Goal: Information Seeking & Learning: Check status

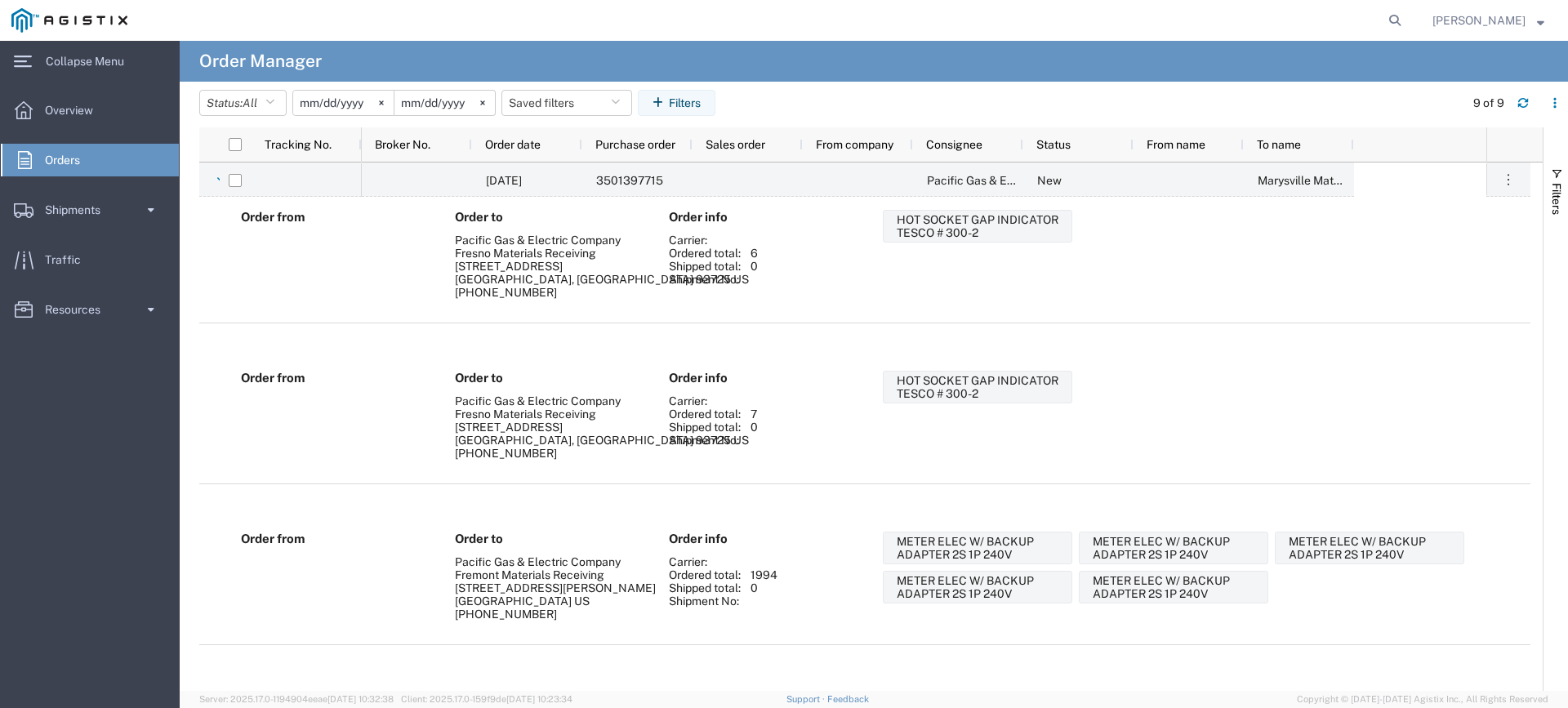
scroll to position [957, 0]
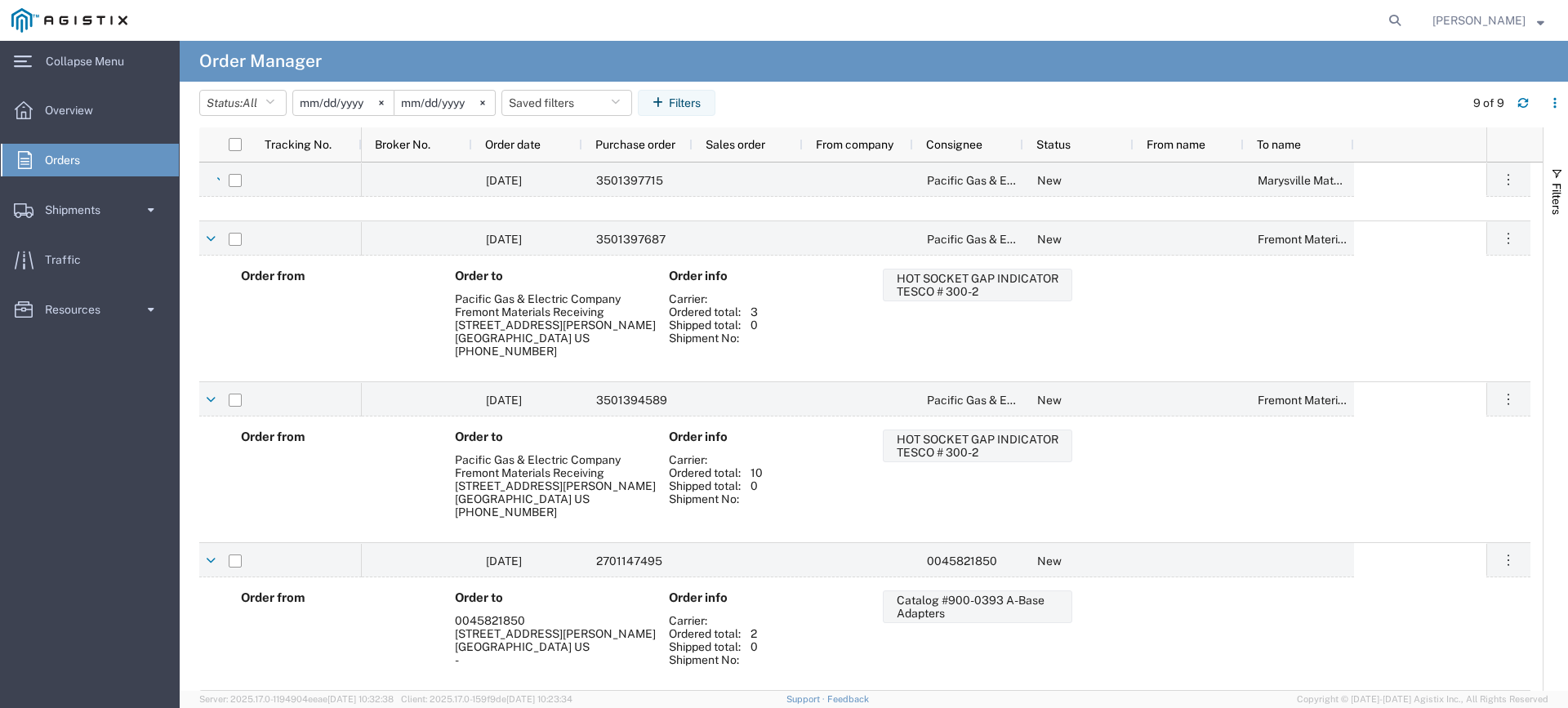
click at [321, 104] on input "[DATE]" at bounding box center [343, 103] width 100 height 25
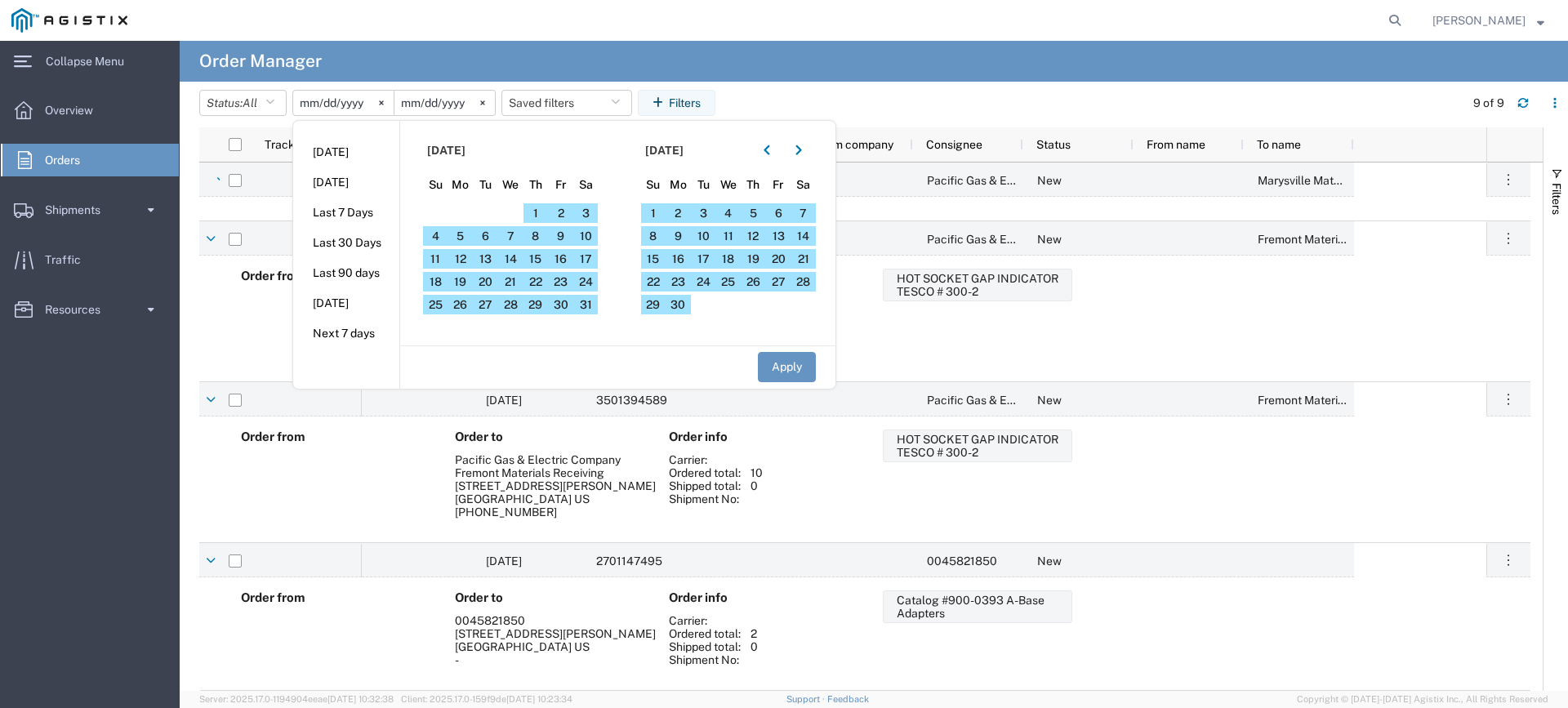
click at [311, 104] on input "[DATE]" at bounding box center [343, 103] width 100 height 25
click at [776, 150] on button "button" at bounding box center [766, 150] width 26 height 26
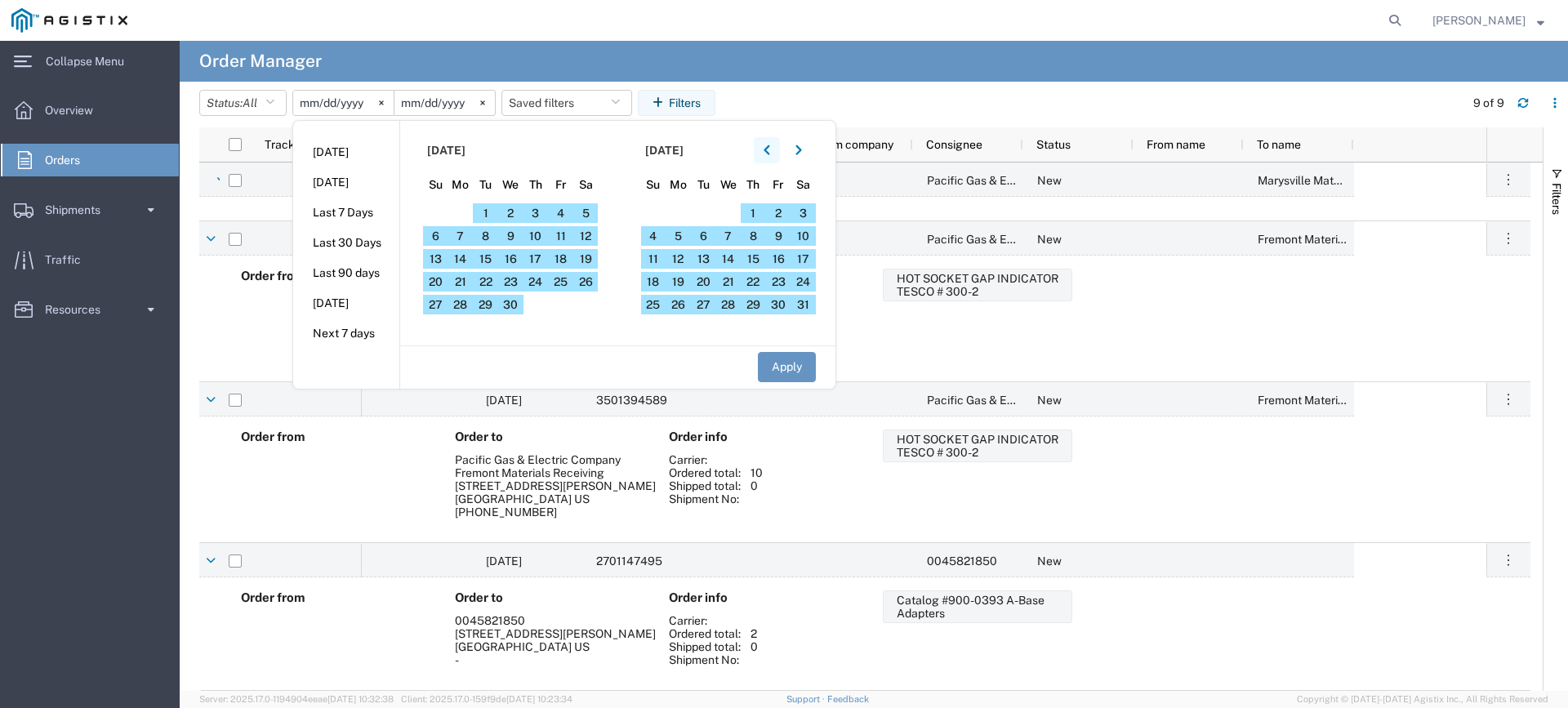
click at [776, 150] on button "button" at bounding box center [766, 150] width 26 height 26
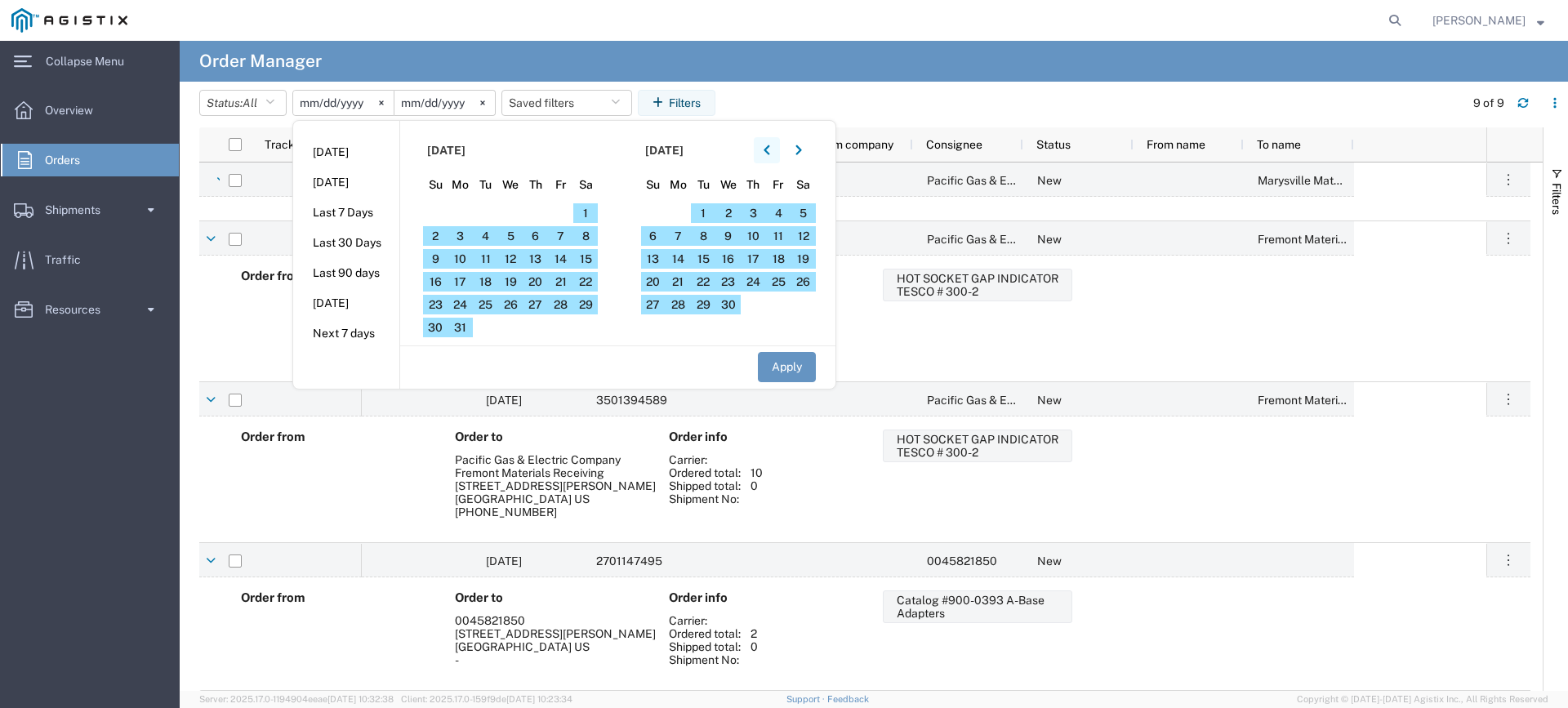
click at [776, 150] on button "button" at bounding box center [766, 150] width 26 height 26
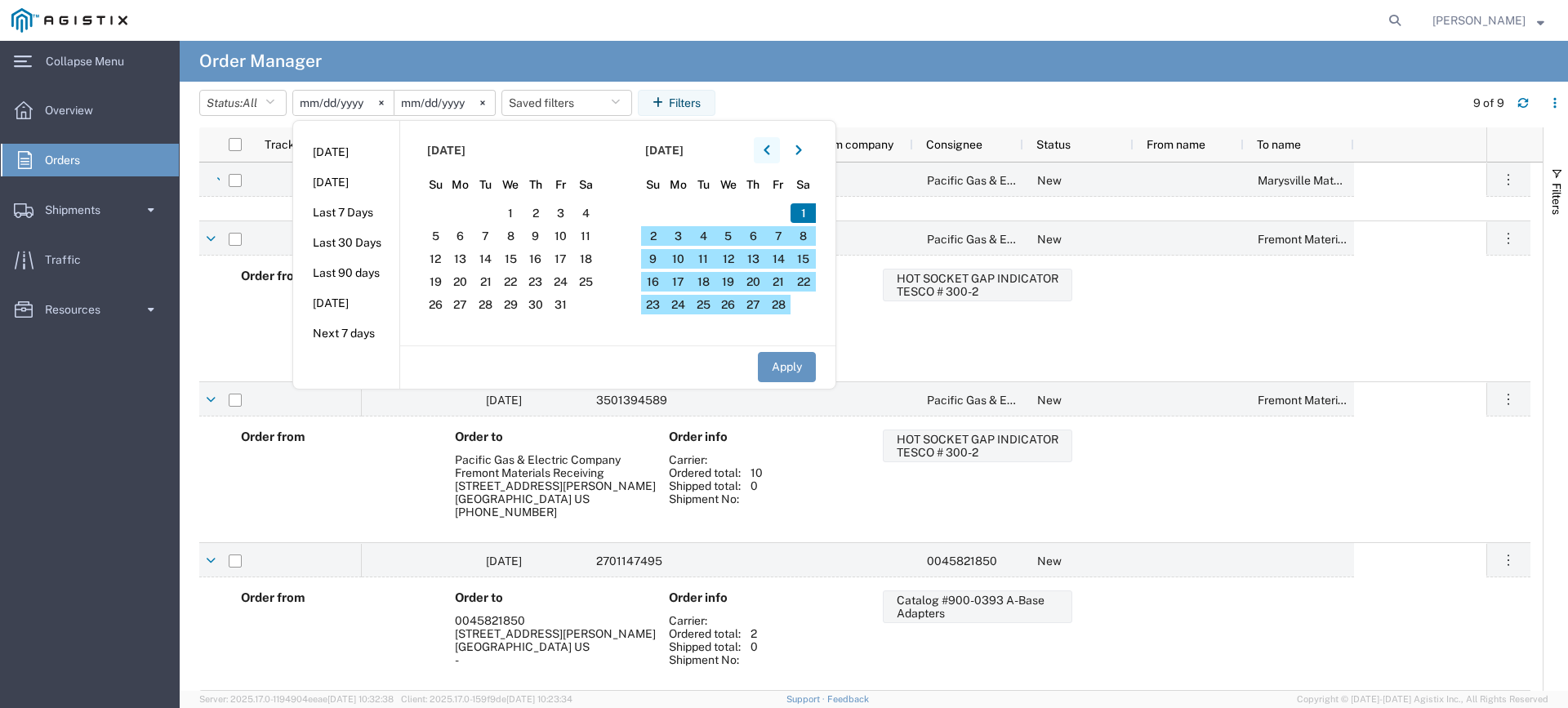
click at [776, 150] on button "button" at bounding box center [766, 150] width 26 height 26
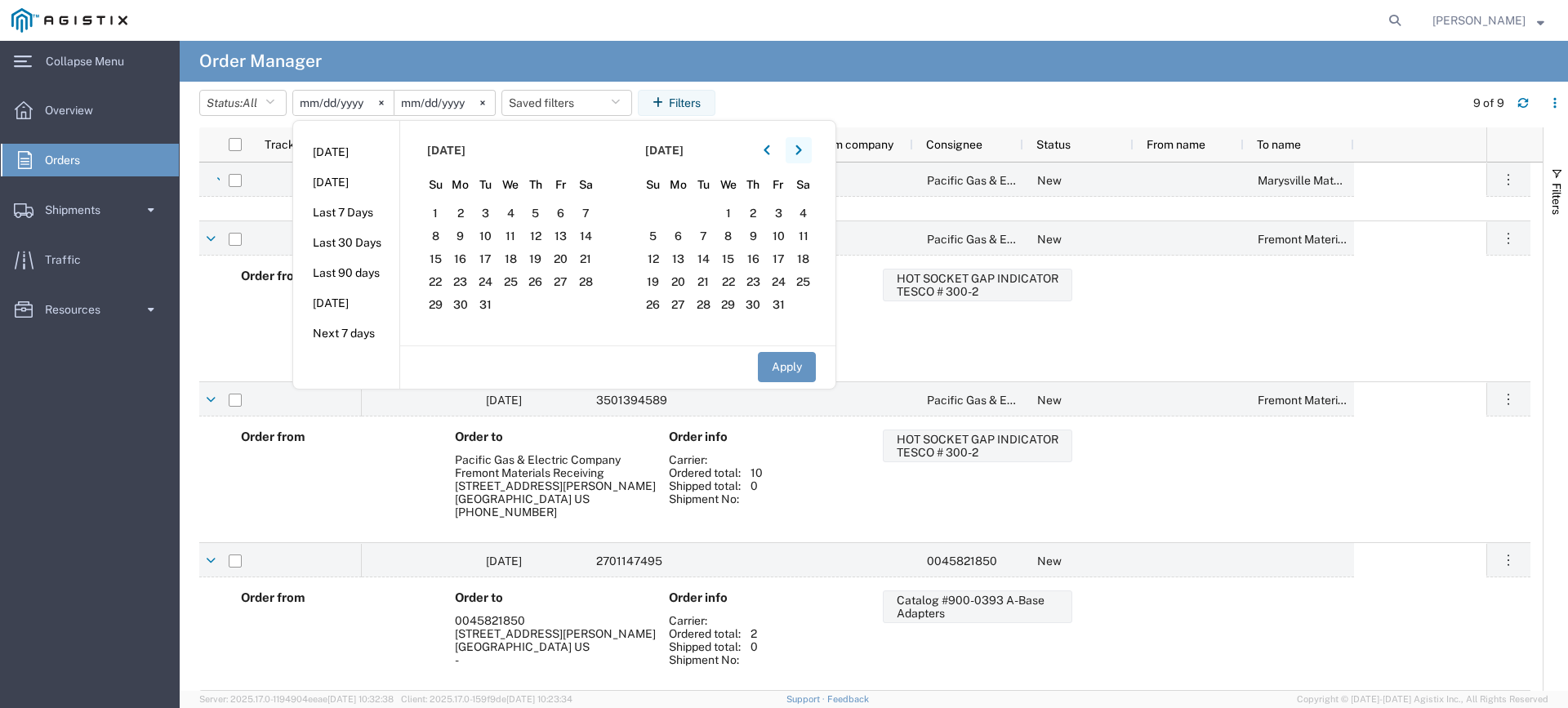
click at [802, 155] on icon "button" at bounding box center [798, 149] width 7 height 11
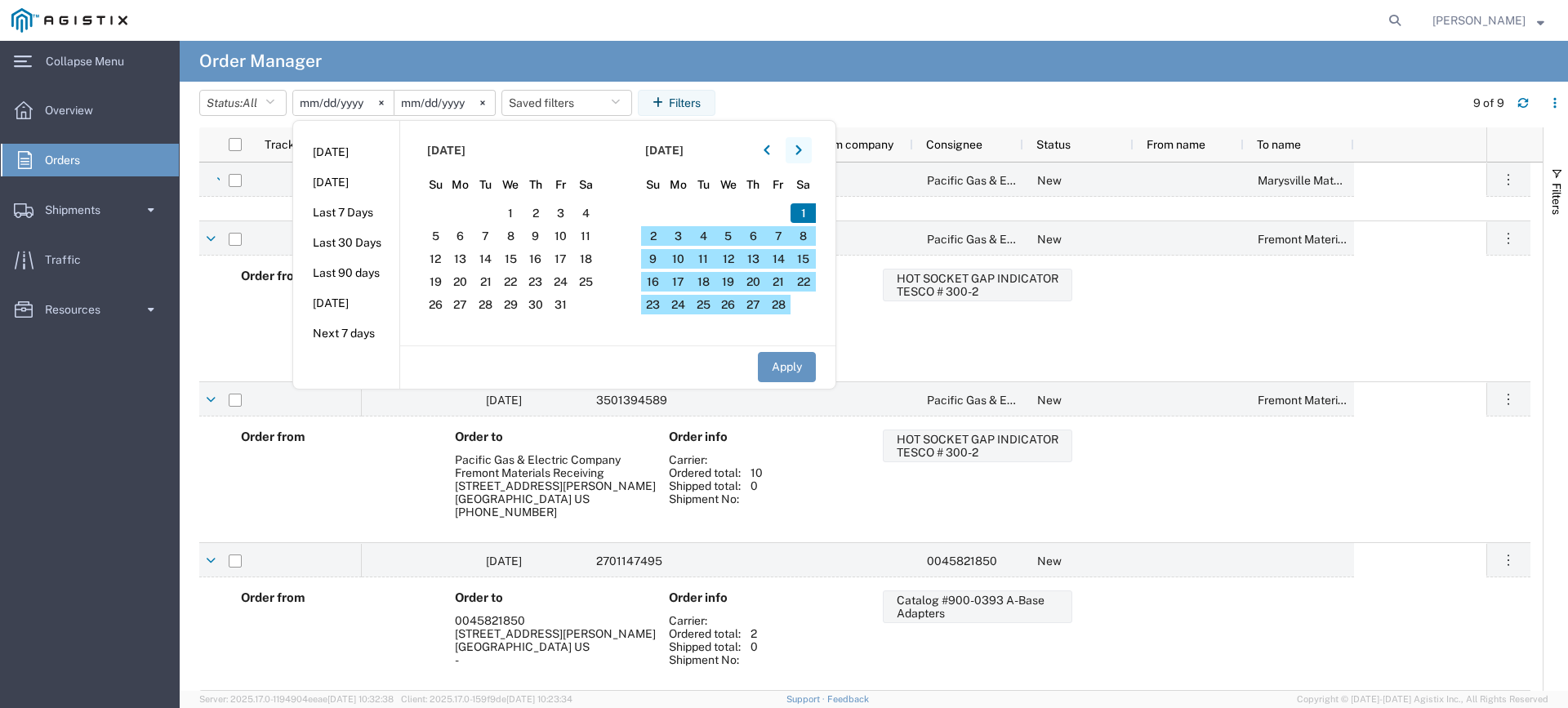
click at [802, 155] on icon "button" at bounding box center [798, 149] width 7 height 11
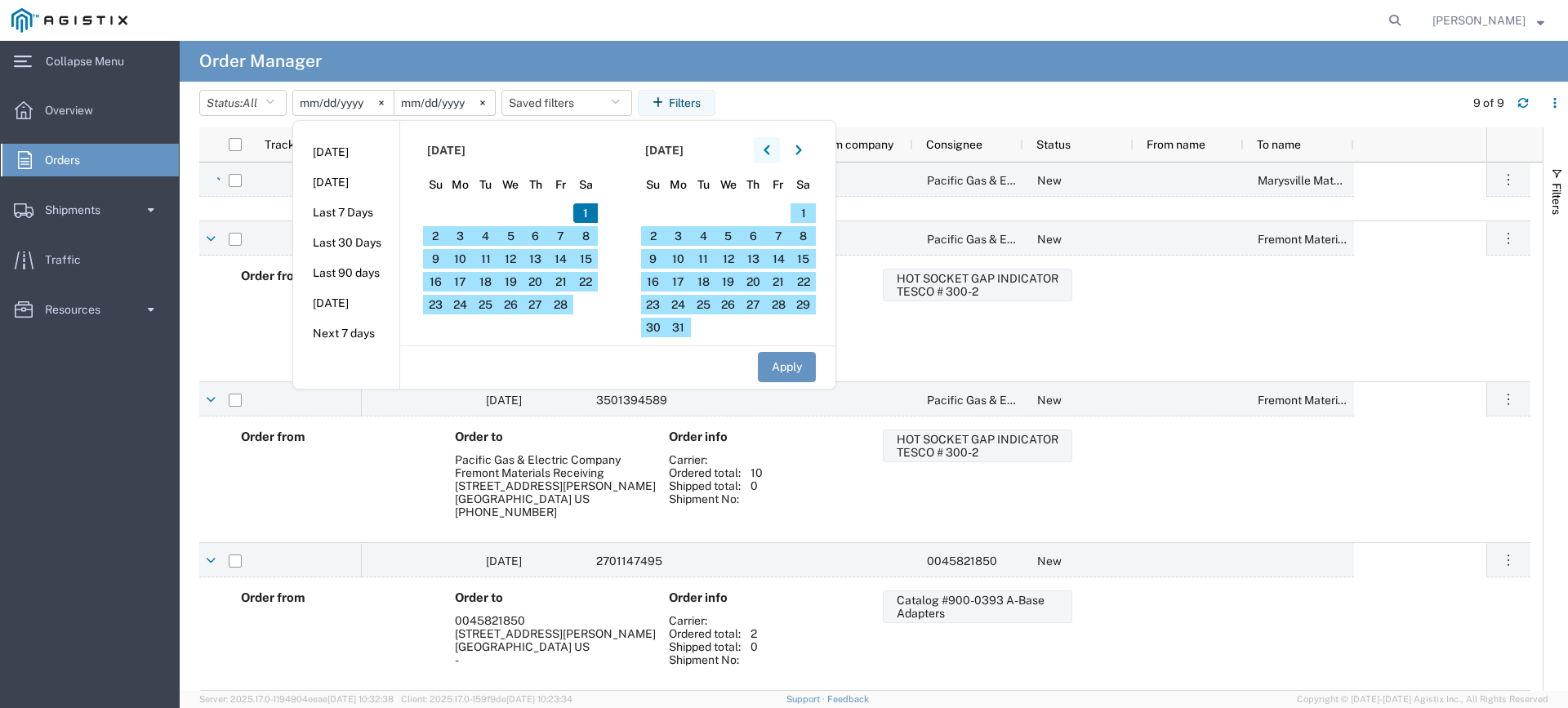
click at [771, 160] on button "button" at bounding box center [766, 150] width 26 height 26
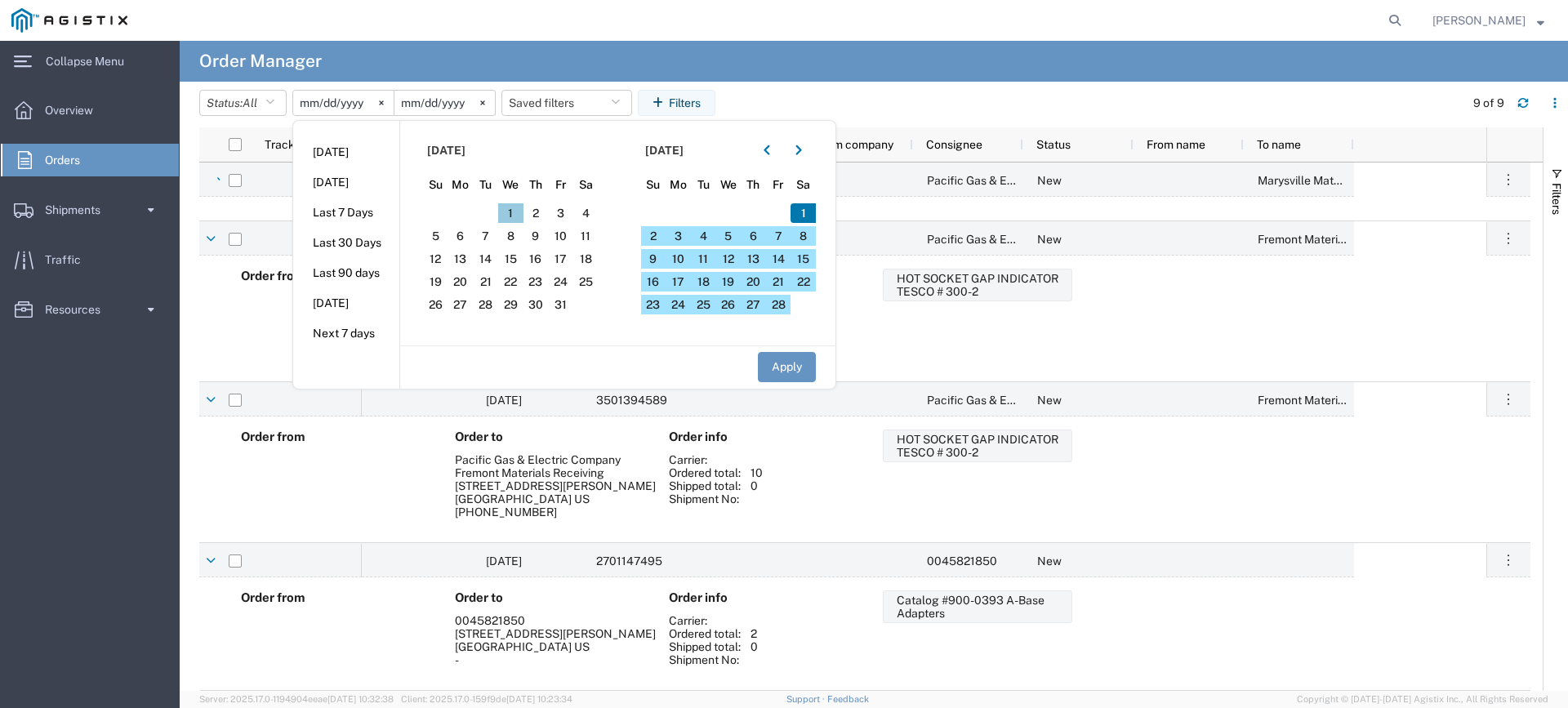
click at [524, 222] on span "1" at bounding box center [511, 213] width 25 height 20
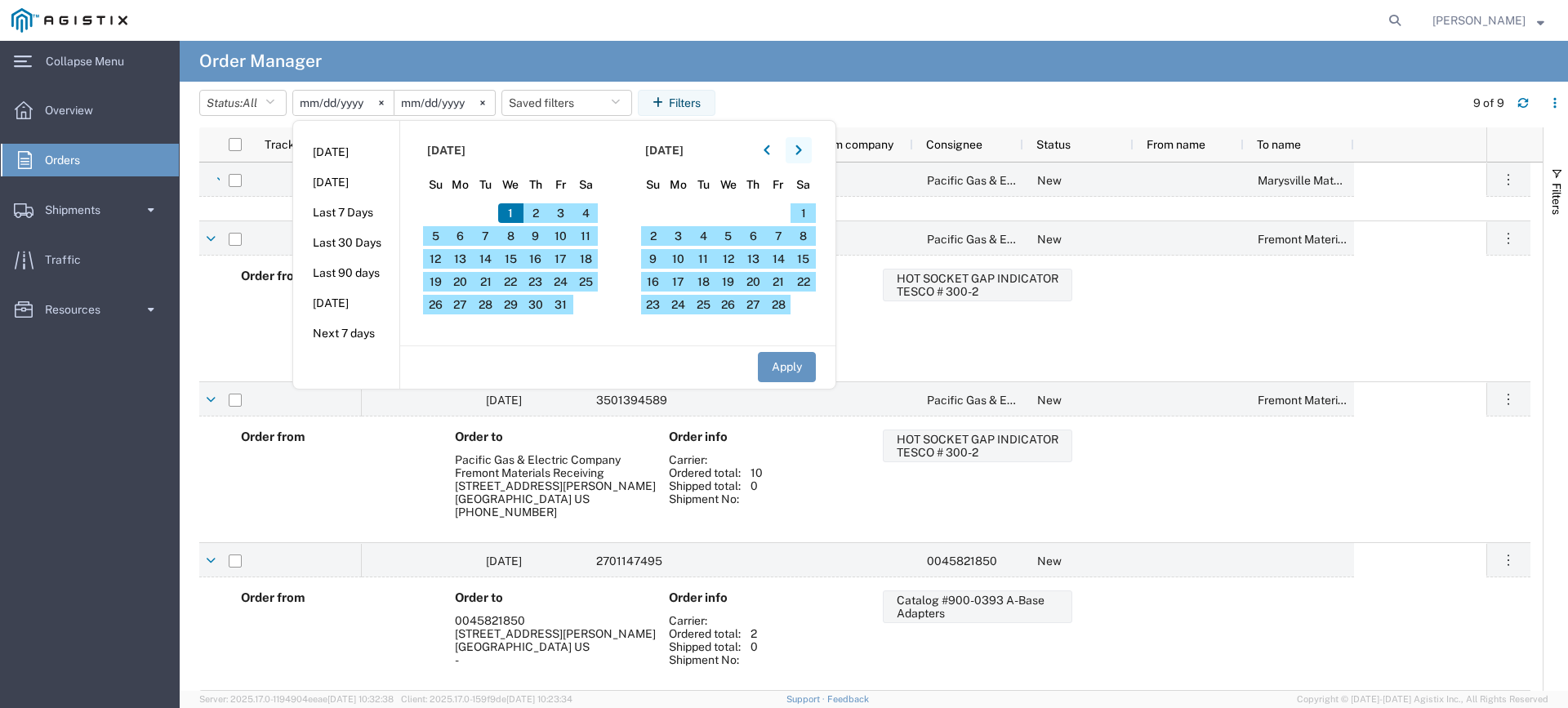
drag, startPoint x: 806, startPoint y: 140, endPoint x: 803, endPoint y: 148, distance: 8.5
click at [804, 141] on button "button" at bounding box center [798, 150] width 26 height 26
click at [801, 148] on icon "button" at bounding box center [798, 150] width 6 height 10
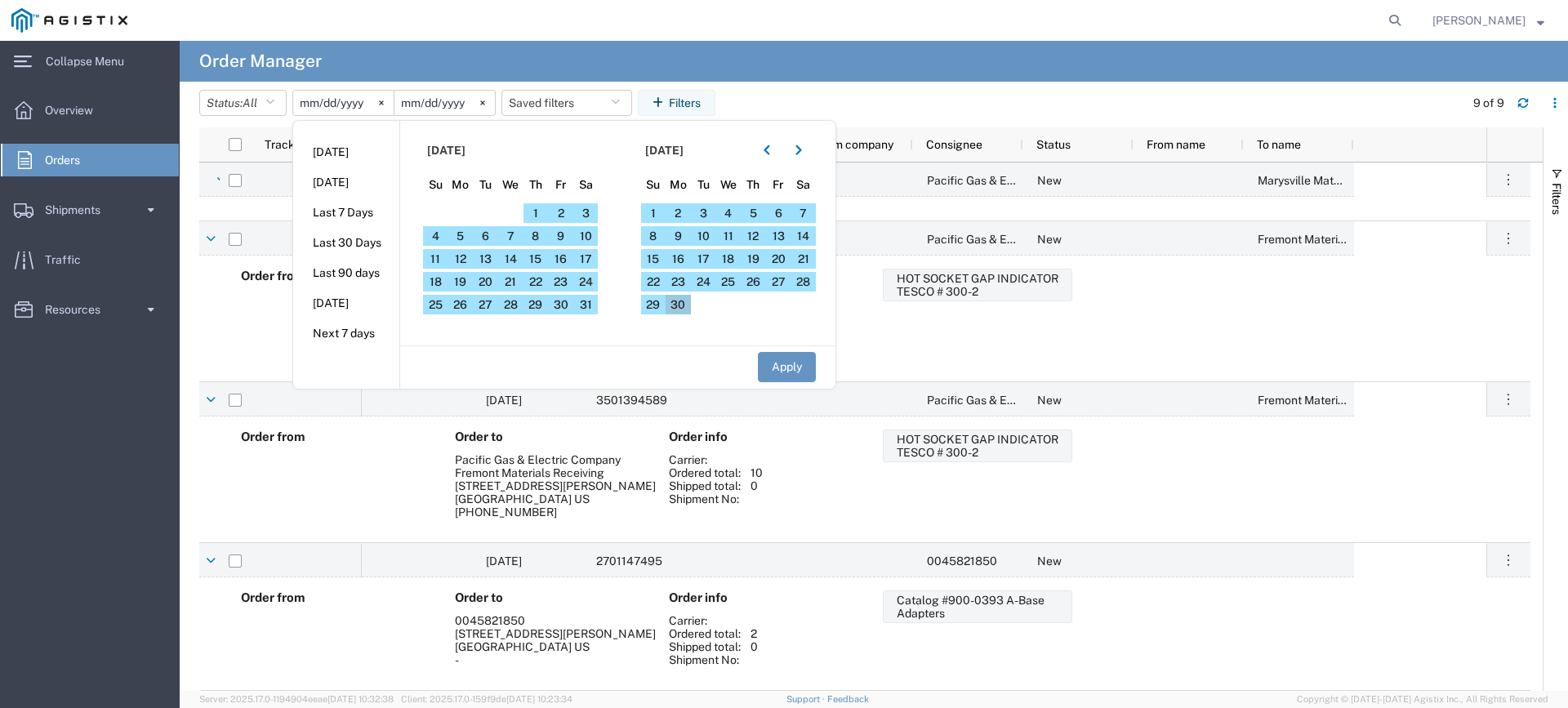
click at [680, 309] on span "30" at bounding box center [678, 304] width 25 height 20
click at [783, 368] on button "Apply" at bounding box center [787, 368] width 58 height 31
type input "[DATE]"
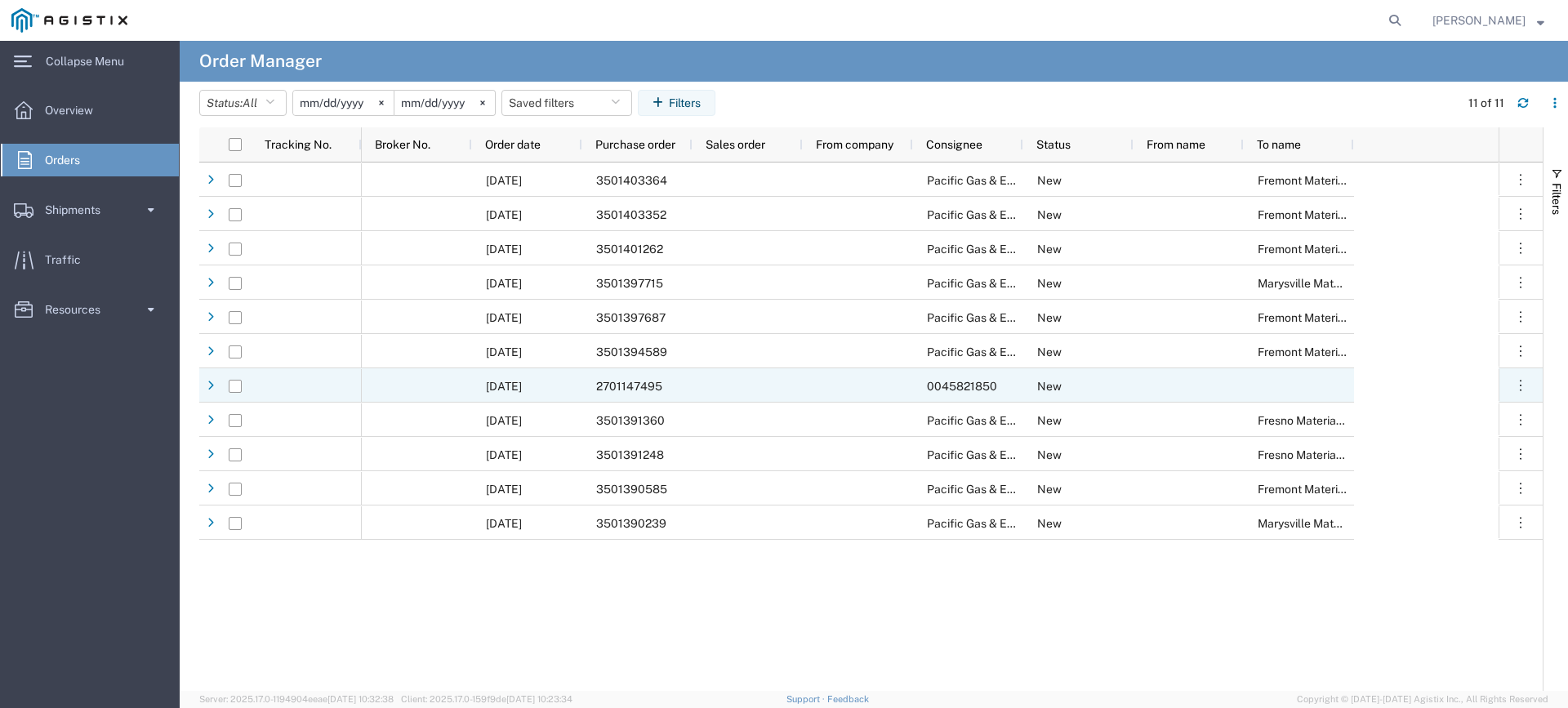
click at [586, 384] on div "2701147495" at bounding box center [637, 385] width 110 height 34
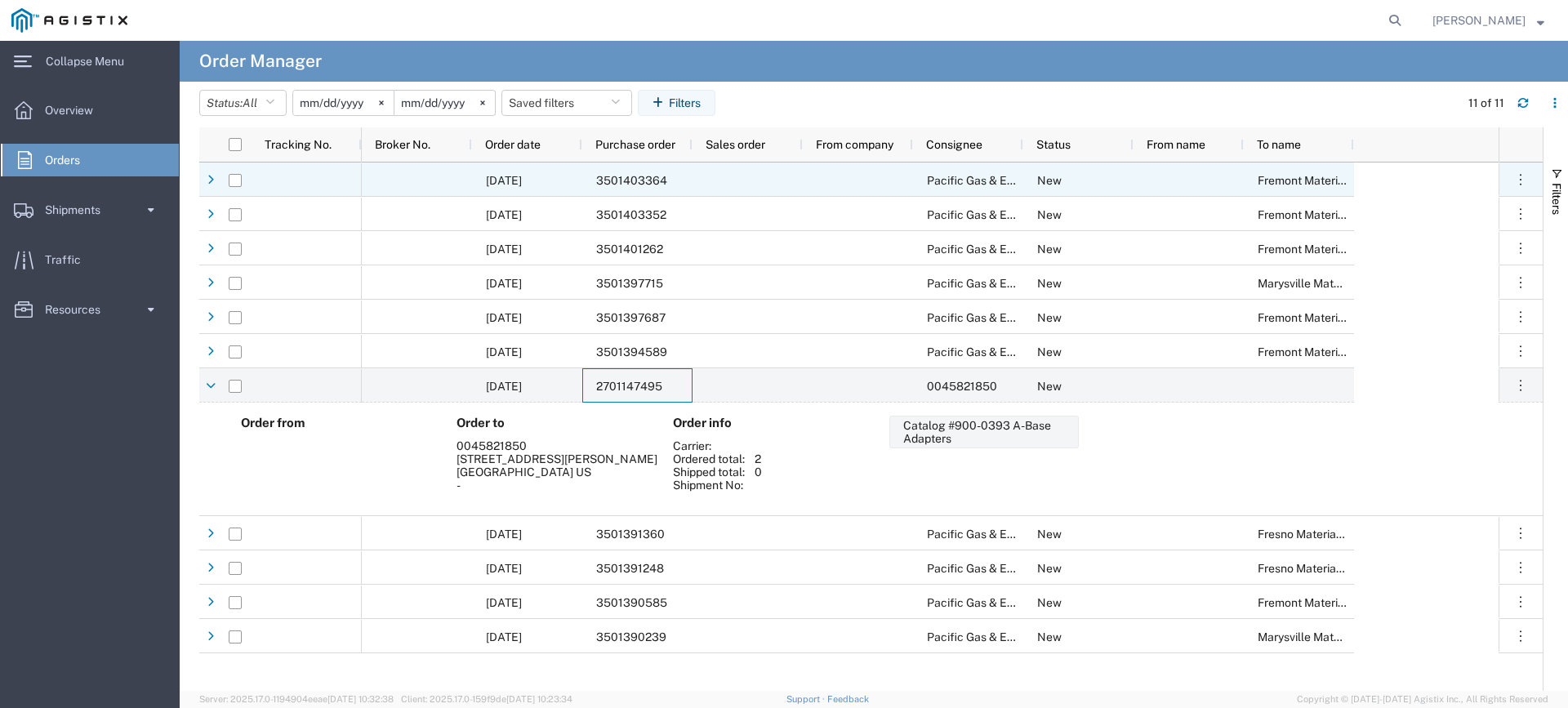
click at [688, 193] on div "3501403364" at bounding box center [637, 180] width 110 height 34
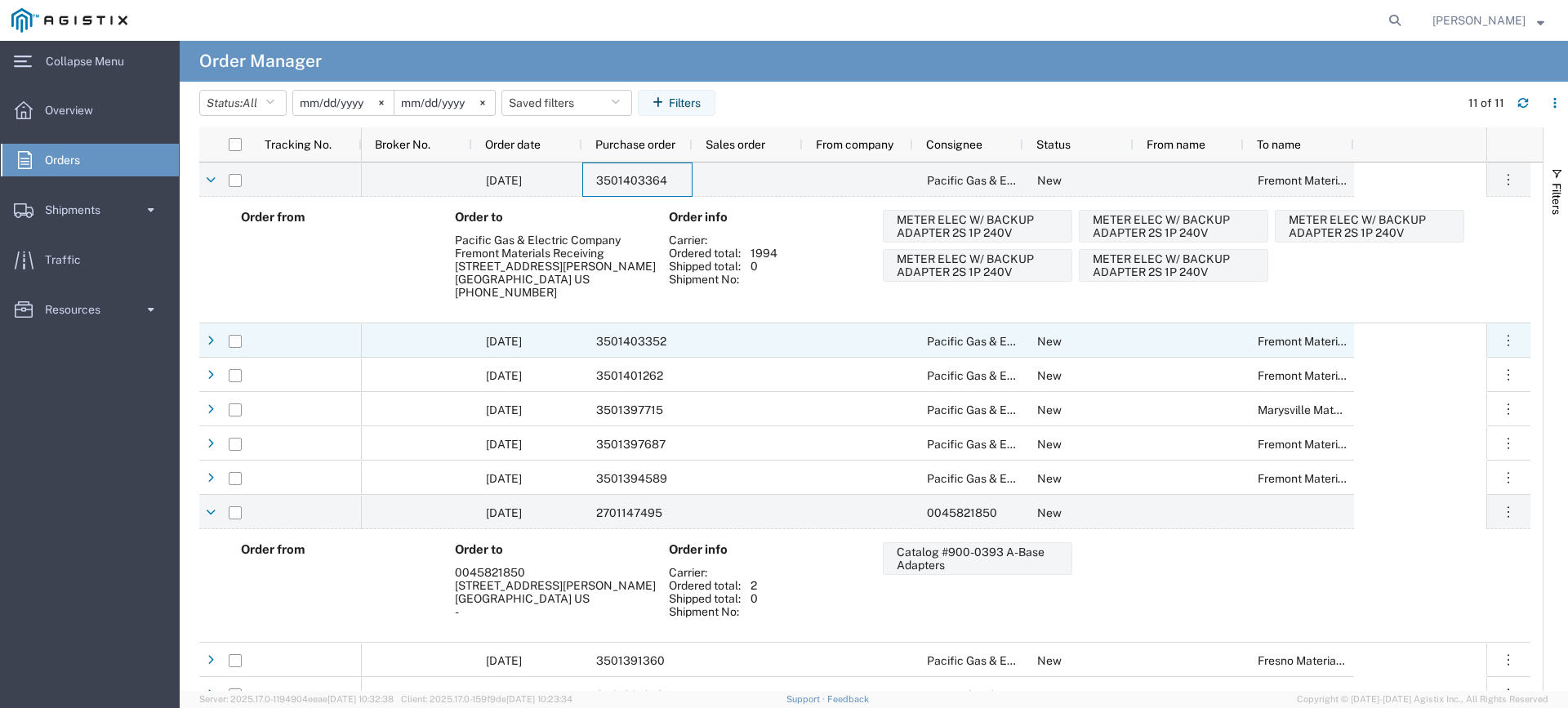
click at [692, 338] on div "3501403352" at bounding box center [637, 340] width 110 height 34
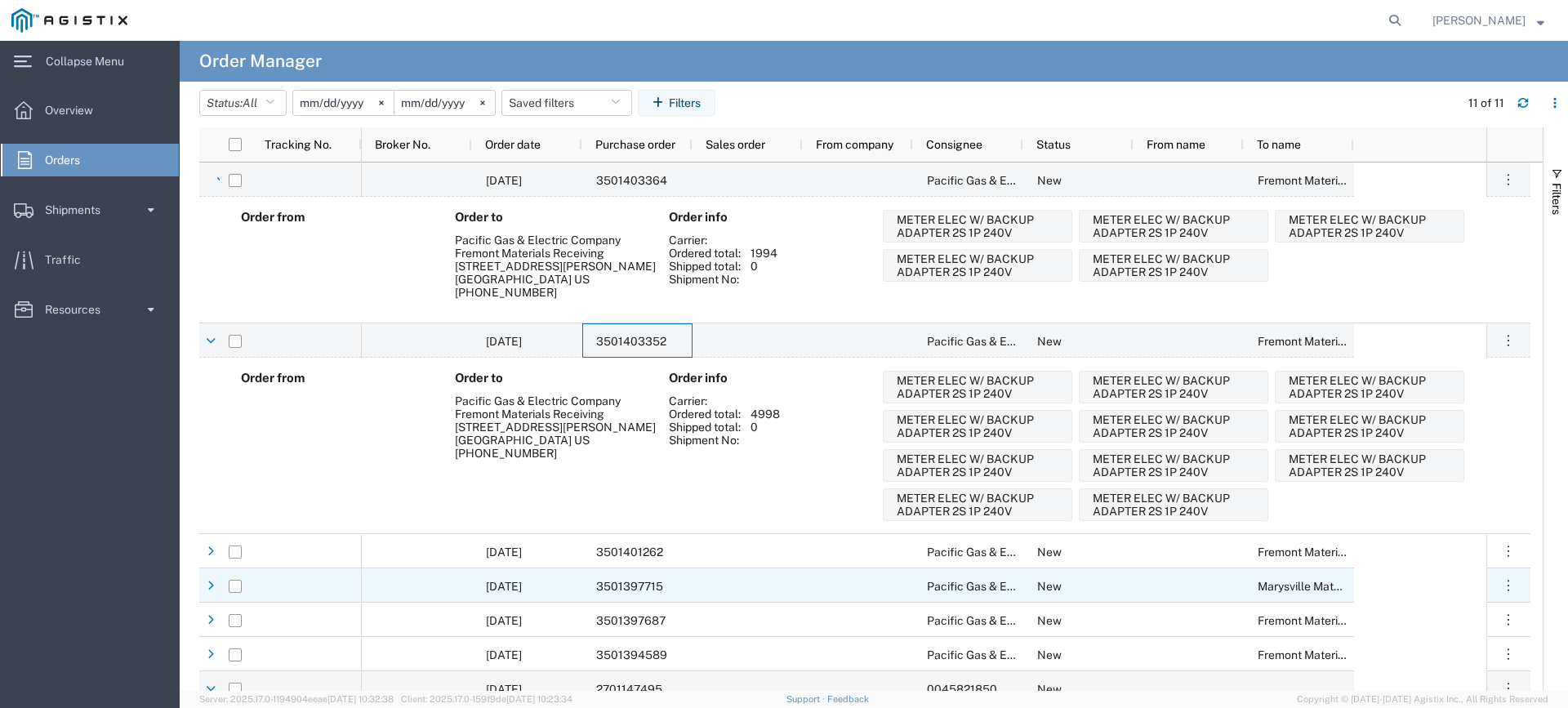
scroll to position [163, 0]
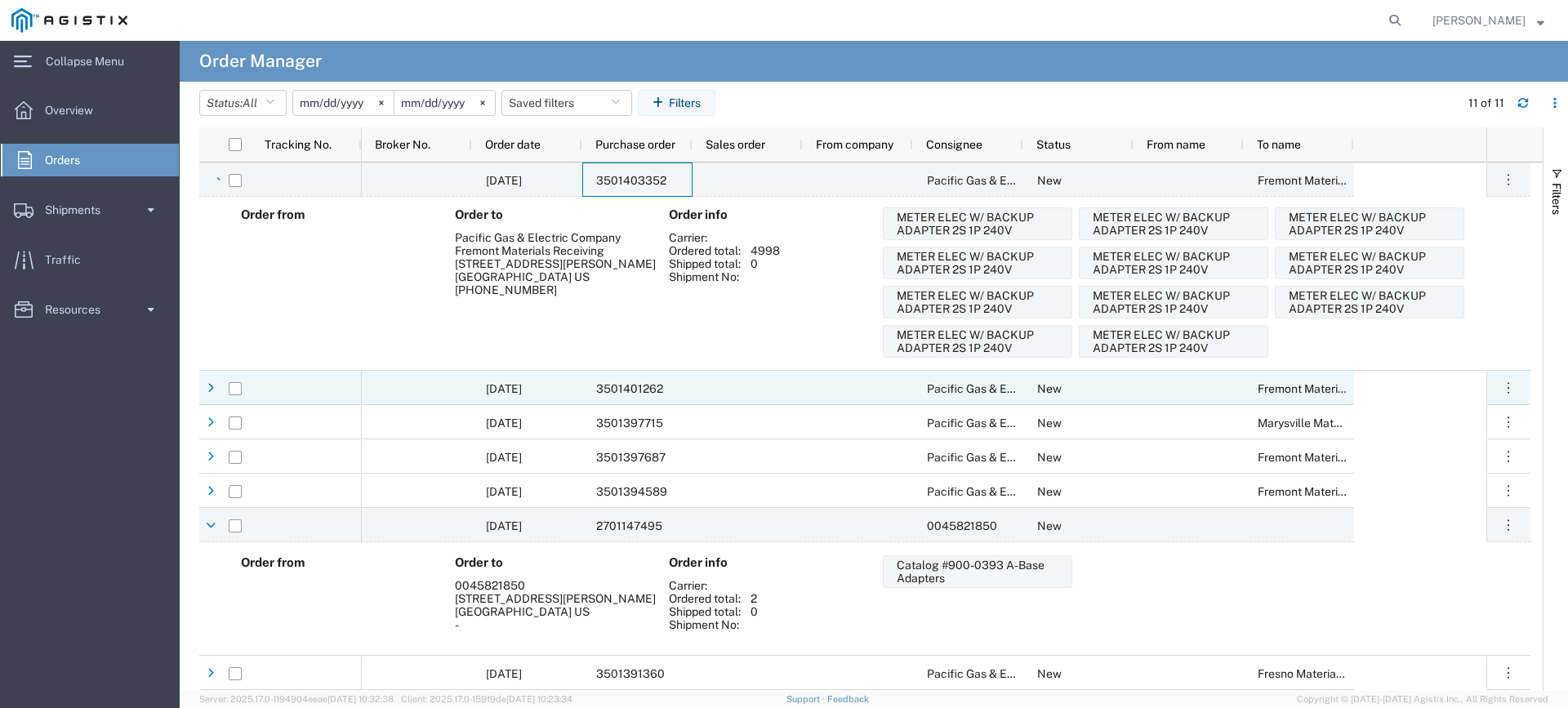
click at [680, 389] on div "3501401262" at bounding box center [637, 388] width 110 height 34
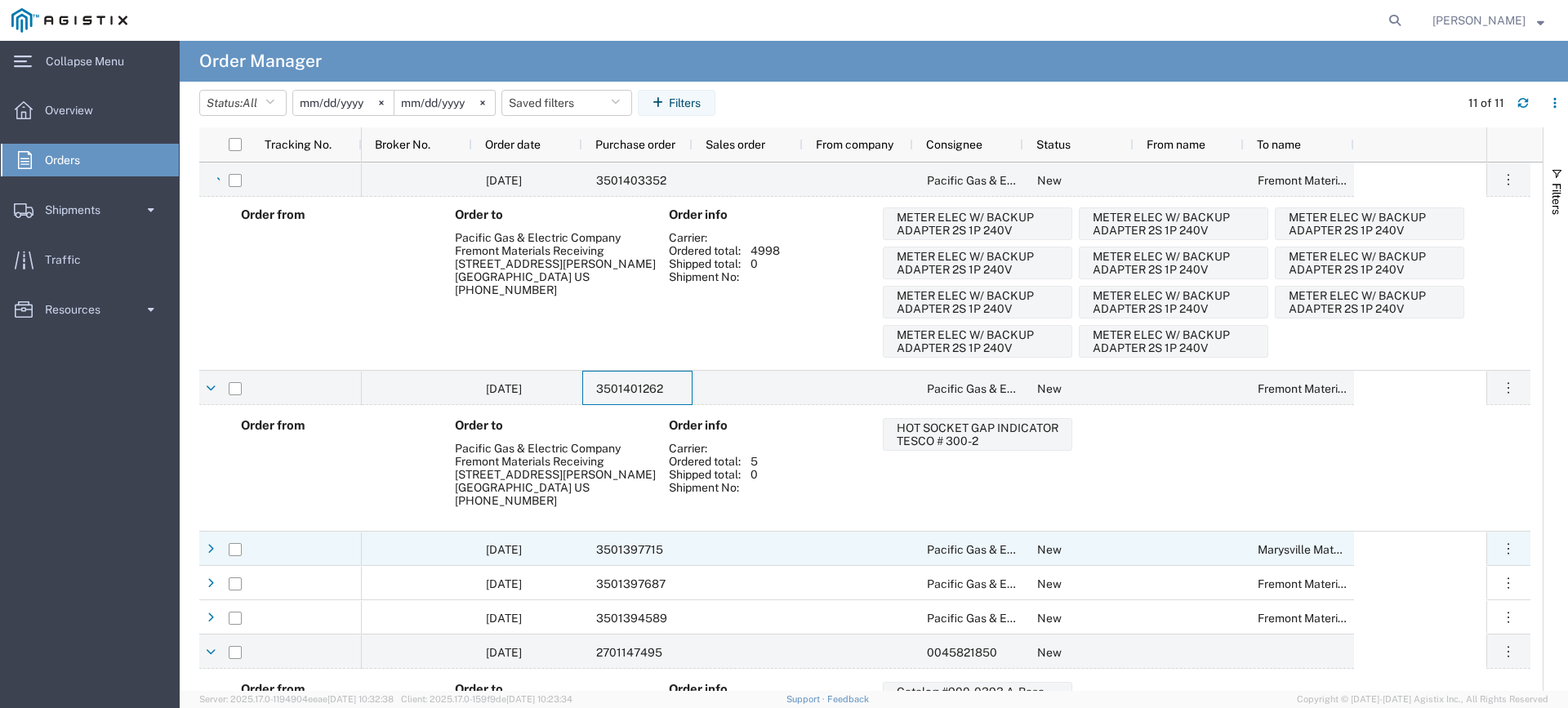
click at [697, 554] on div at bounding box center [748, 548] width 110 height 34
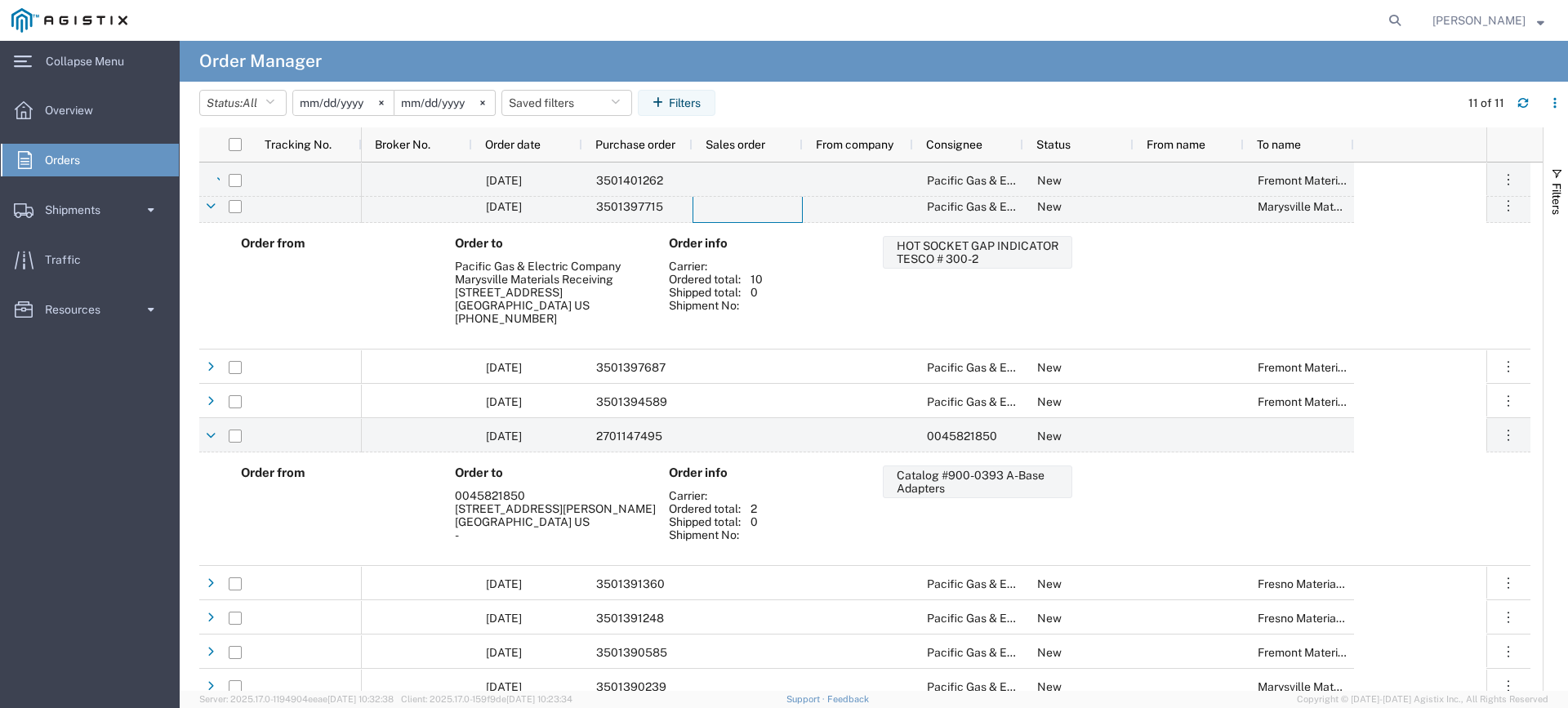
scroll to position [519, 0]
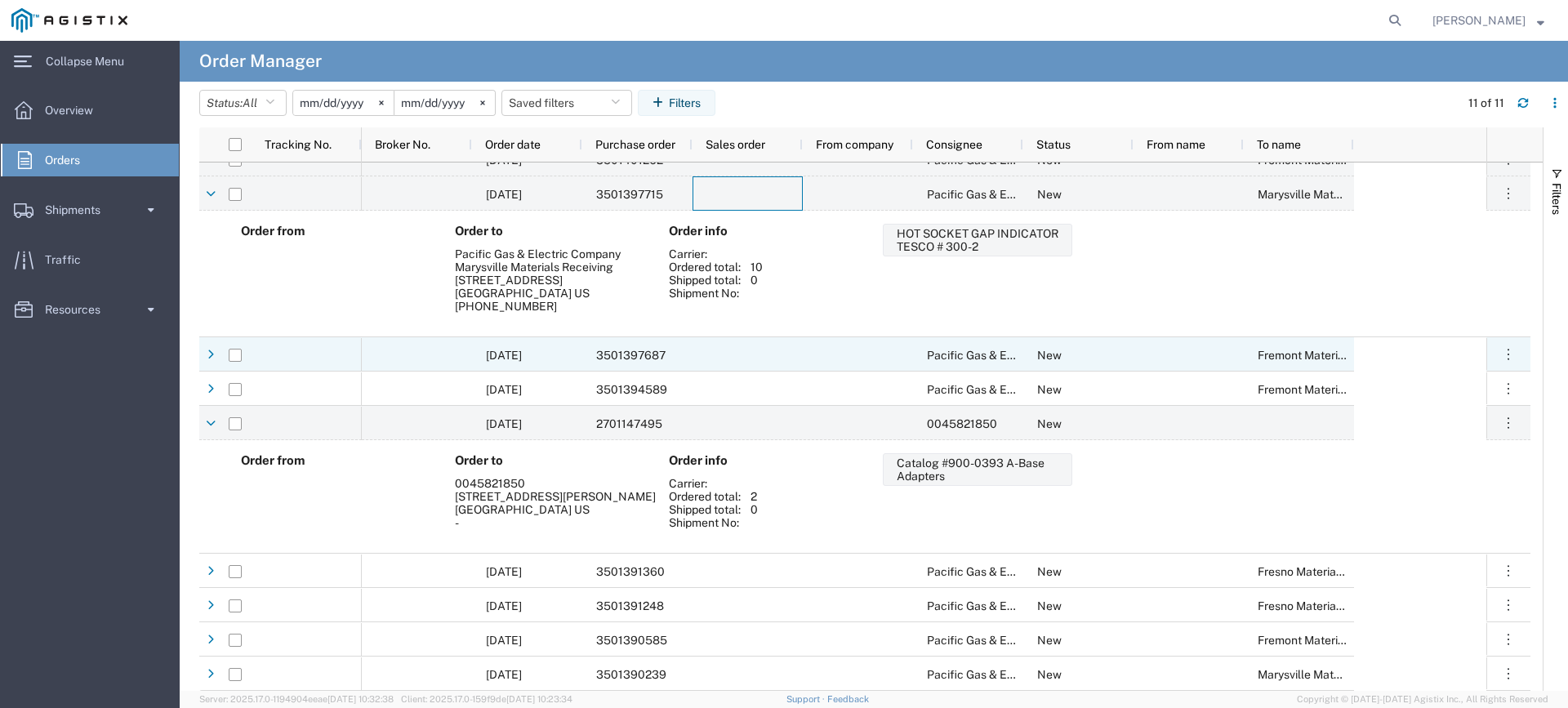
click at [704, 344] on div at bounding box center [748, 354] width 110 height 34
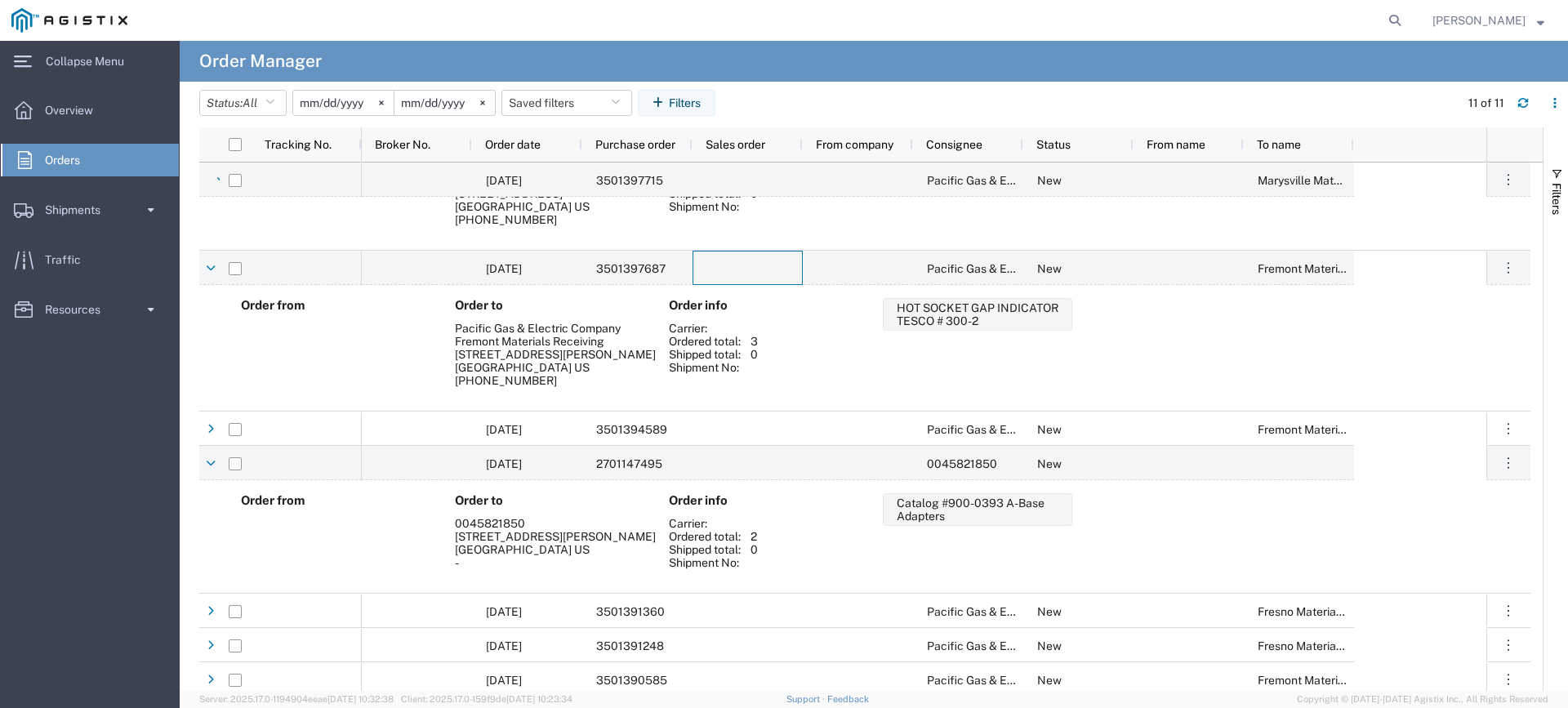
scroll to position [646, 0]
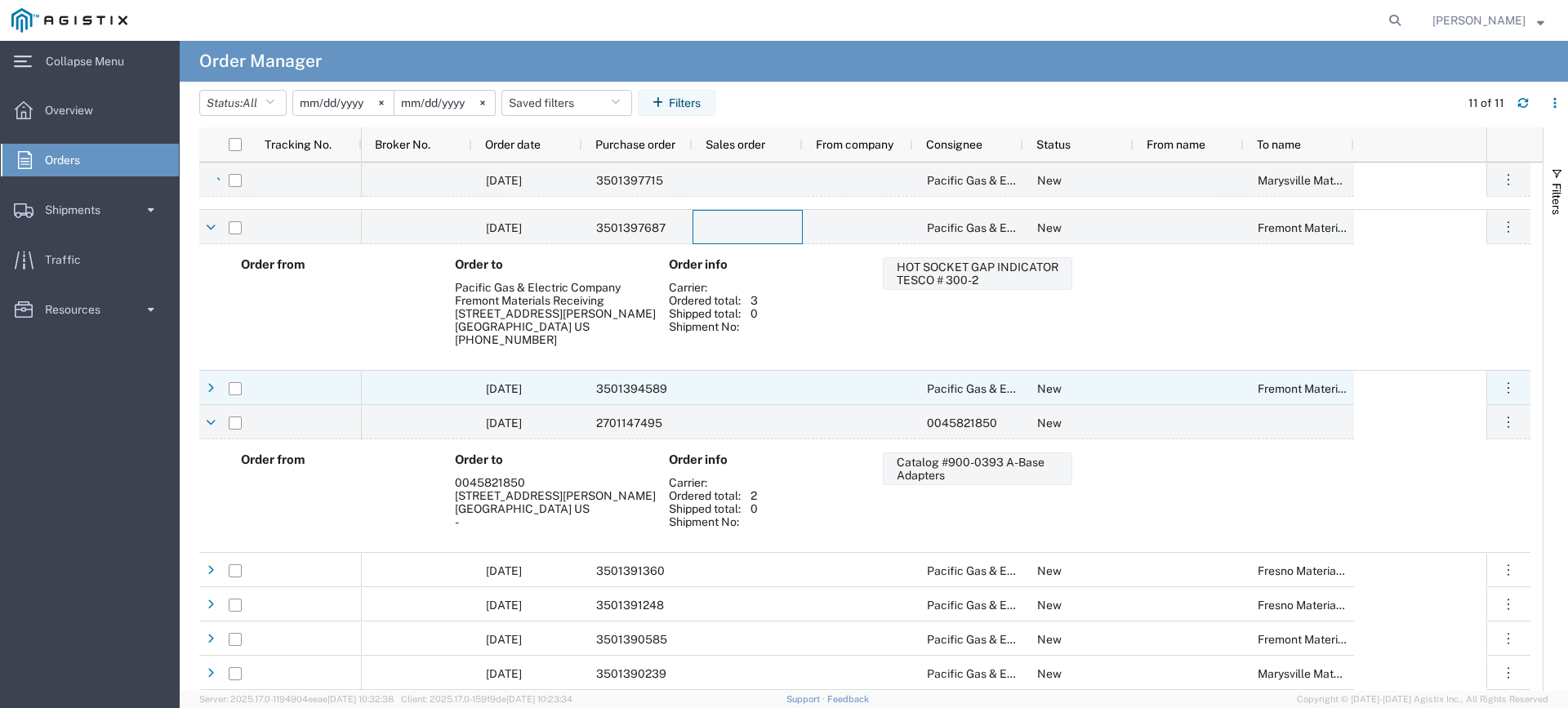
click at [716, 380] on div at bounding box center [748, 388] width 110 height 34
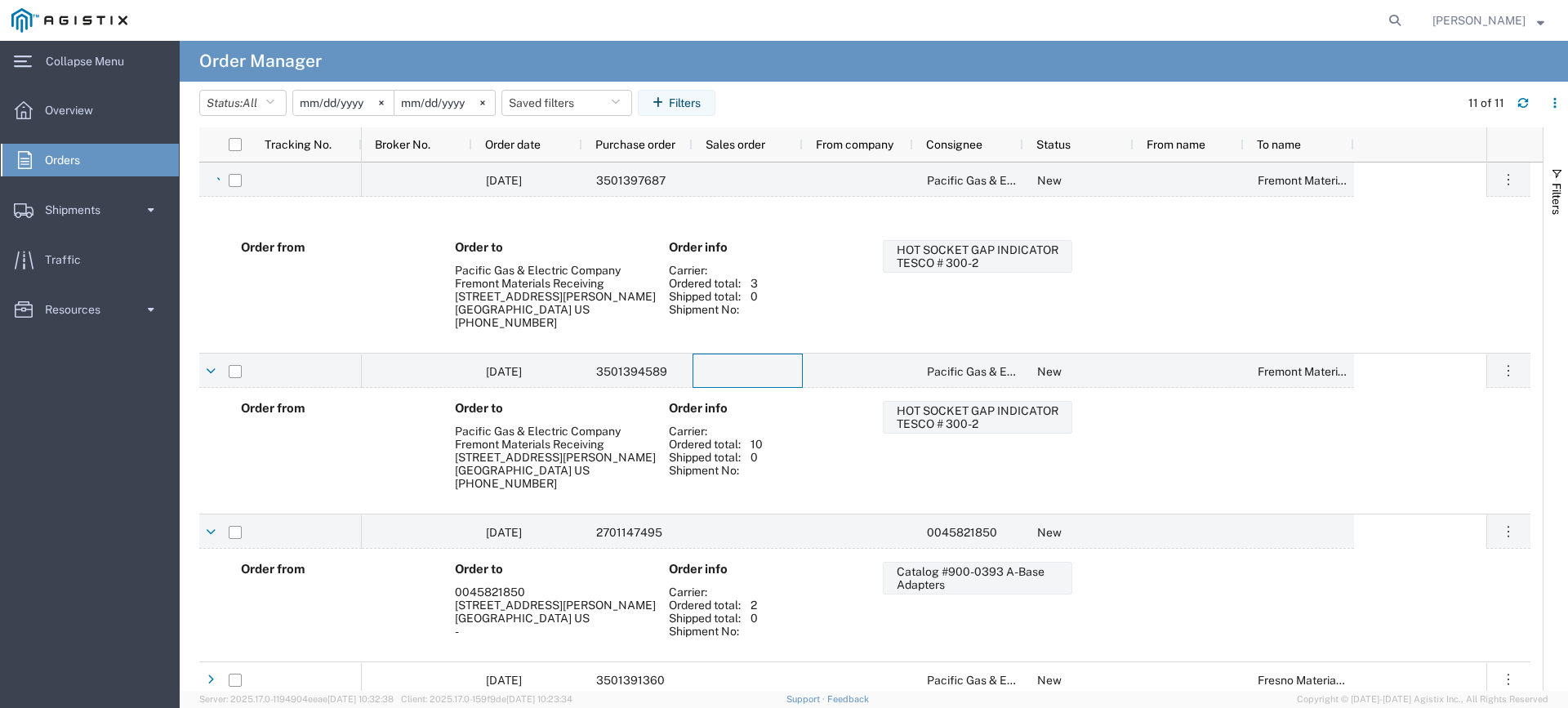
scroll to position [772, 0]
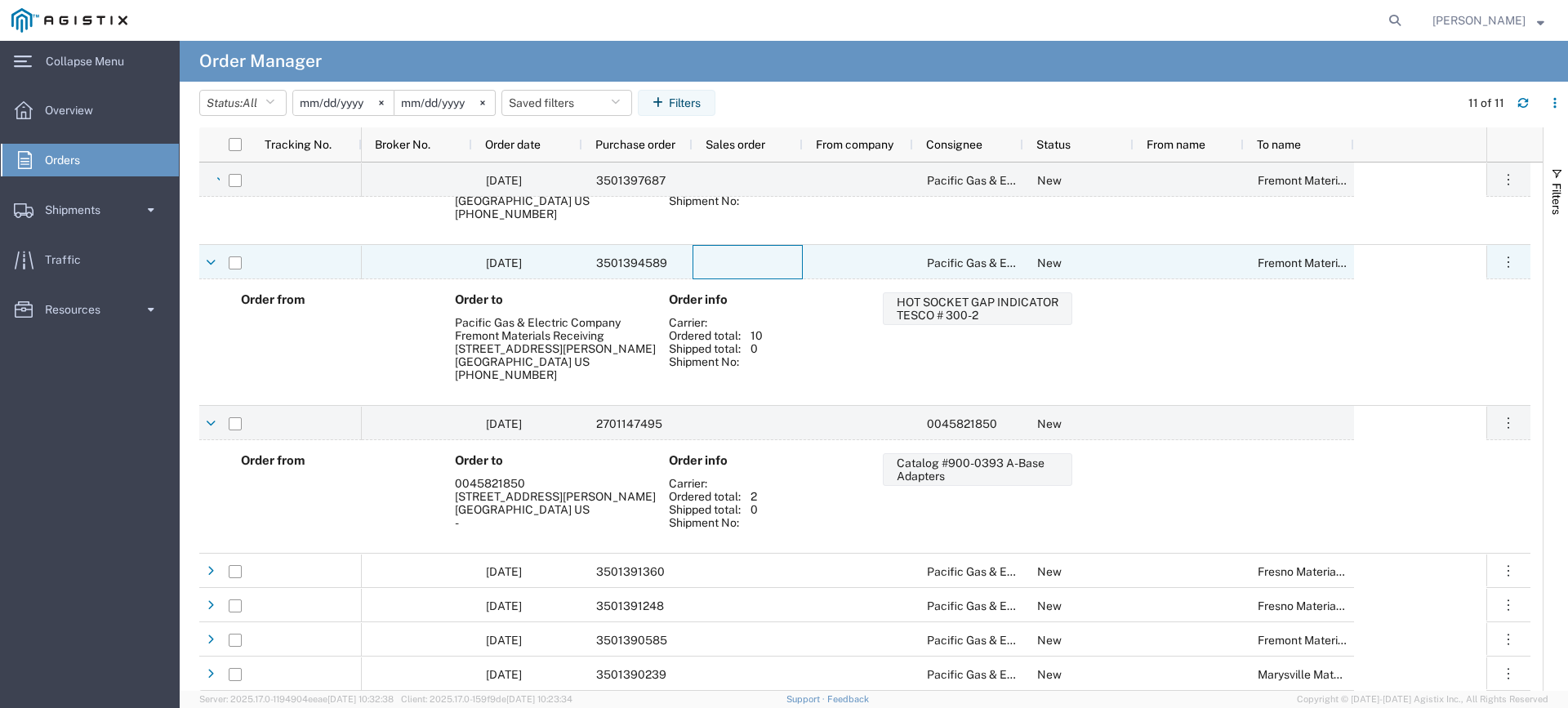
click at [618, 260] on span "3501394589" at bounding box center [631, 262] width 71 height 13
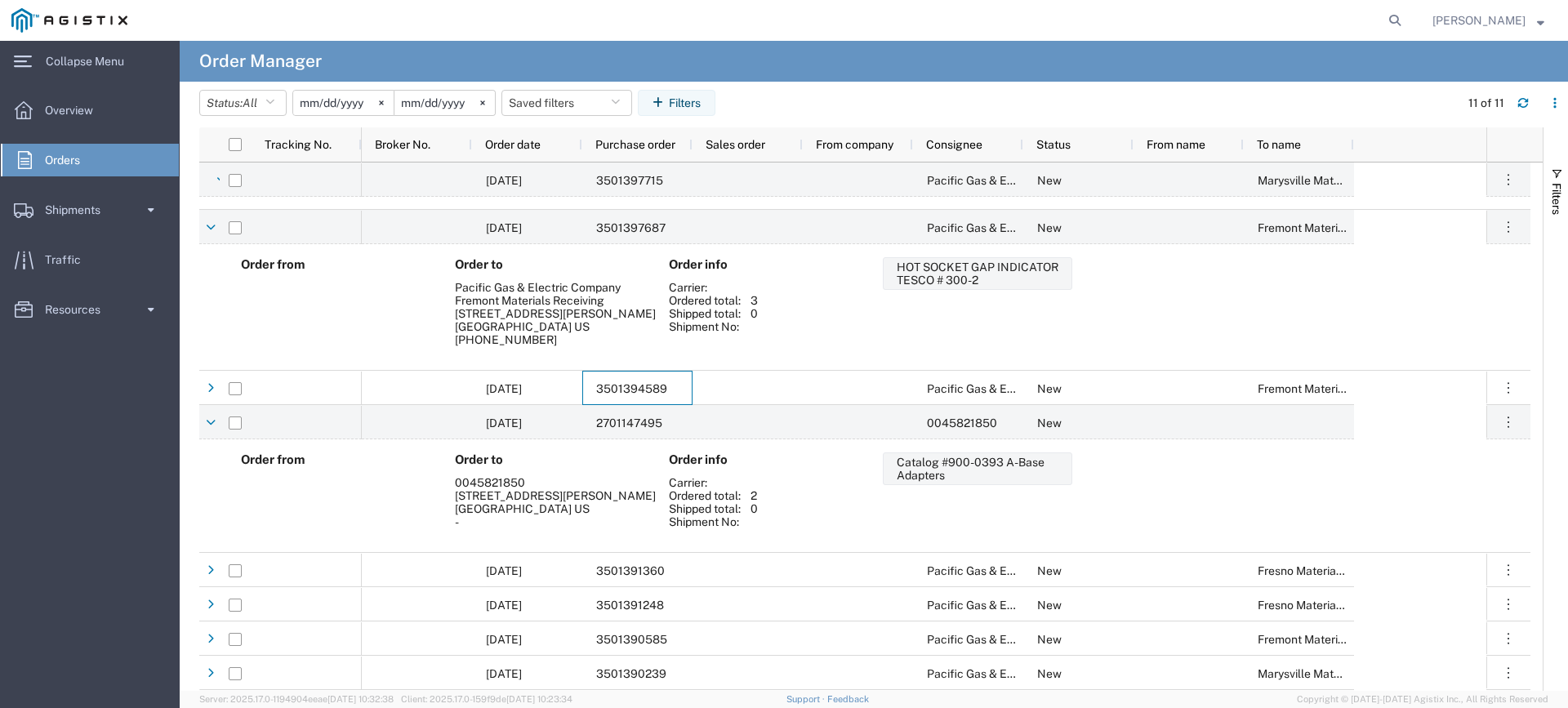
scroll to position [645, 0]
click at [636, 228] on span "3501397687" at bounding box center [630, 228] width 70 height 13
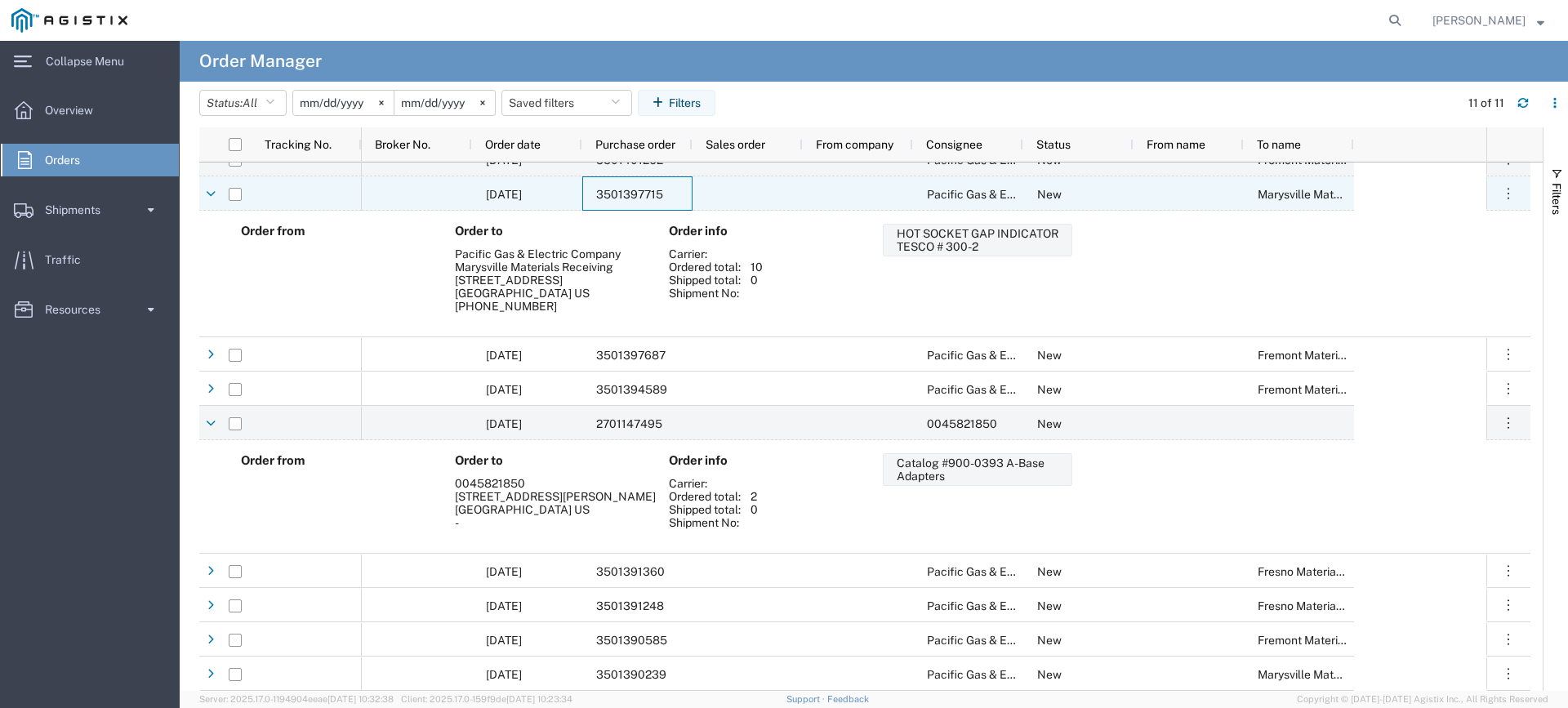
click at [650, 191] on span "3501397715" at bounding box center [629, 194] width 67 height 13
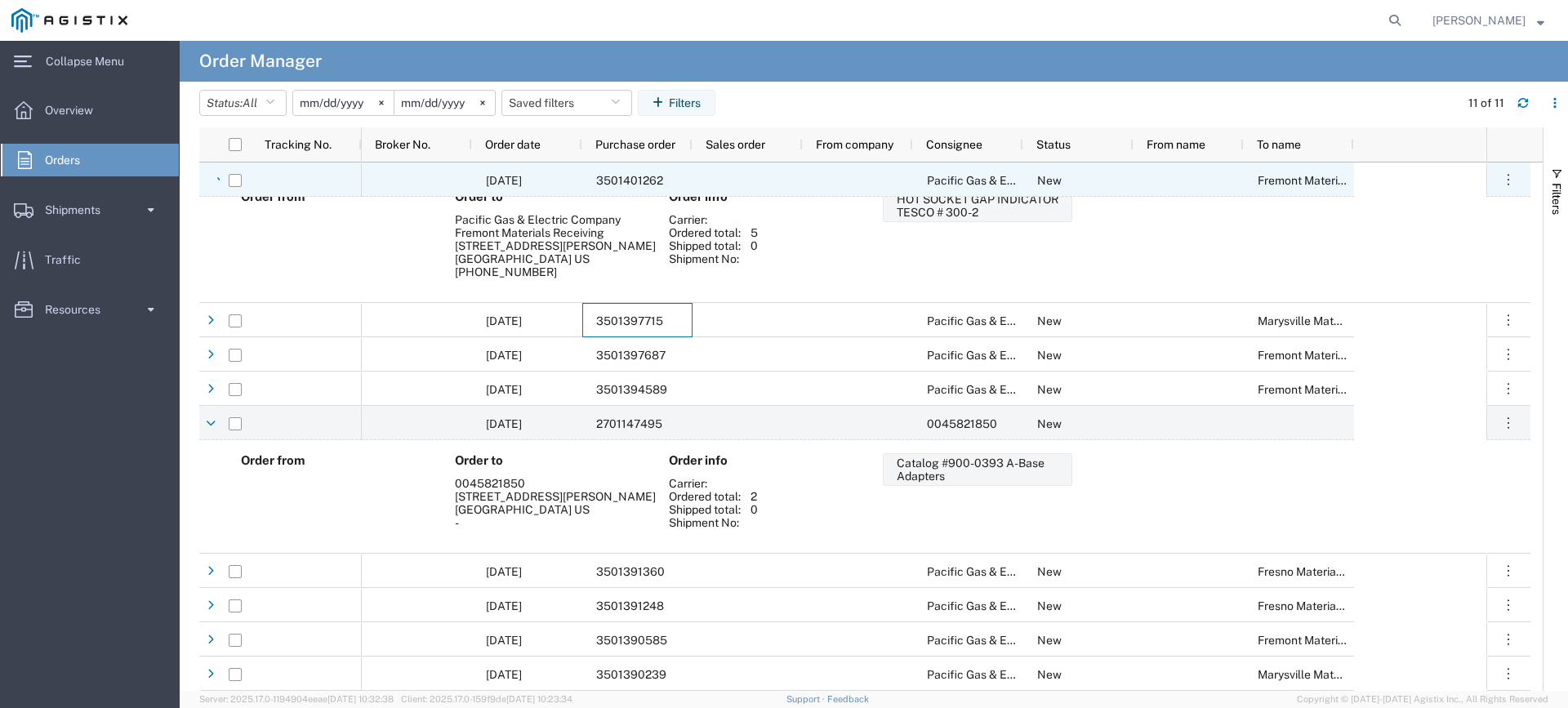
click at [655, 181] on span "3501401262" at bounding box center [629, 180] width 67 height 13
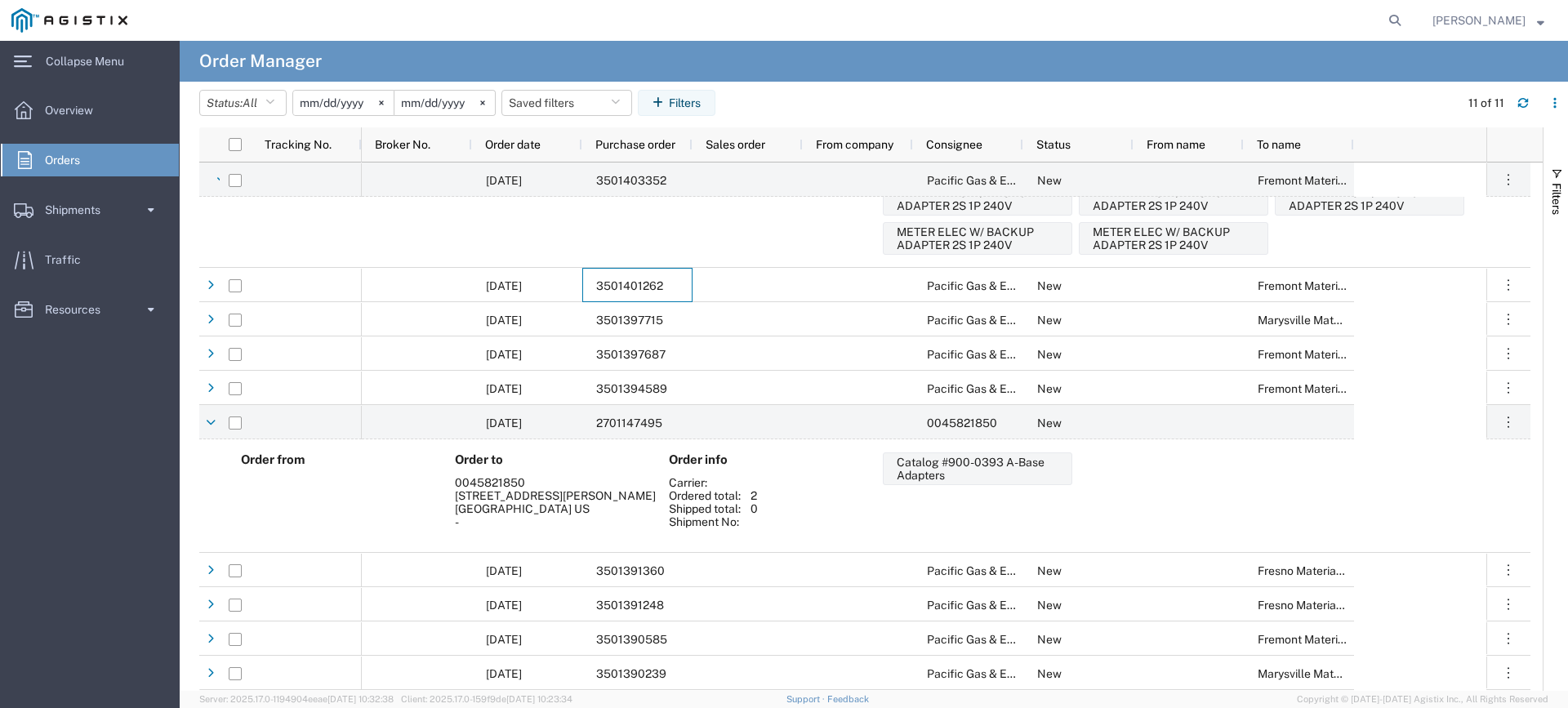
scroll to position [266, 0]
click at [655, 181] on span "3501403352" at bounding box center [630, 180] width 70 height 13
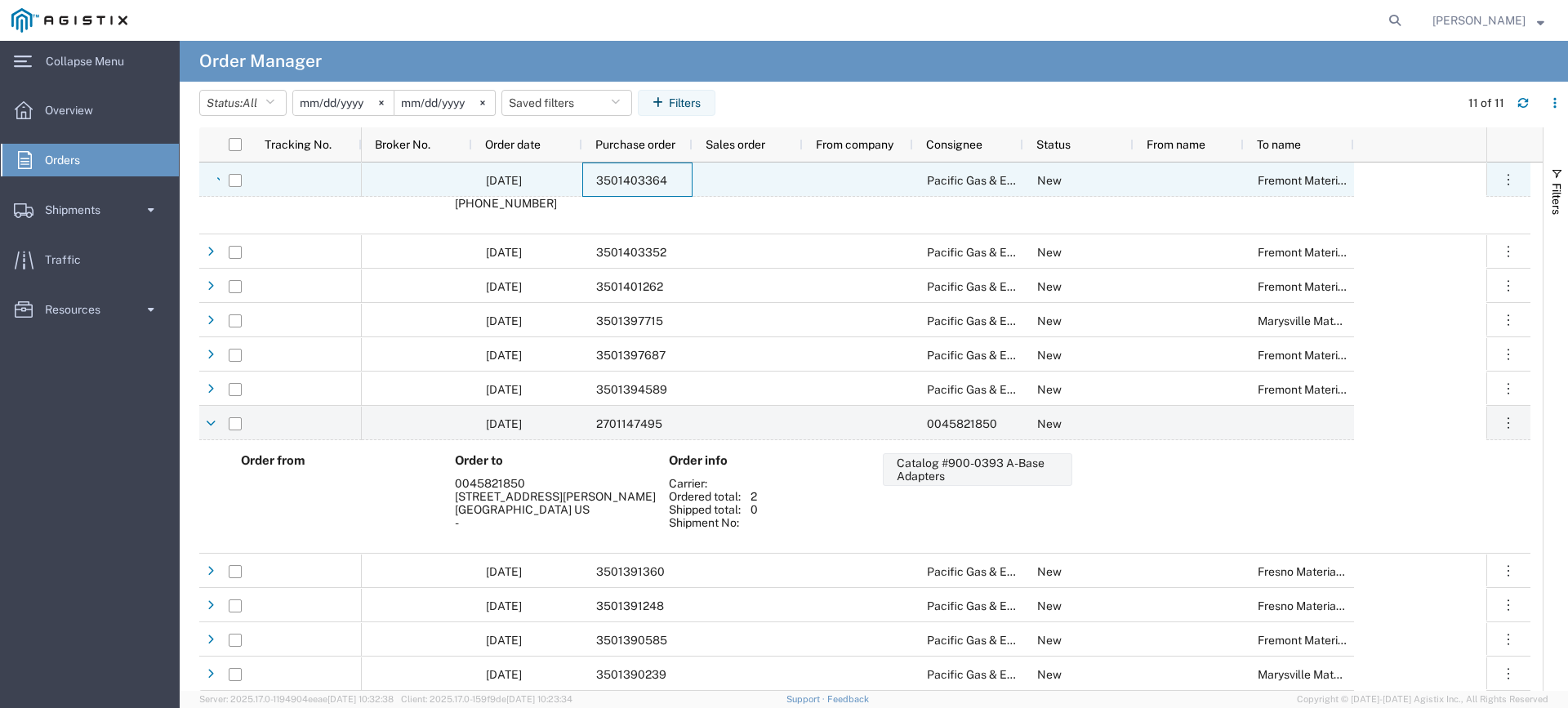
click at [655, 181] on span "3501403364" at bounding box center [631, 180] width 71 height 13
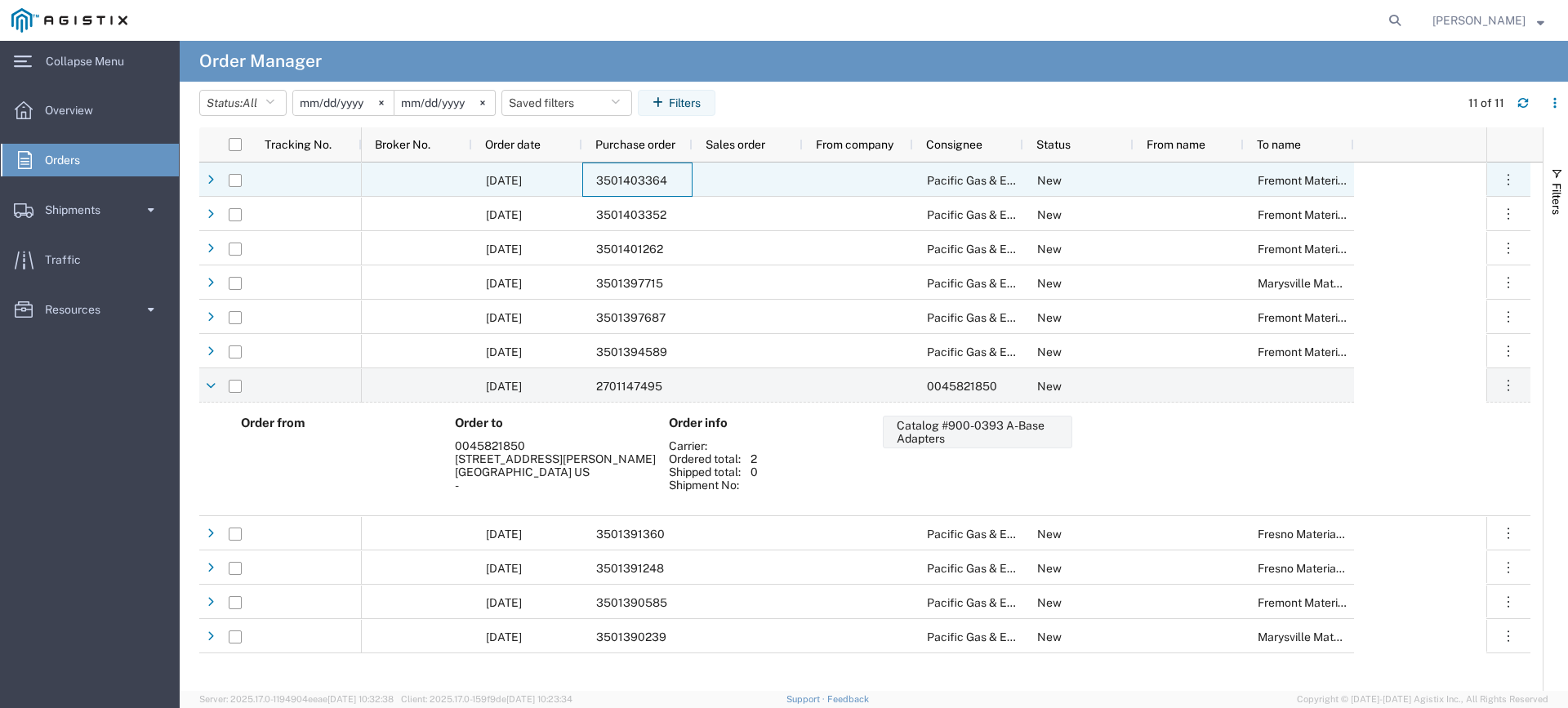
click at [655, 181] on span "3501403364" at bounding box center [631, 180] width 71 height 13
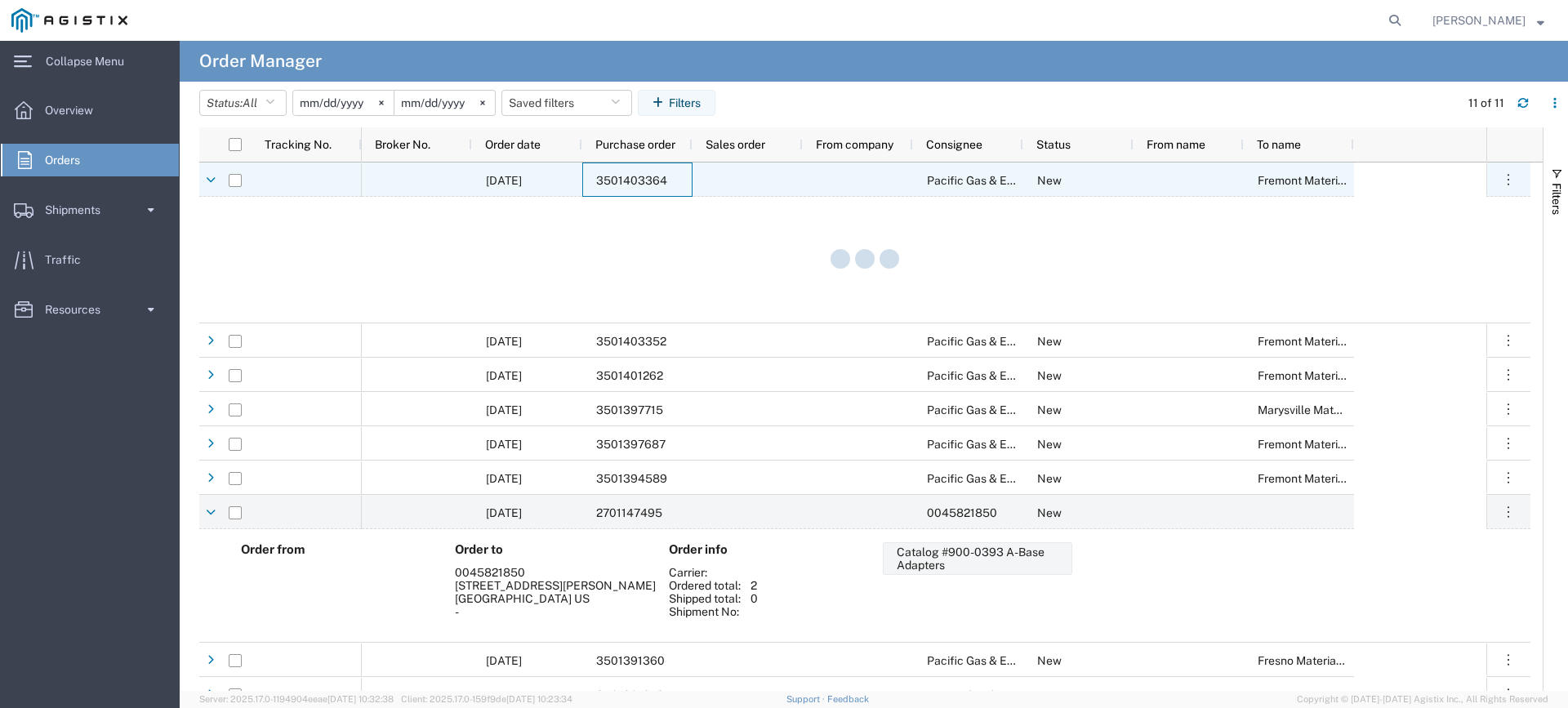
click at [655, 181] on span "3501403364" at bounding box center [631, 180] width 71 height 13
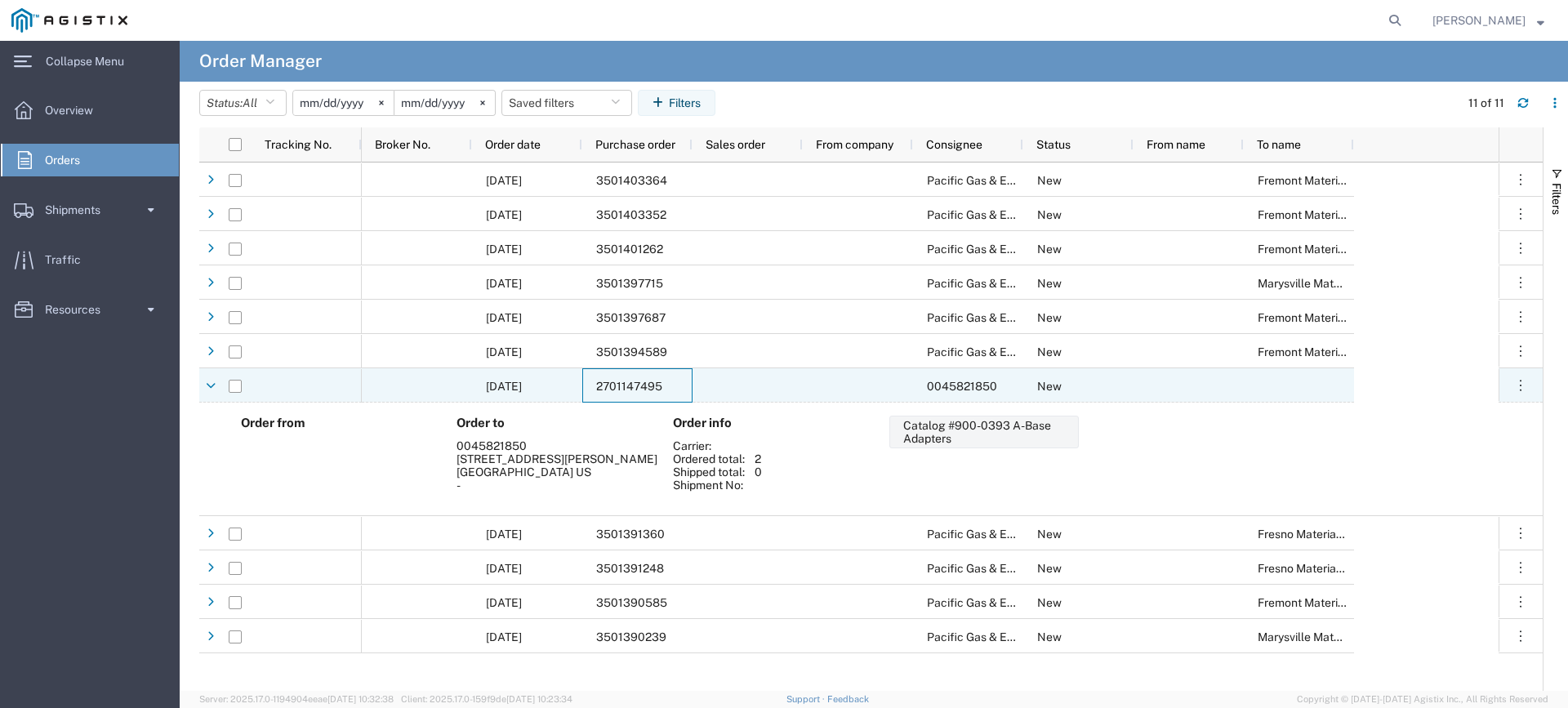
click at [655, 390] on span "2701147495" at bounding box center [629, 385] width 66 height 13
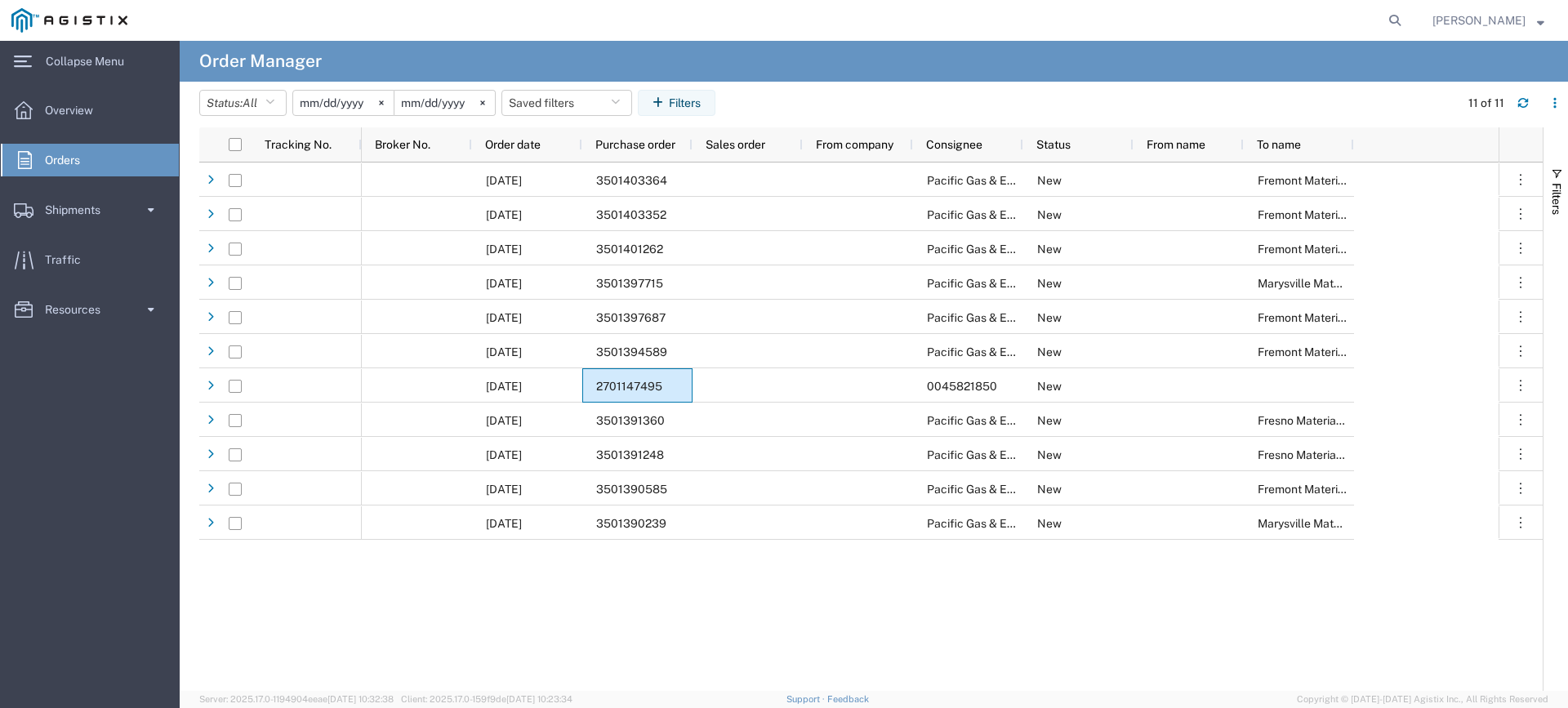
click at [332, 106] on input "[DATE]" at bounding box center [343, 103] width 100 height 25
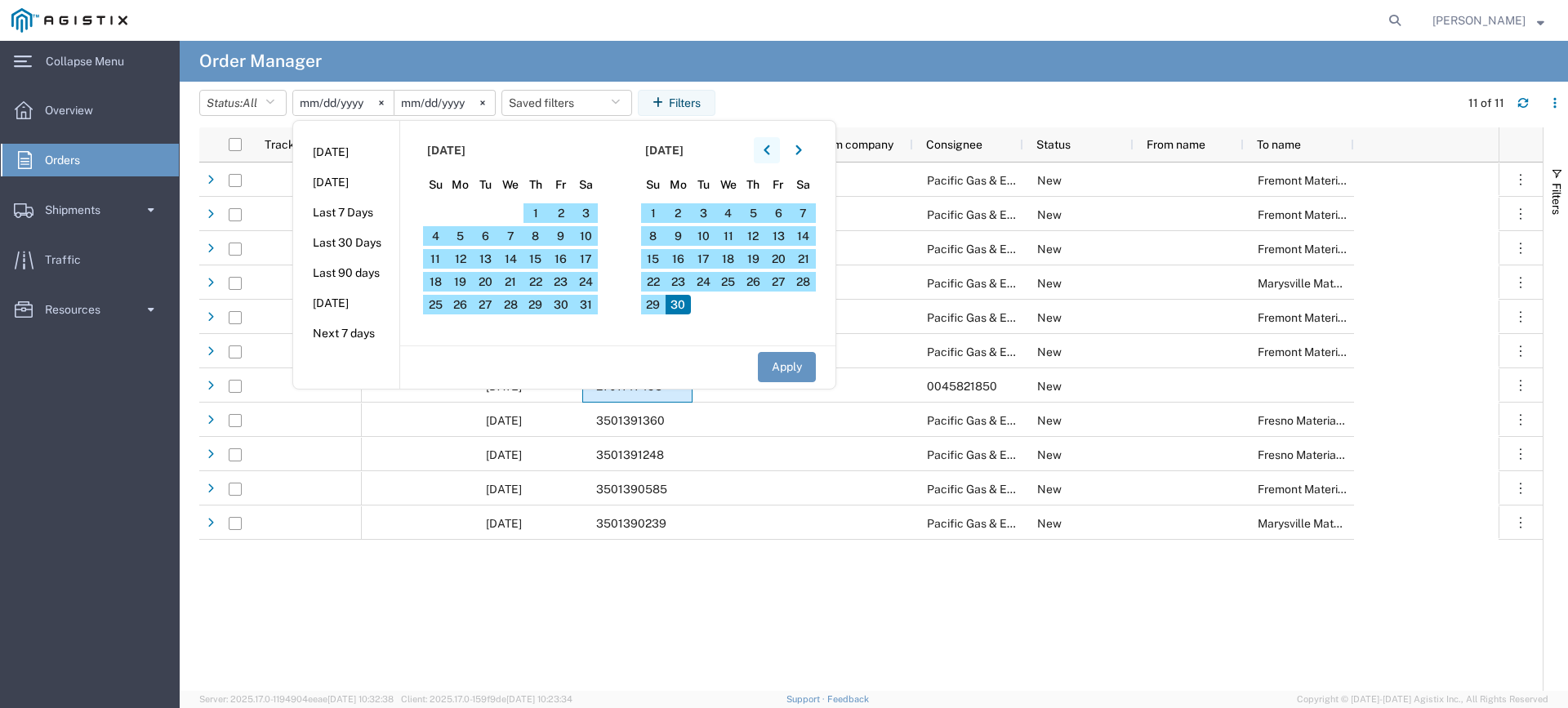
click at [770, 147] on icon "button" at bounding box center [767, 149] width 7 height 11
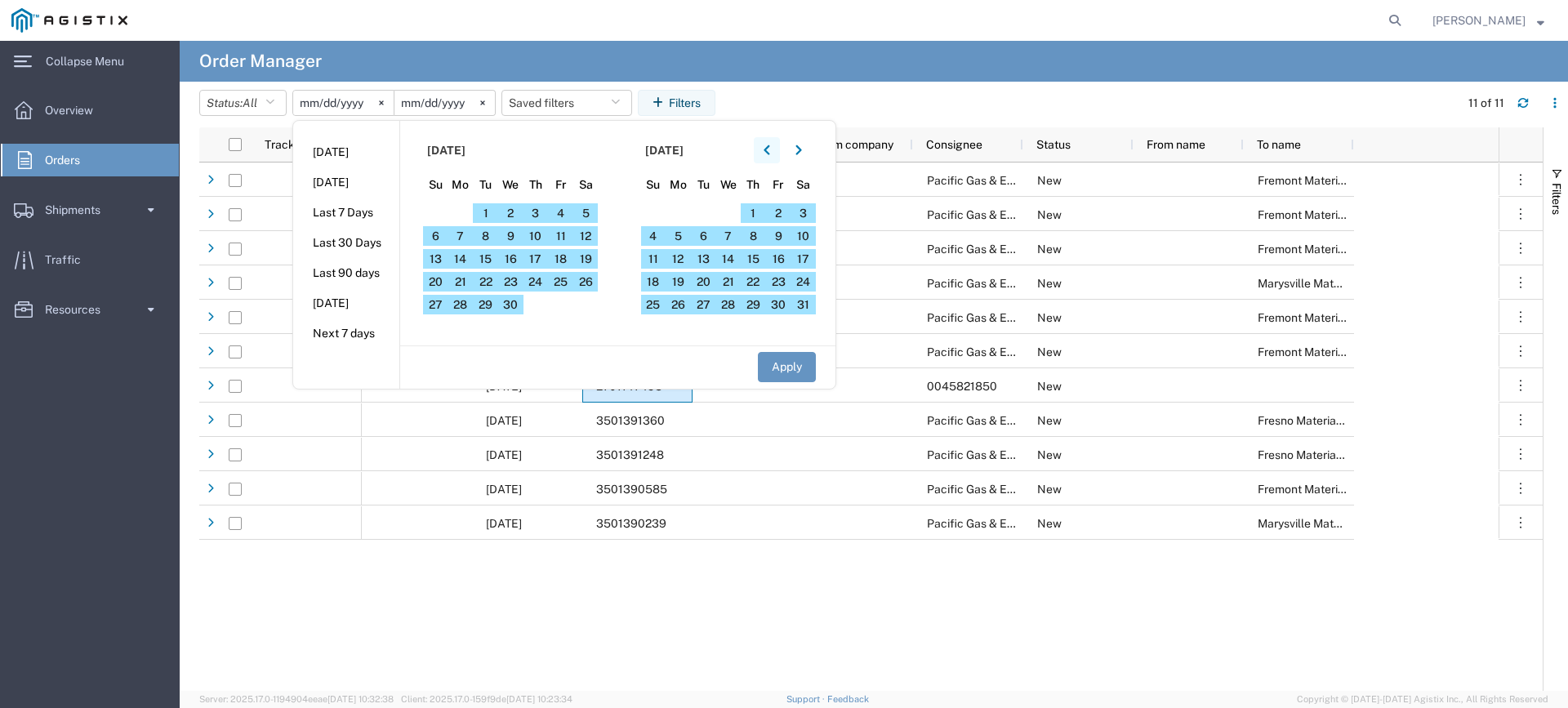
click at [770, 147] on icon "button" at bounding box center [767, 149] width 7 height 11
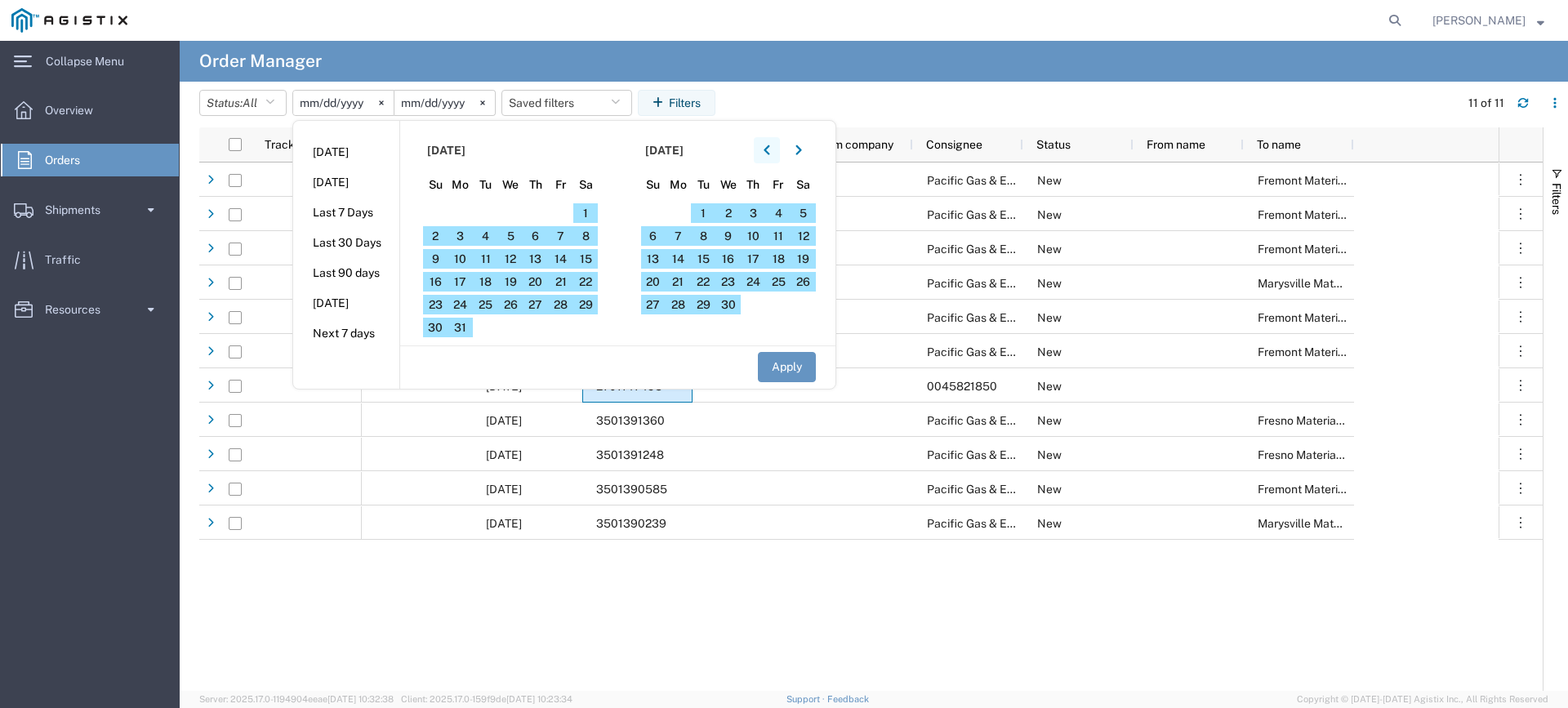
click at [770, 147] on icon "button" at bounding box center [767, 149] width 7 height 11
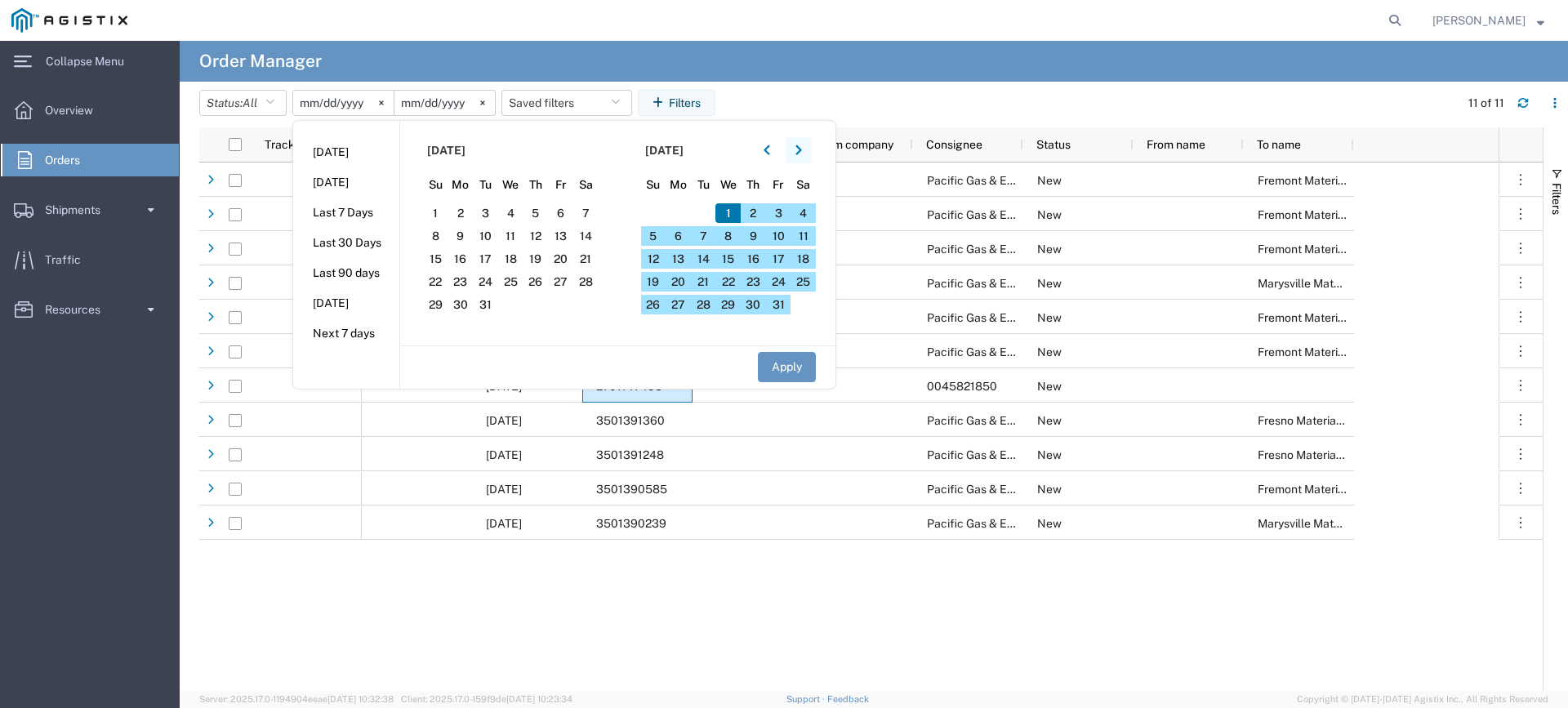
click at [808, 144] on button "button" at bounding box center [798, 150] width 26 height 26
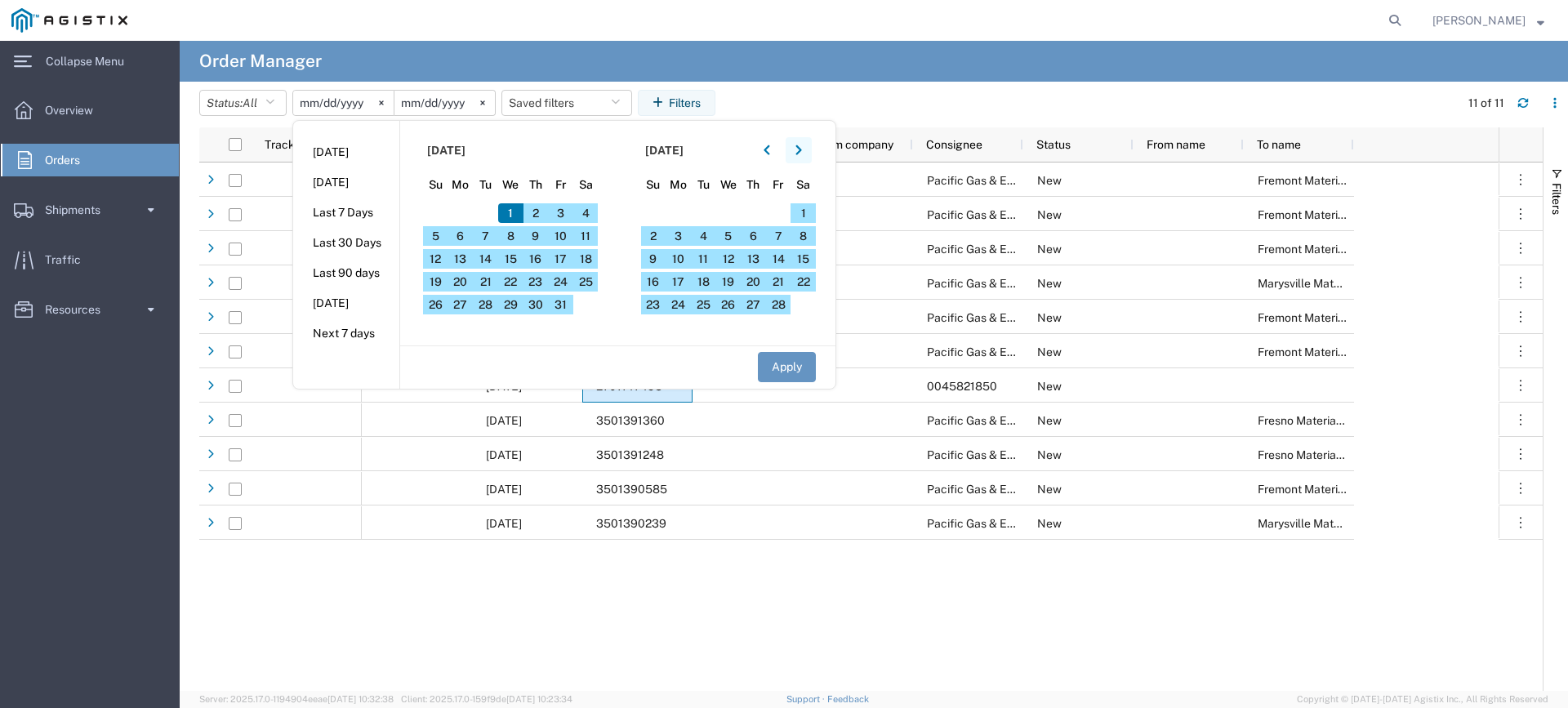
click at [808, 144] on button "button" at bounding box center [798, 150] width 26 height 26
click at [845, 98] on agx-table-filter-chips "Status: All All Cancelled Orders New Orders Updated Orders [DATE] [DATE] [DATE]…" at bounding box center [825, 109] width 1252 height 37
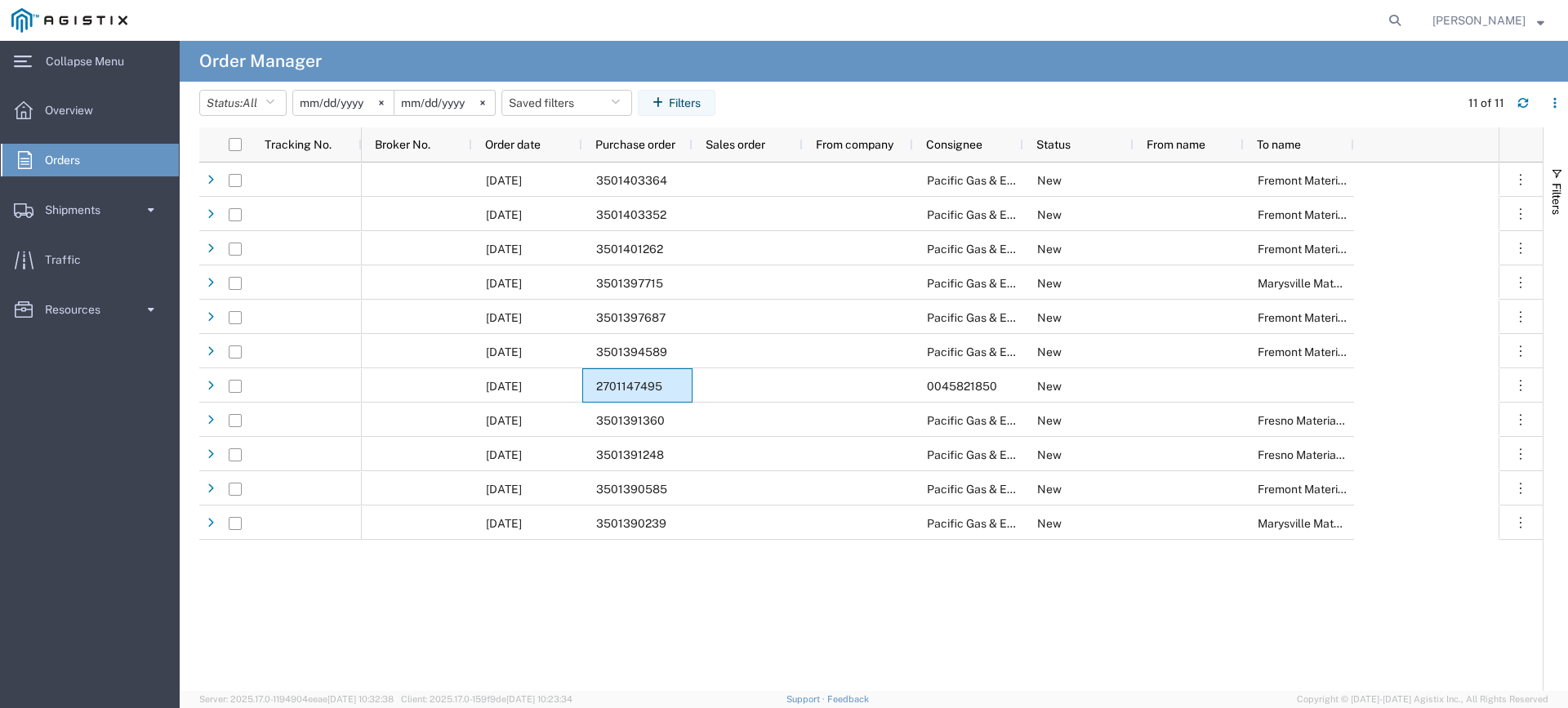
click at [434, 107] on input "[DATE]" at bounding box center [445, 103] width 100 height 25
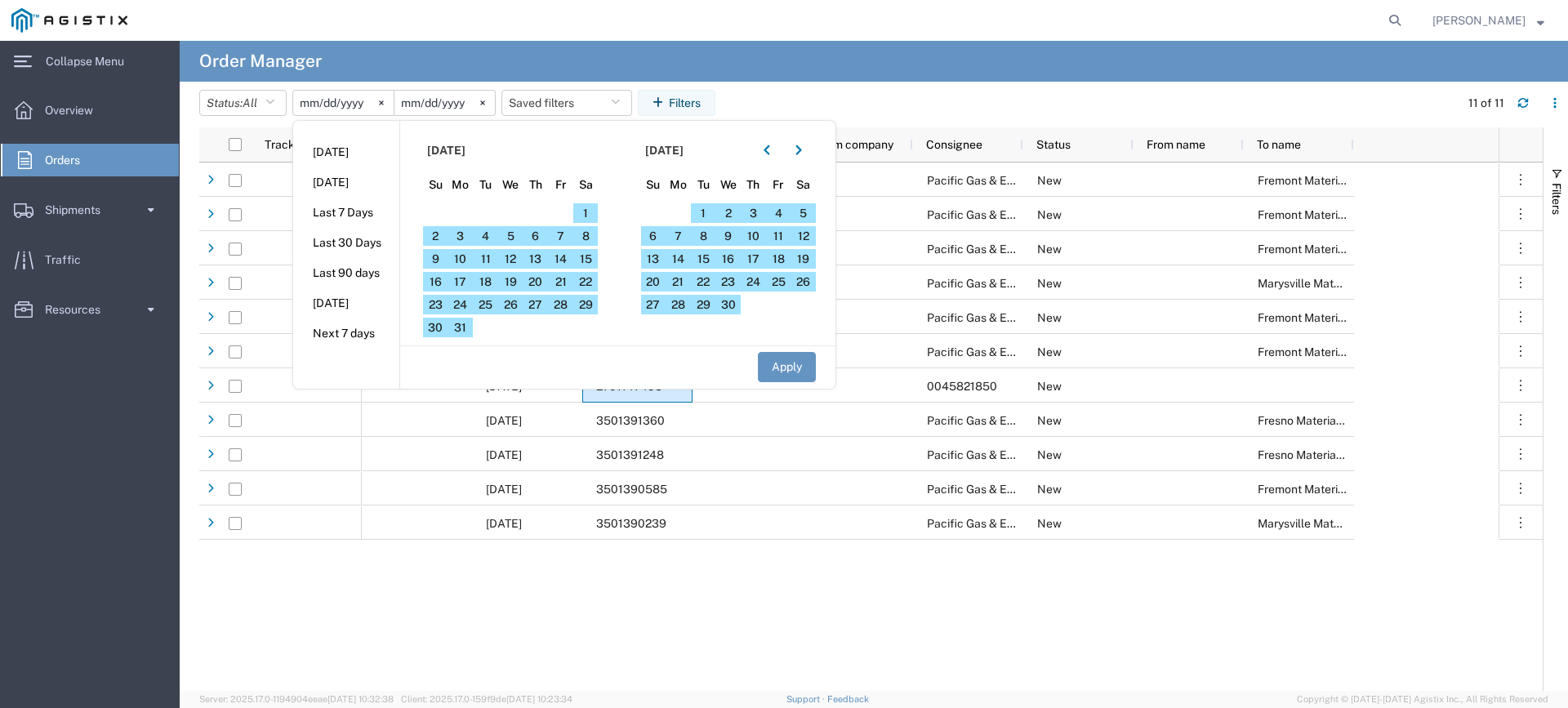
click at [364, 101] on input "[DATE]" at bounding box center [343, 103] width 100 height 25
click at [299, 98] on input "[DATE]" at bounding box center [343, 103] width 100 height 25
click at [322, 104] on input "[DATE]" at bounding box center [343, 103] width 100 height 25
click at [590, 210] on span "1" at bounding box center [586, 213] width 25 height 20
click at [802, 151] on icon "button" at bounding box center [798, 149] width 7 height 11
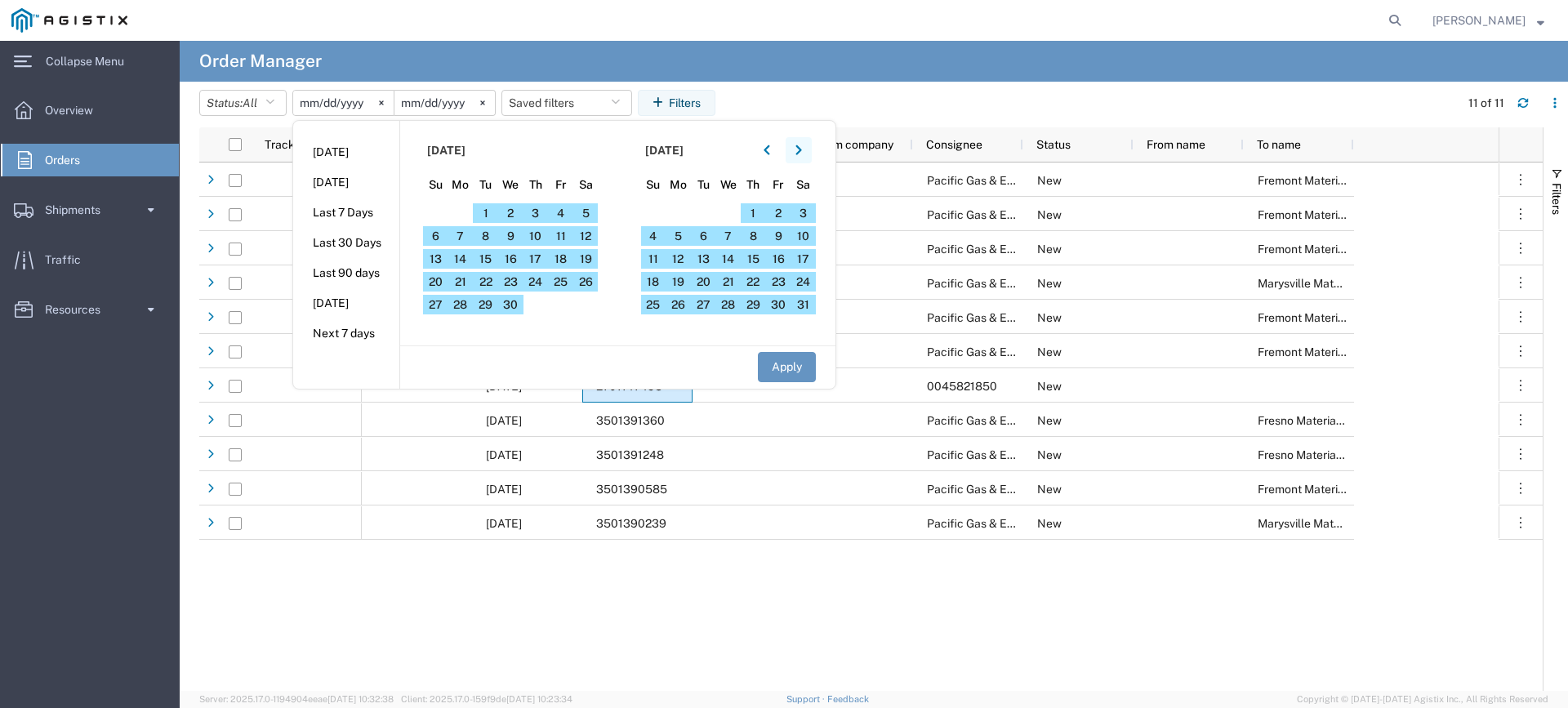
click at [802, 151] on icon "button" at bounding box center [798, 149] width 7 height 11
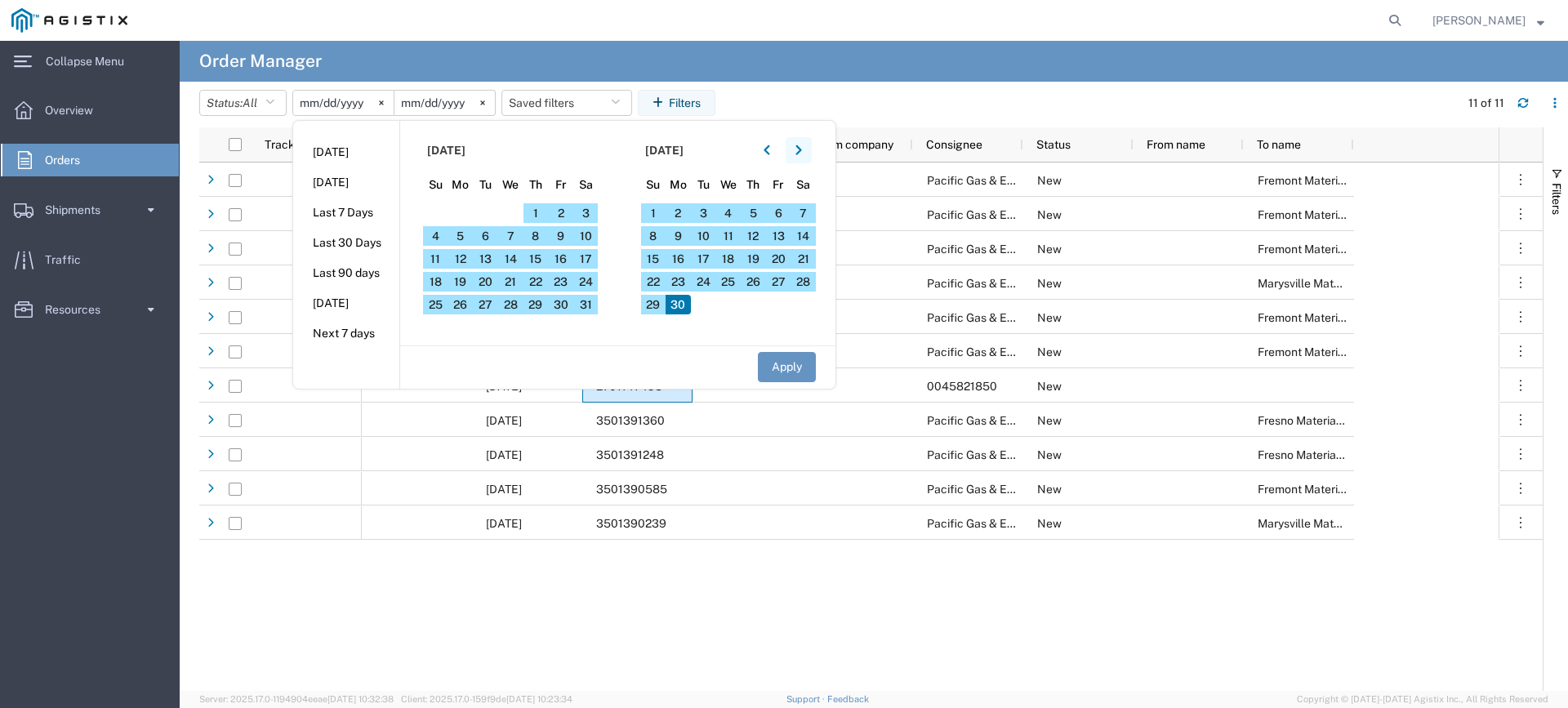
click at [802, 151] on icon "button" at bounding box center [798, 149] width 7 height 11
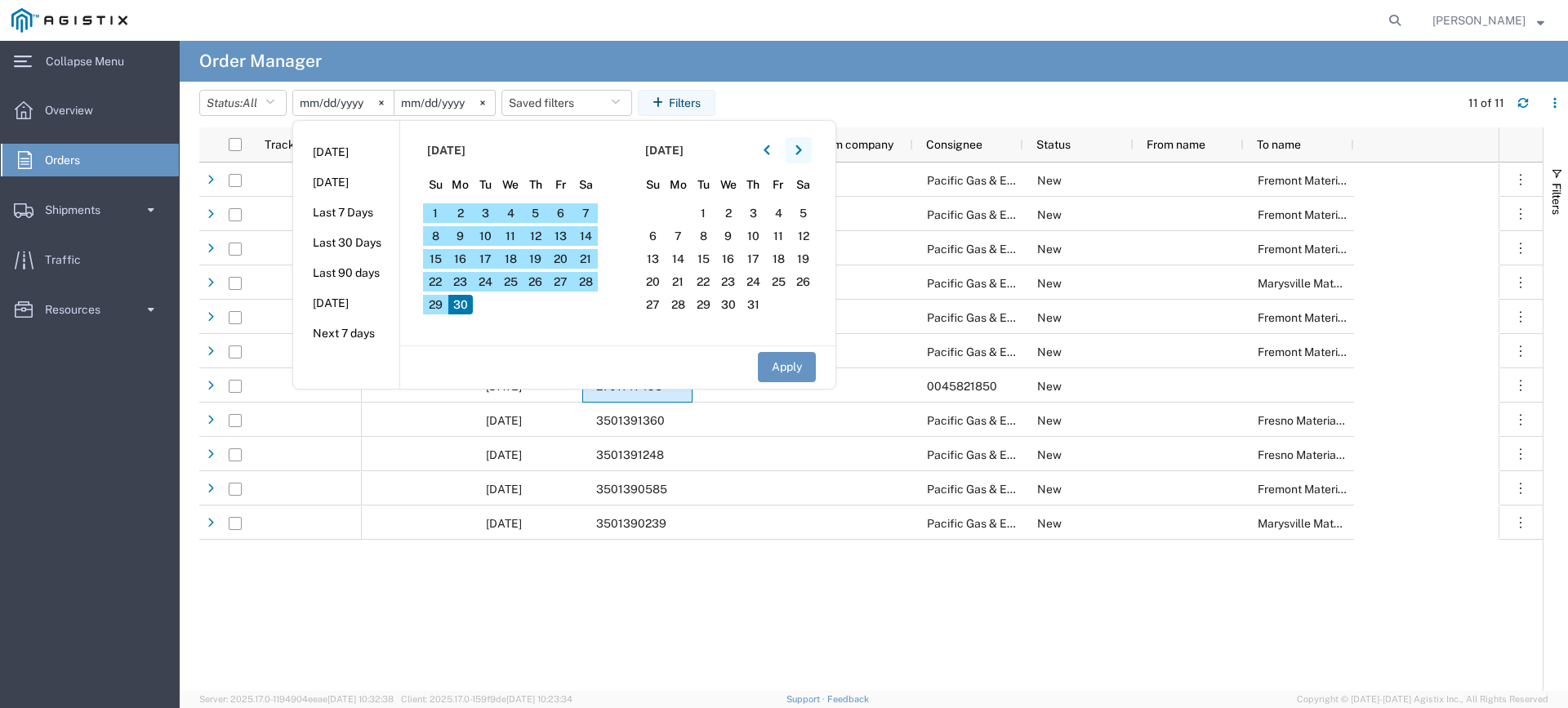
click at [809, 154] on button "button" at bounding box center [798, 150] width 26 height 26
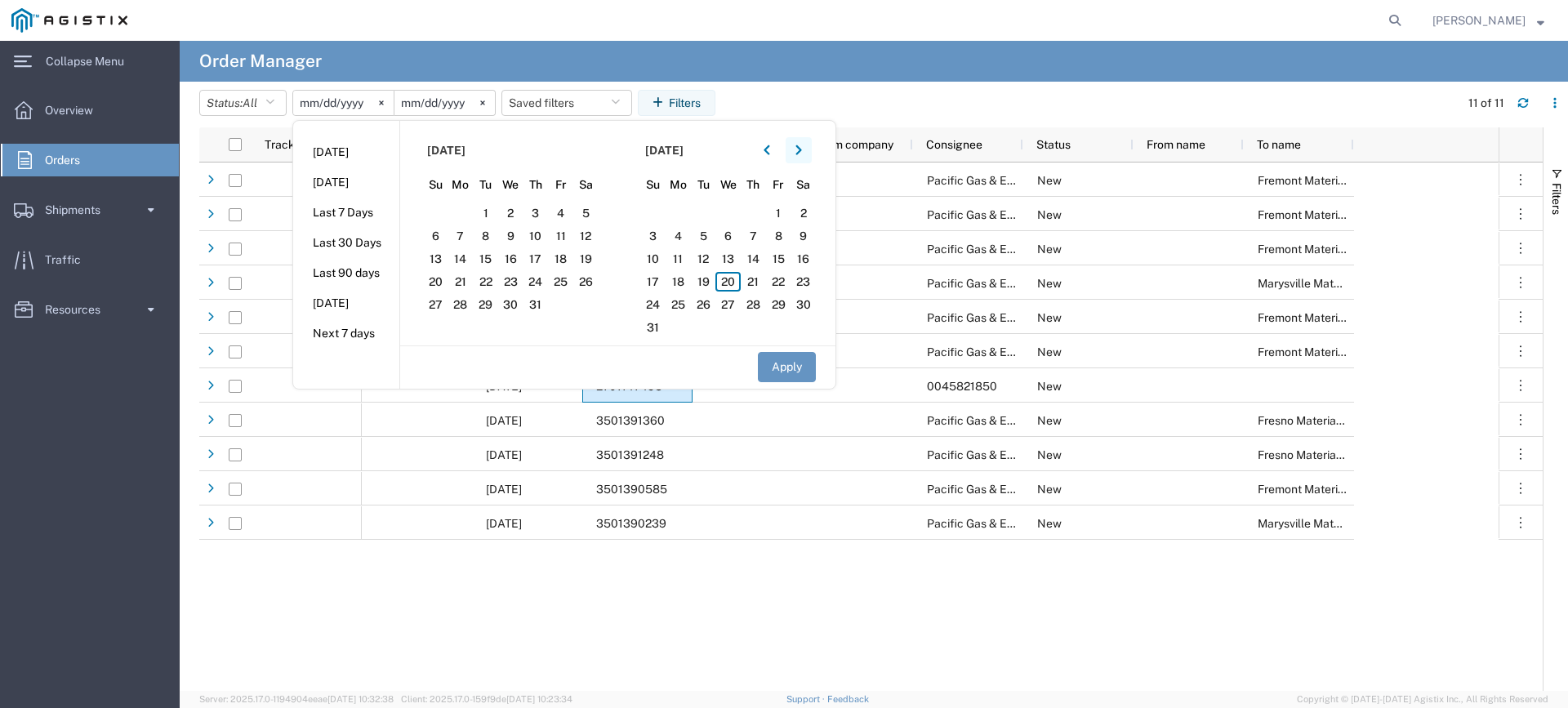
click at [809, 154] on button "button" at bounding box center [798, 150] width 26 height 26
click at [789, 301] on span "31" at bounding box center [779, 304] width 25 height 20
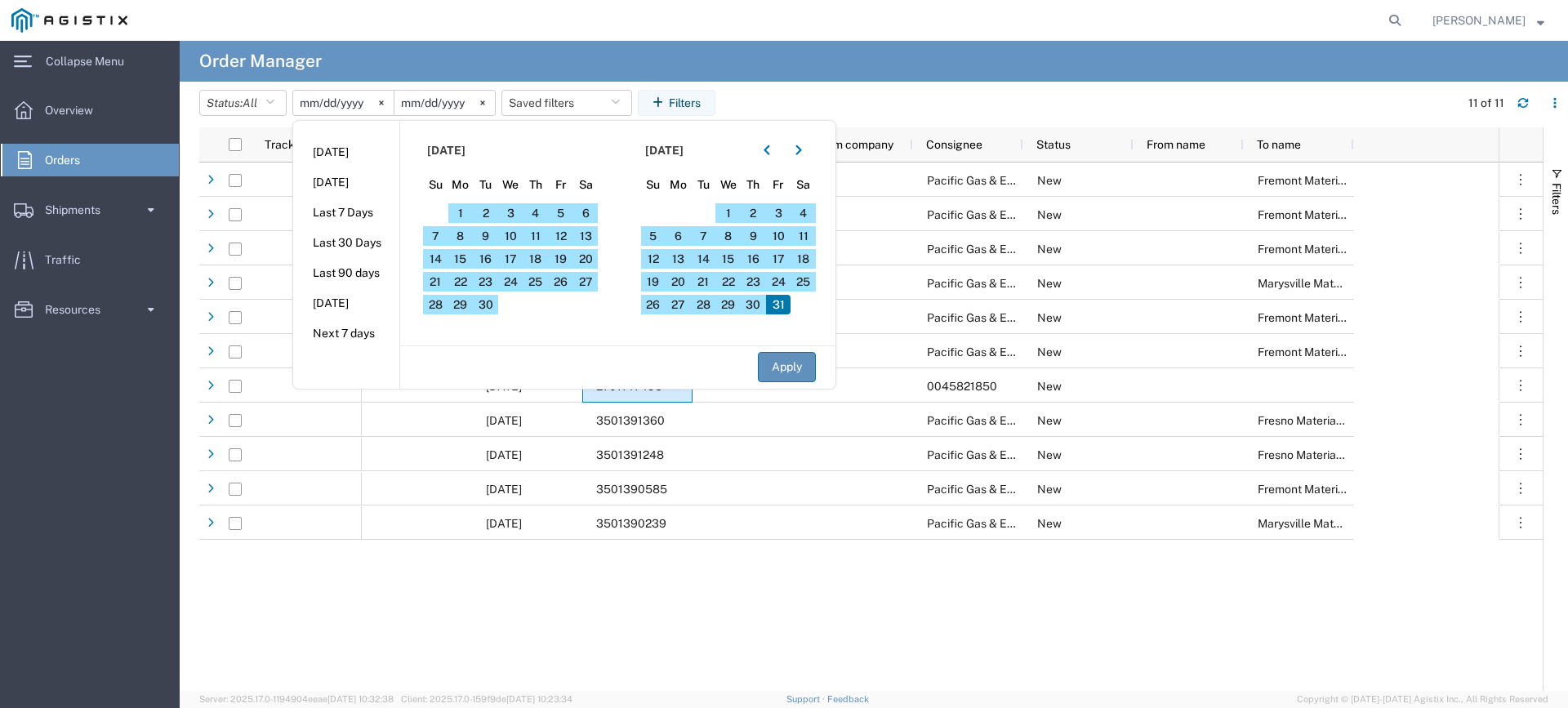
click at [797, 374] on button "Apply" at bounding box center [787, 368] width 58 height 31
type input "[DATE]"
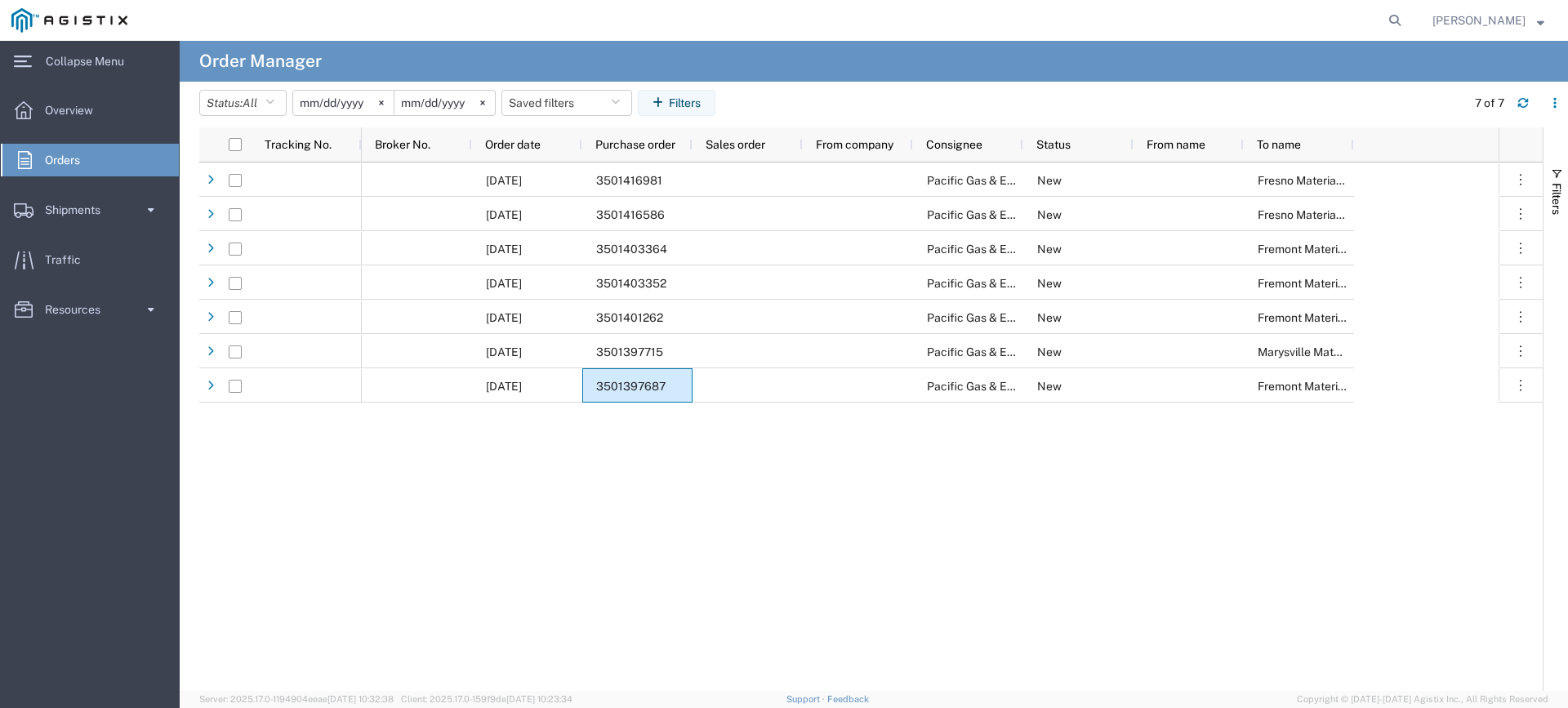
click at [668, 531] on div "[DATE] 3501416981 Pacific Gas & Electric Company New Fresno Materials Receiving…" at bounding box center [930, 427] width 1137 height 529
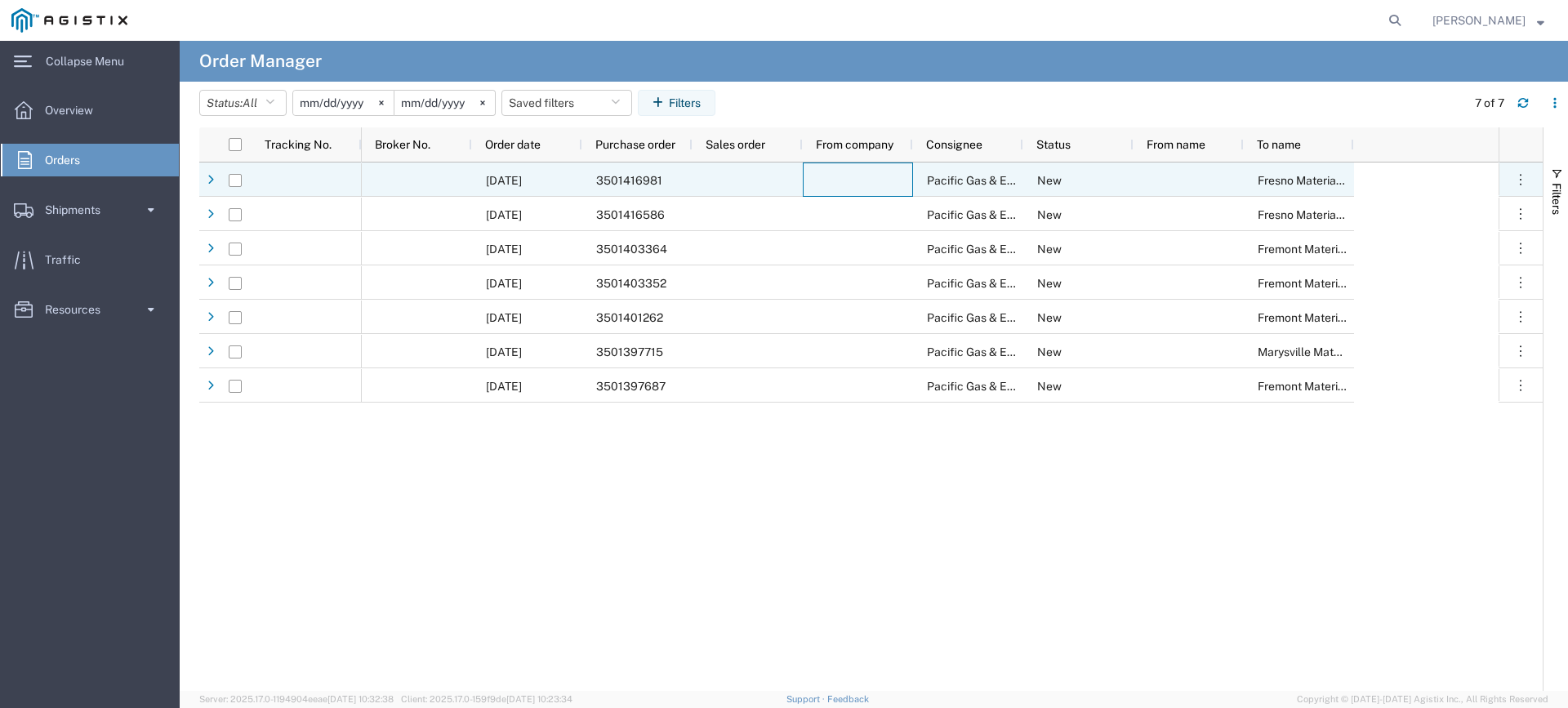
click at [900, 183] on div at bounding box center [858, 180] width 110 height 34
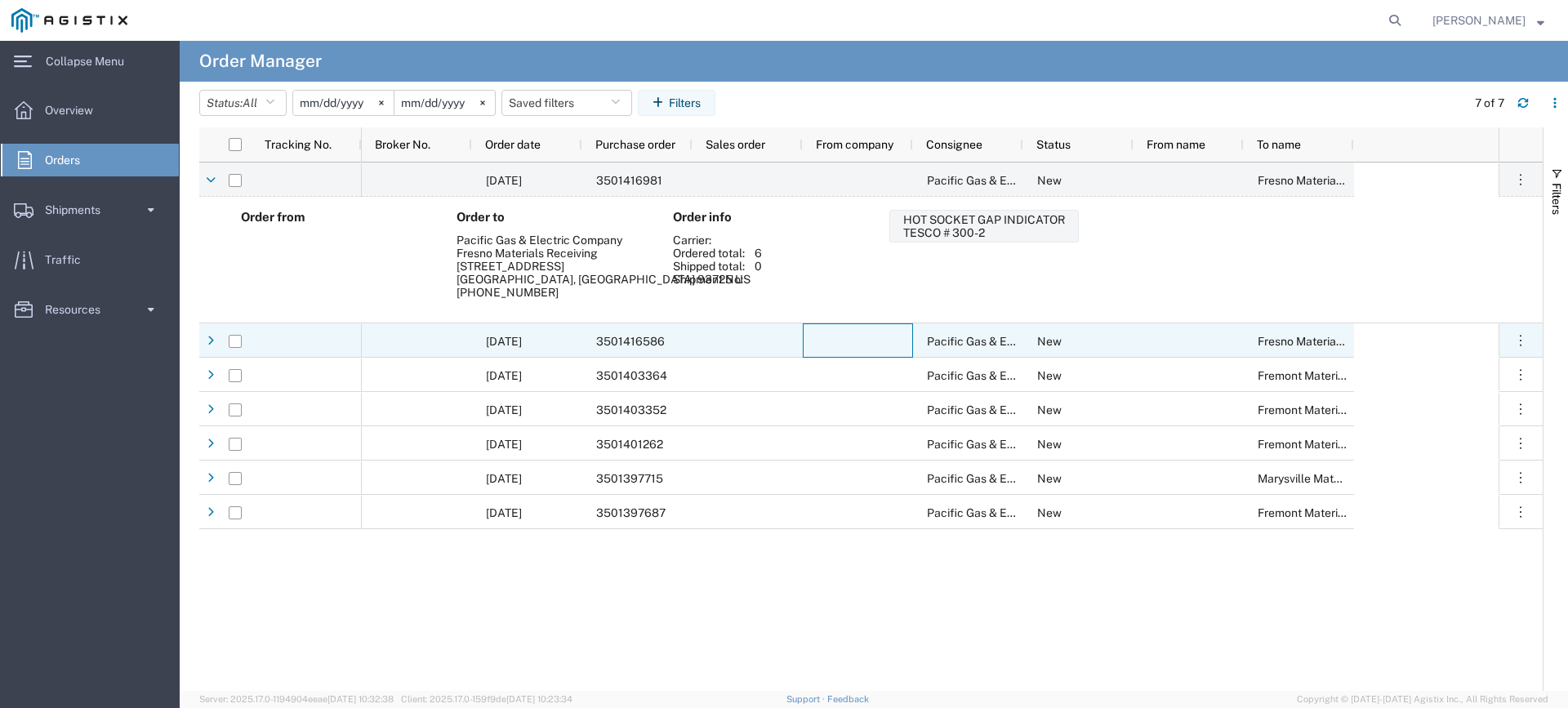
click at [898, 351] on div at bounding box center [858, 340] width 110 height 34
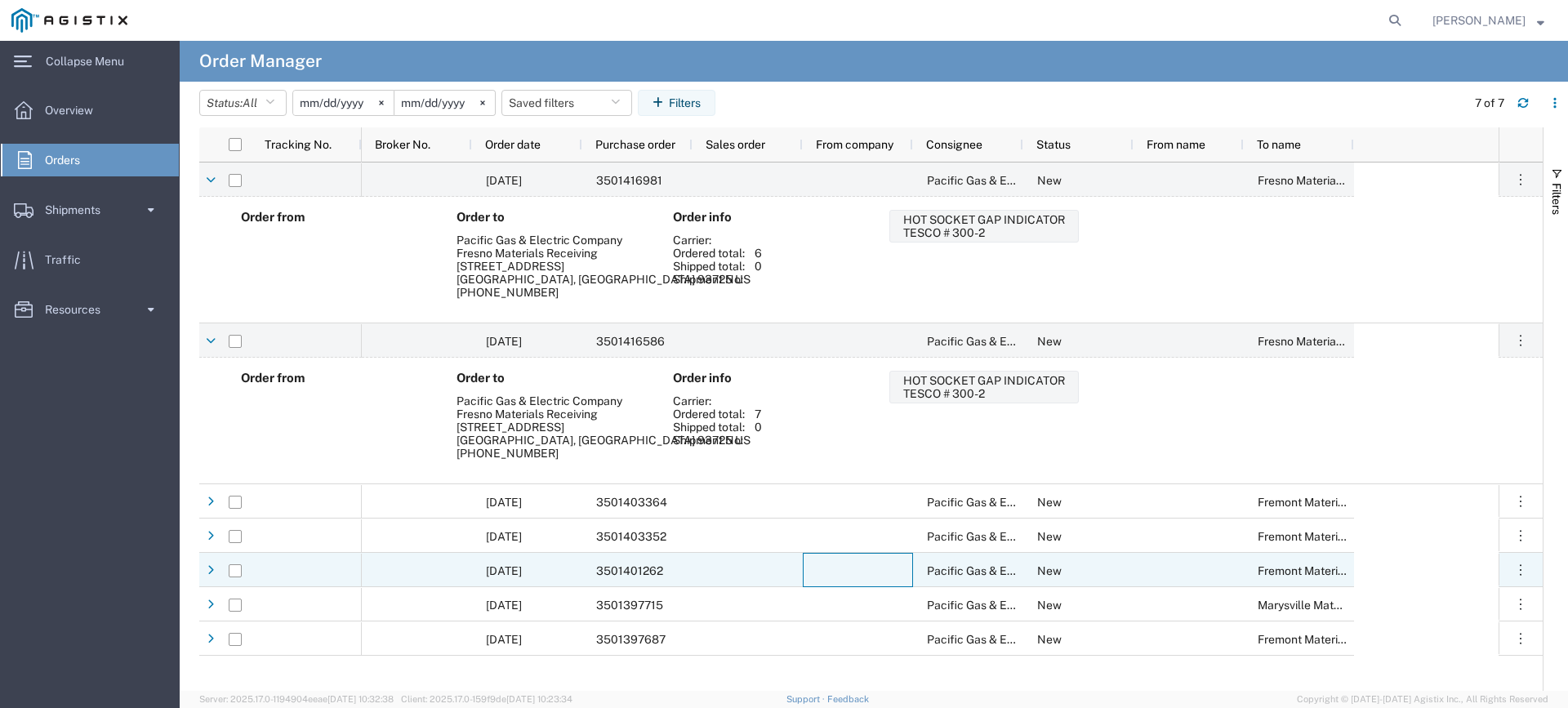
click at [910, 561] on div at bounding box center [858, 570] width 110 height 34
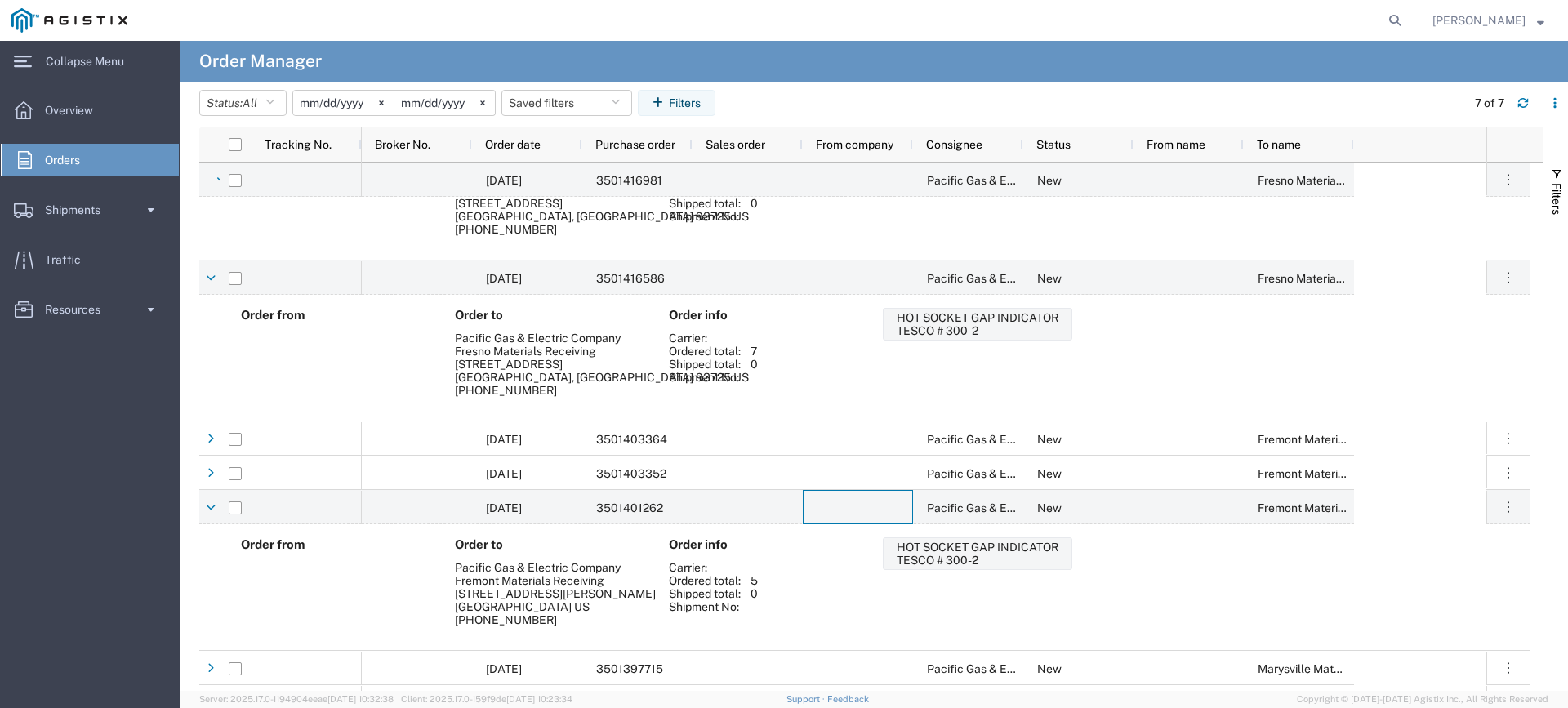
scroll to position [92, 0]
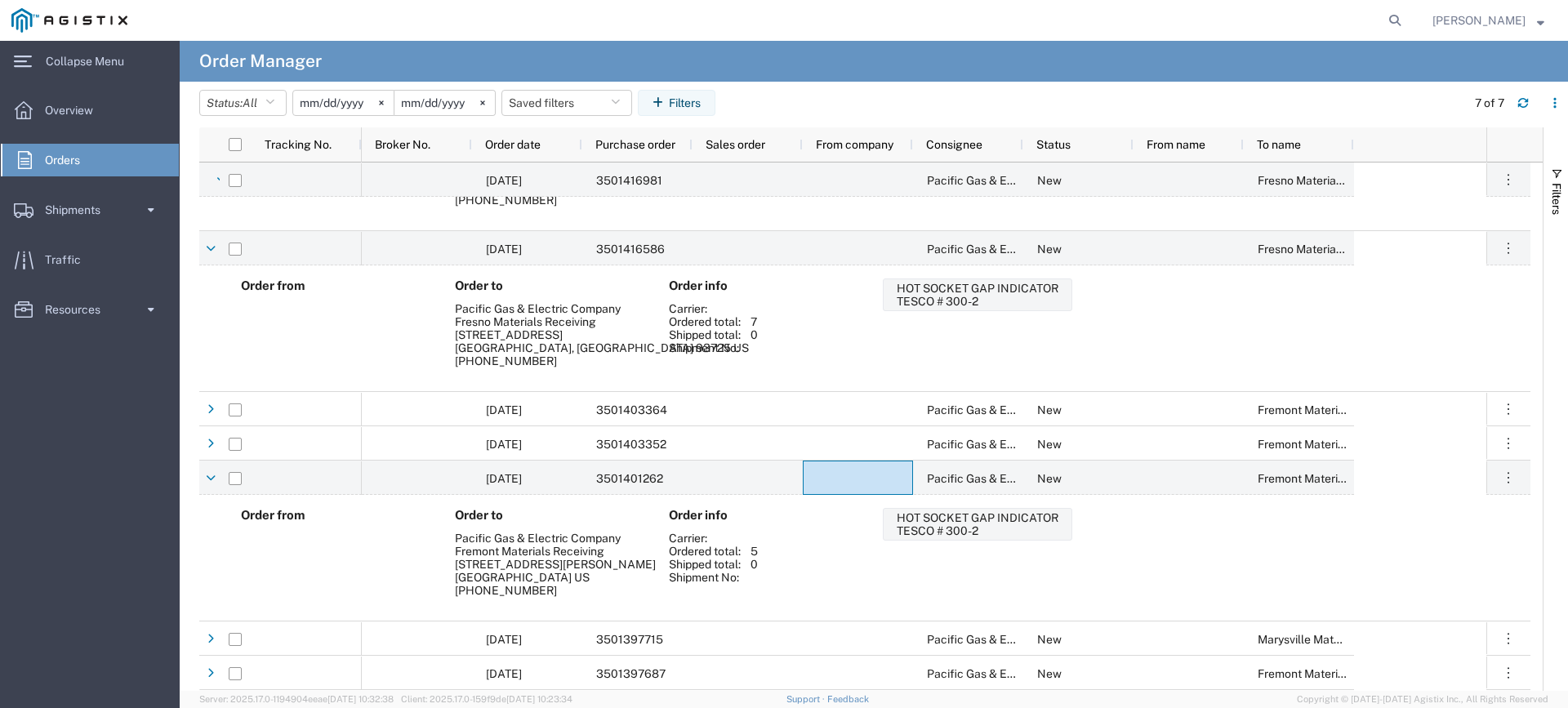
click at [333, 108] on input "[DATE]" at bounding box center [343, 103] width 100 height 25
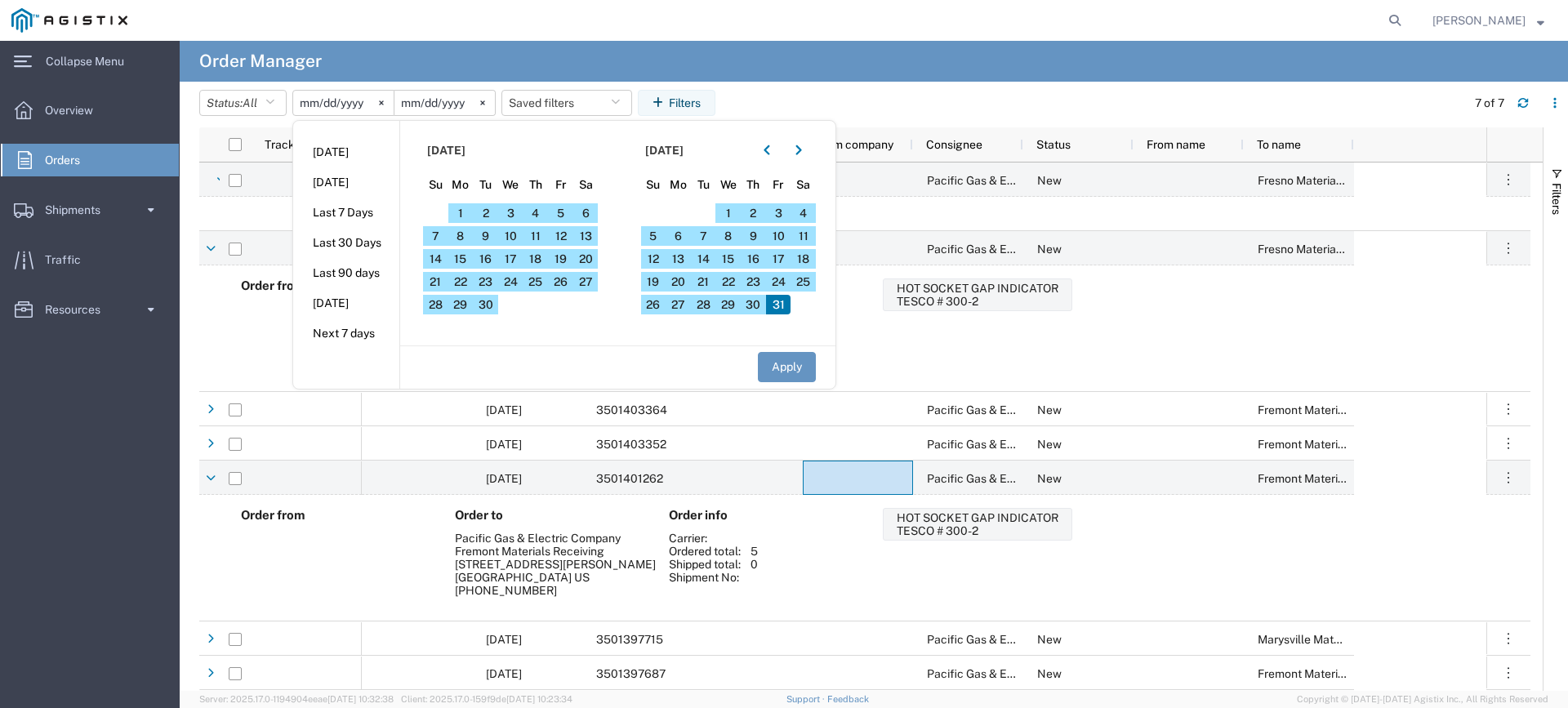
click at [313, 103] on input "[DATE]" at bounding box center [343, 103] width 100 height 25
click at [776, 146] on button "button" at bounding box center [766, 150] width 26 height 26
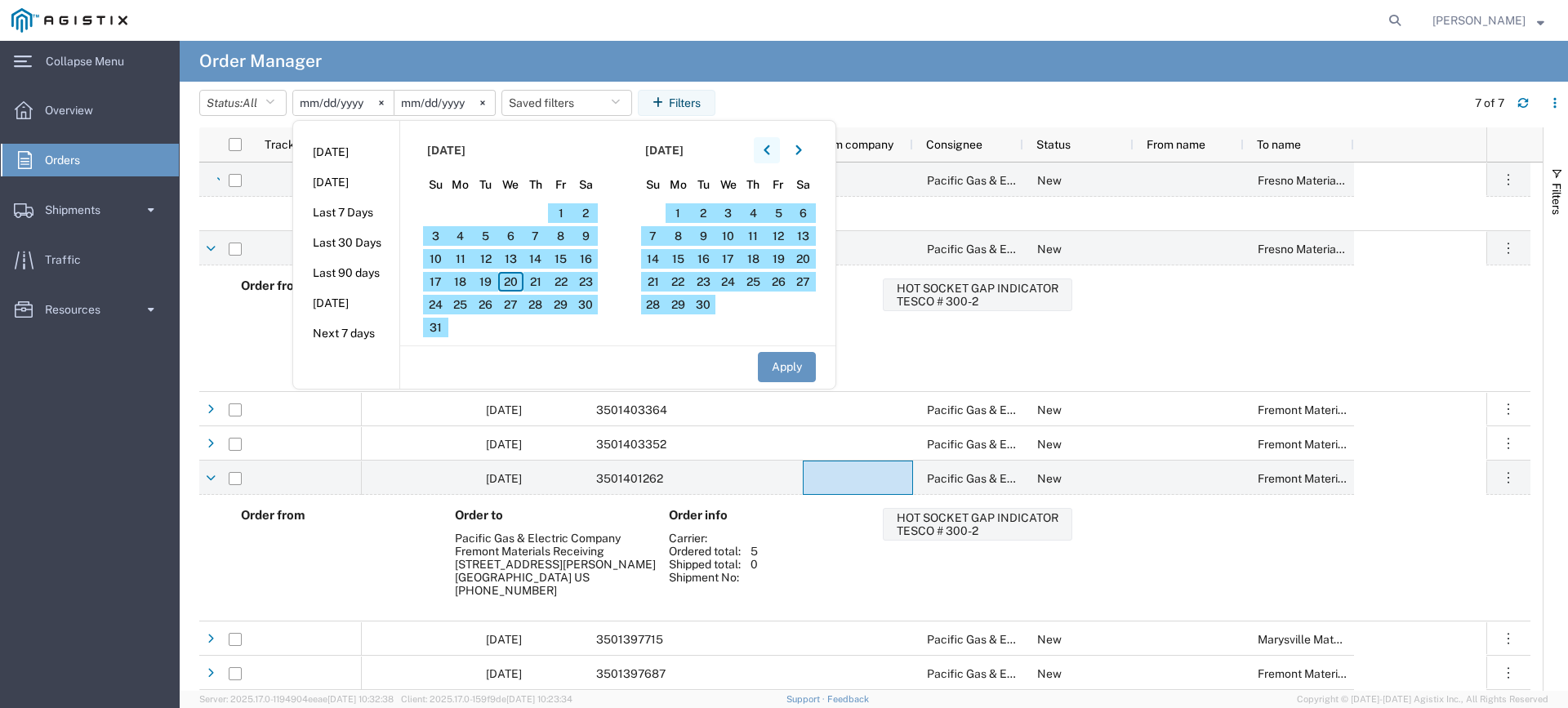
click at [776, 146] on button "button" at bounding box center [766, 150] width 26 height 26
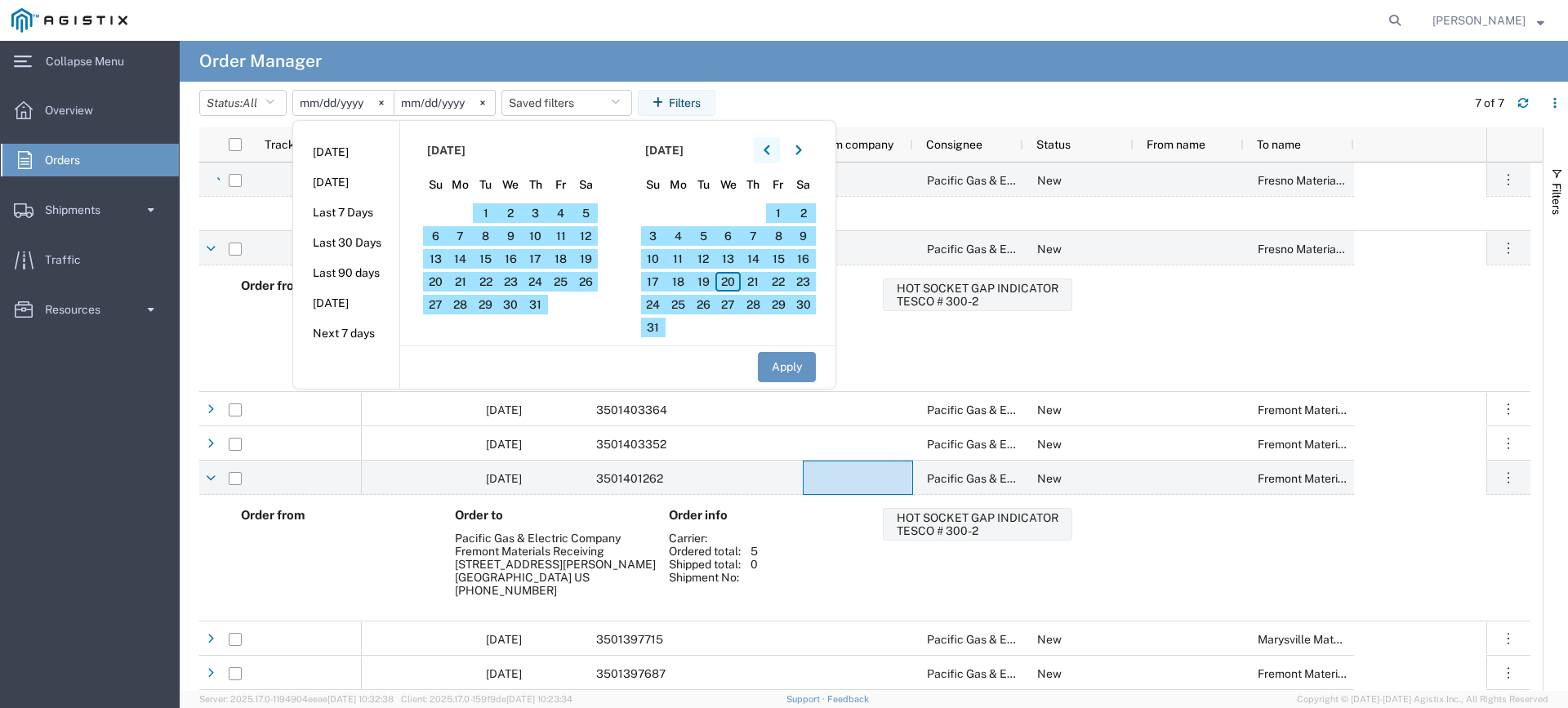
click at [776, 146] on button "button" at bounding box center [766, 150] width 26 height 26
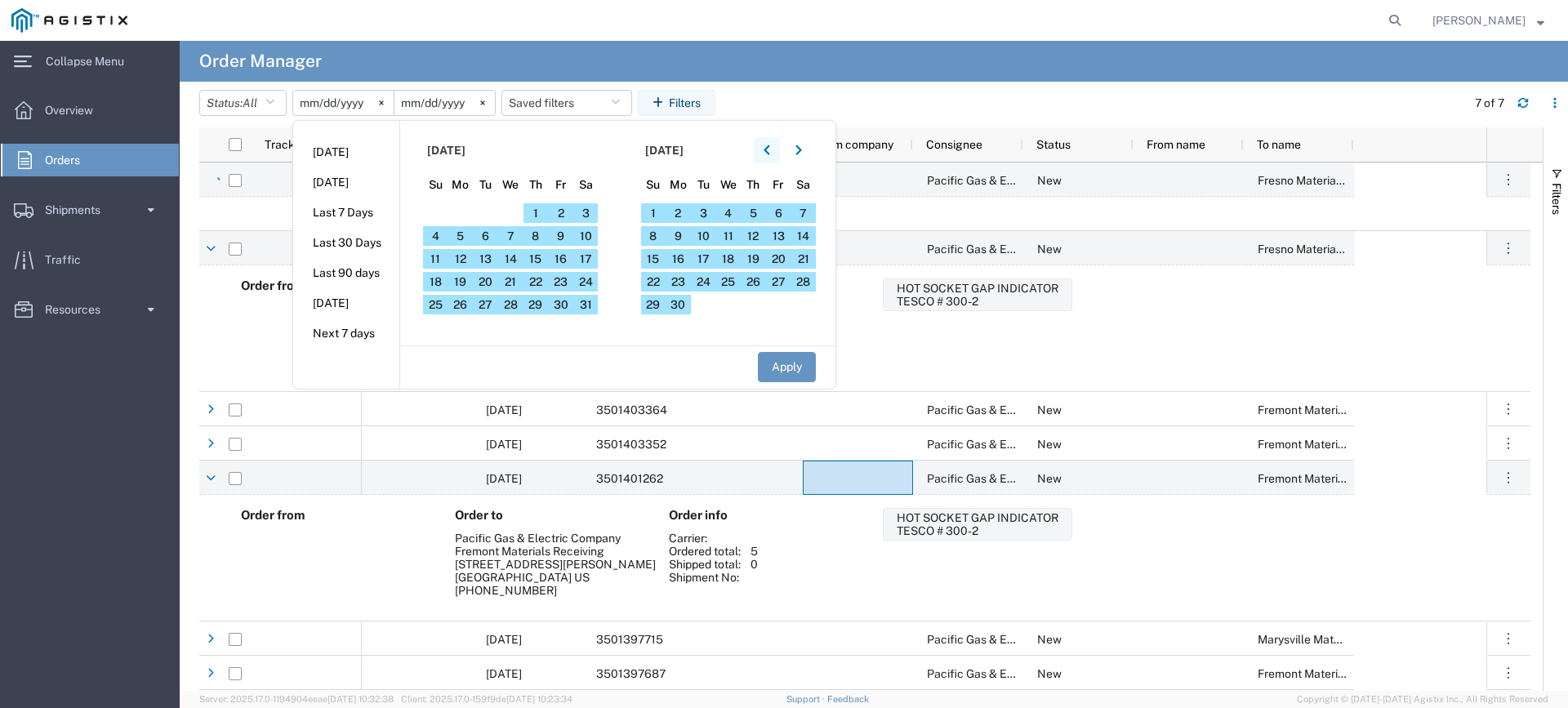
click at [776, 146] on button "button" at bounding box center [766, 150] width 26 height 26
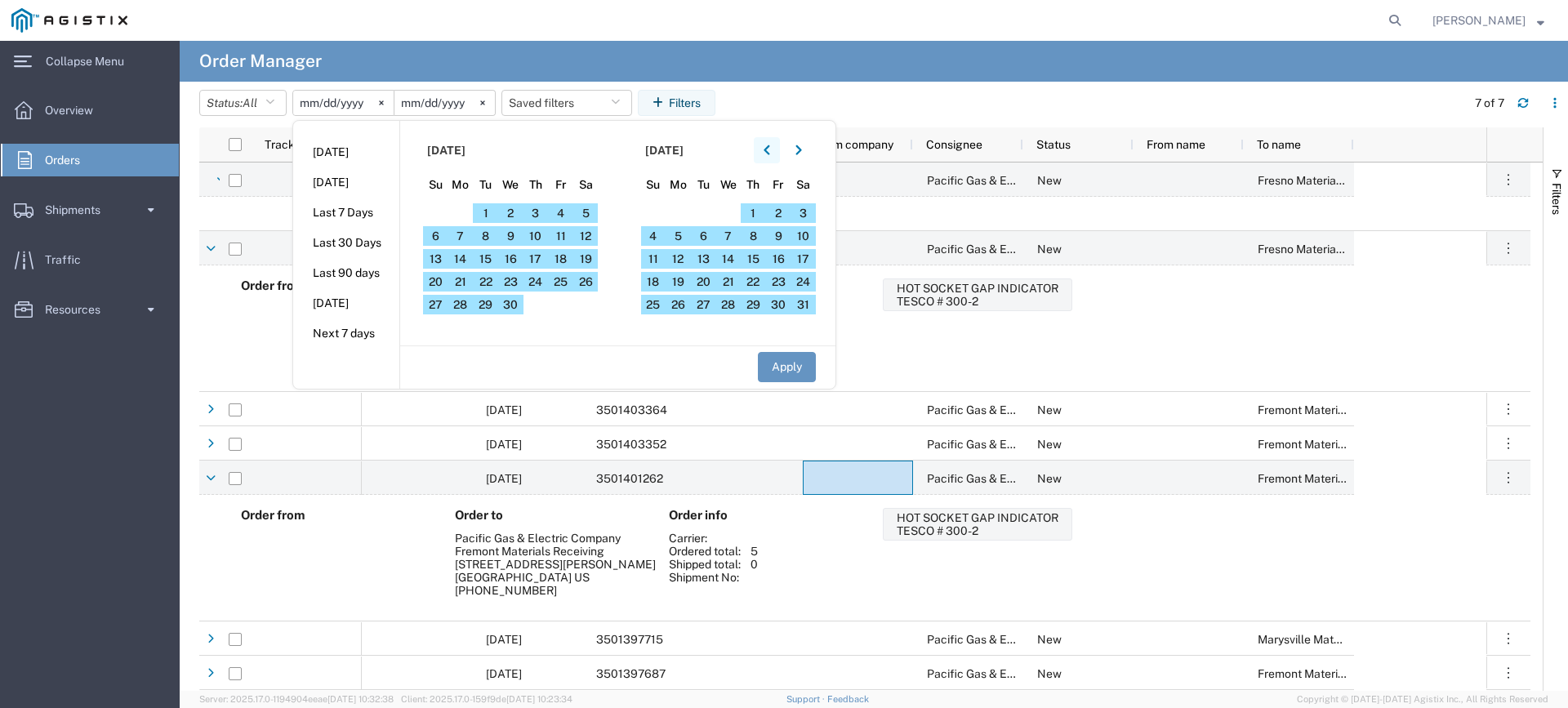
click at [776, 146] on button "button" at bounding box center [766, 150] width 26 height 26
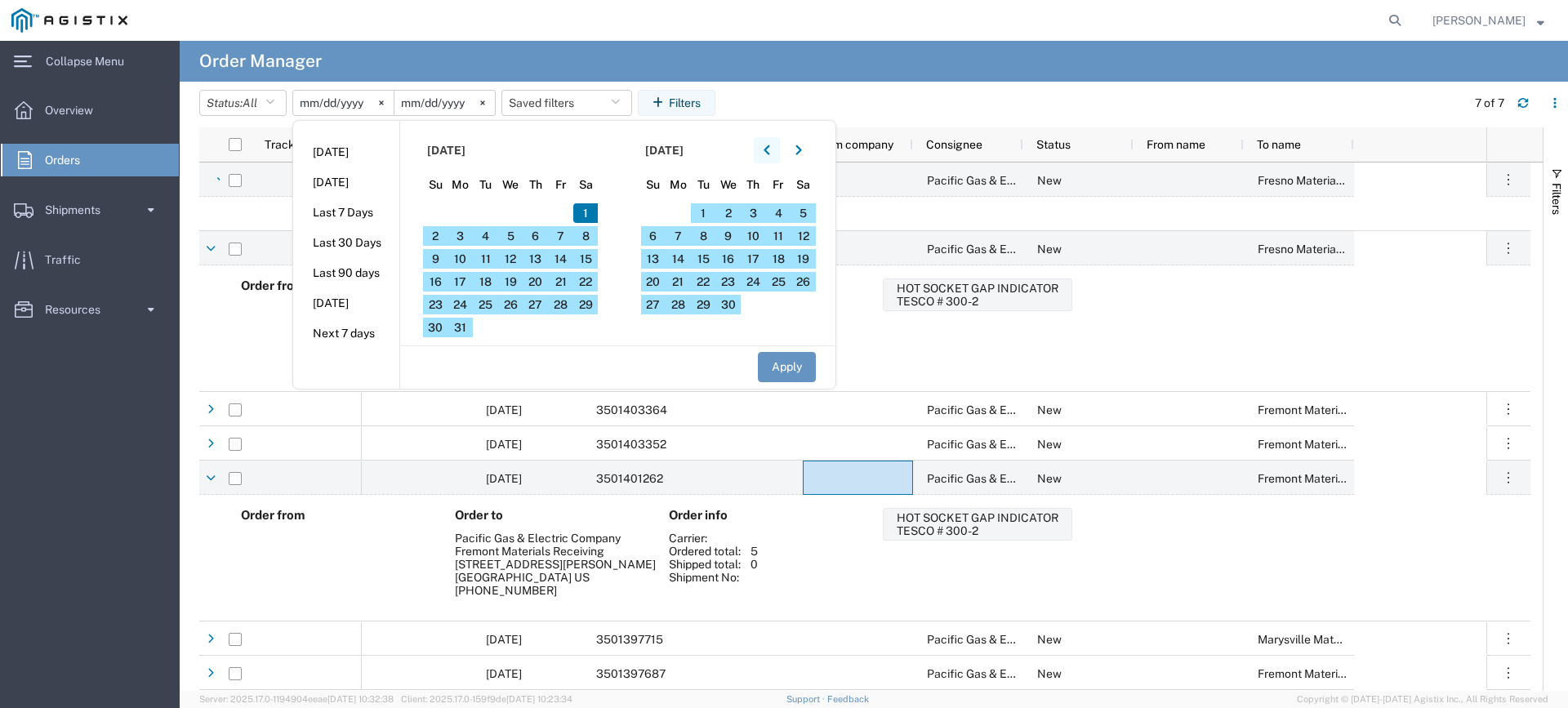
click at [776, 146] on button "button" at bounding box center [766, 150] width 26 height 26
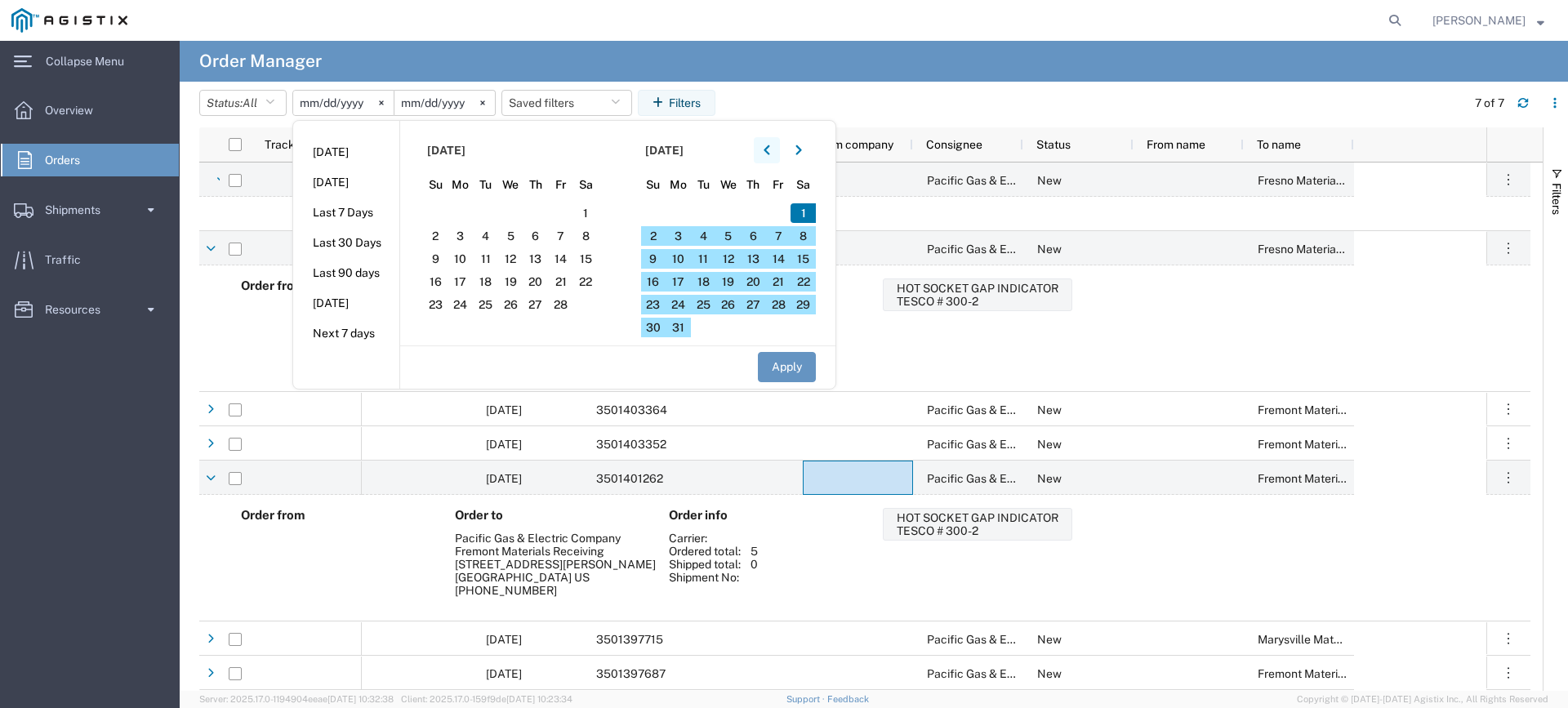
click at [770, 153] on icon "button" at bounding box center [766, 150] width 6 height 10
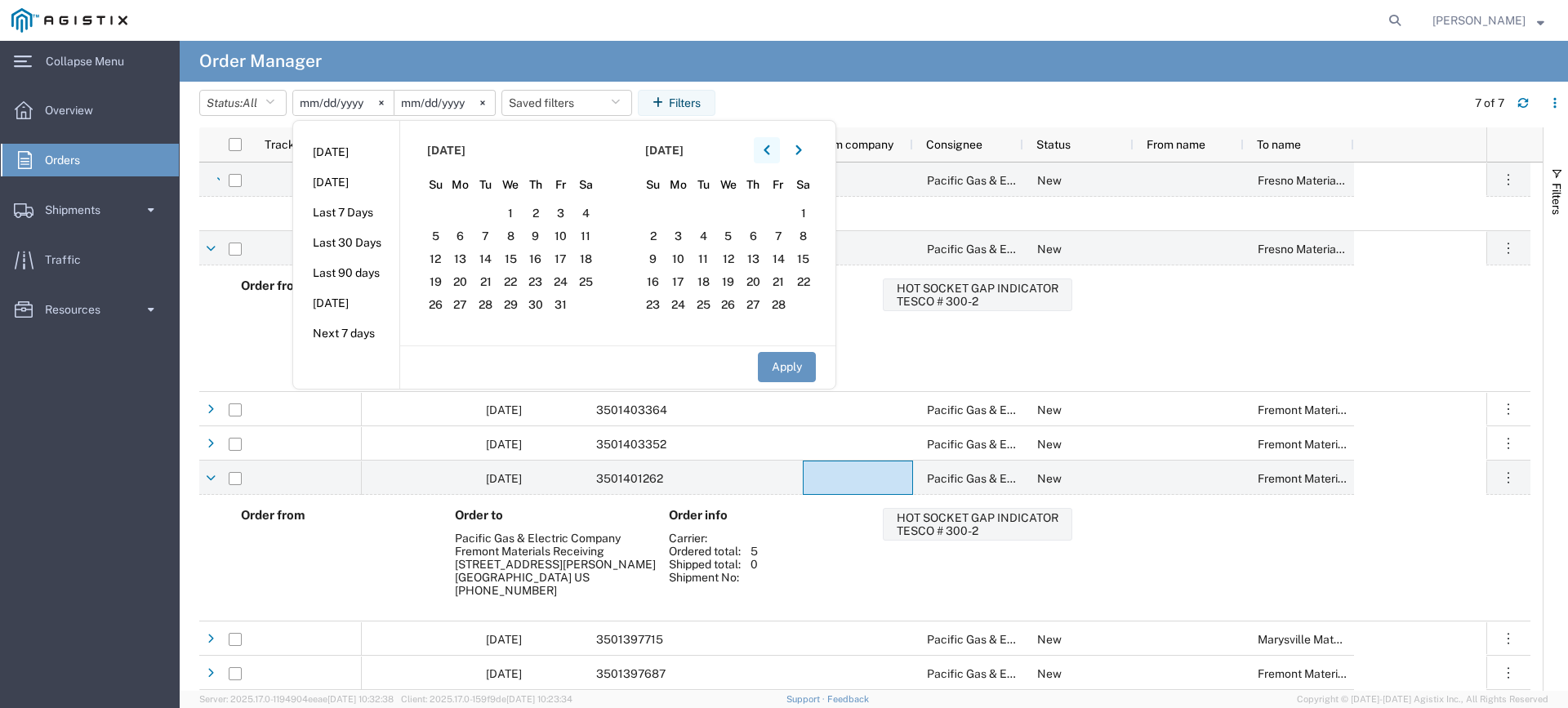
click at [769, 151] on icon "button" at bounding box center [767, 149] width 7 height 11
click at [735, 212] on span "1" at bounding box center [728, 213] width 25 height 20
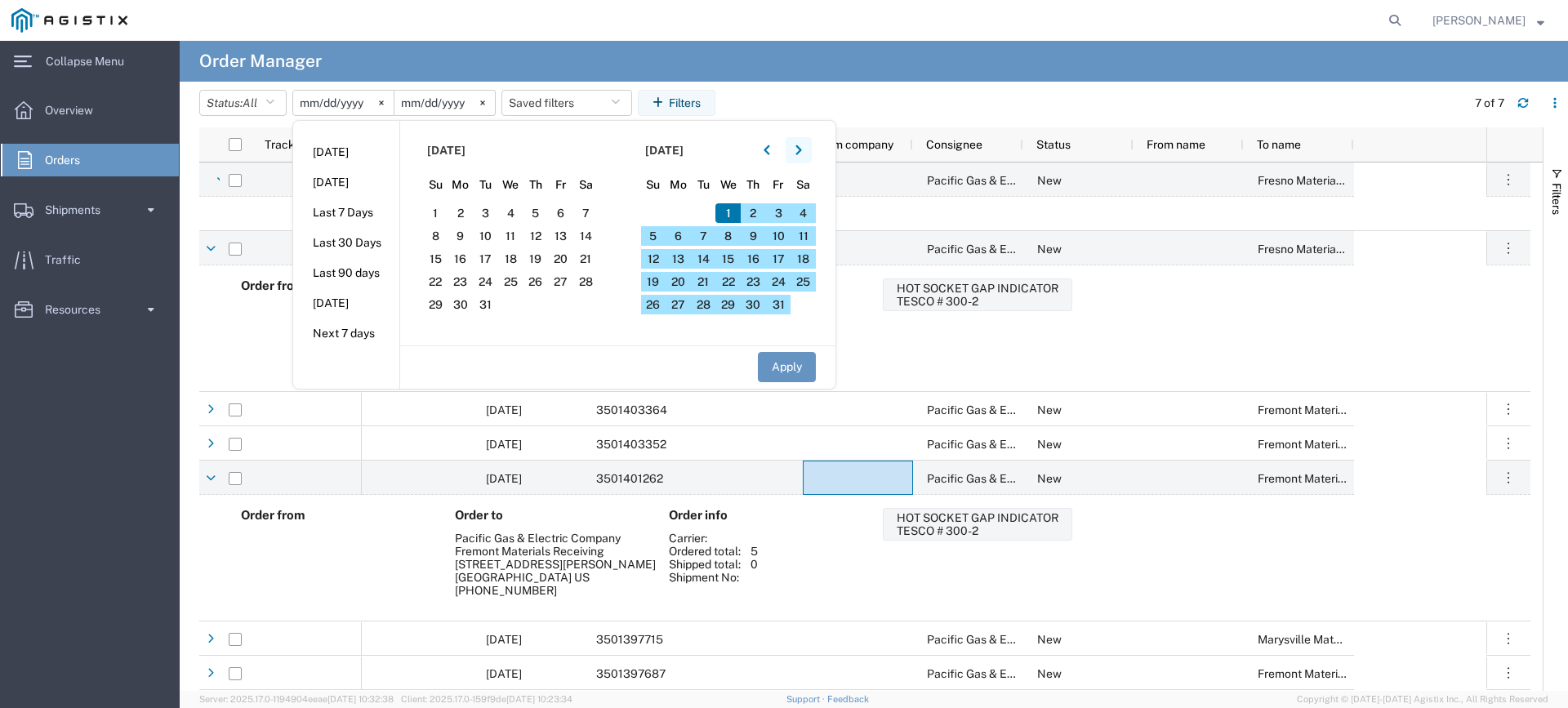
click at [801, 154] on icon "button" at bounding box center [798, 150] width 6 height 10
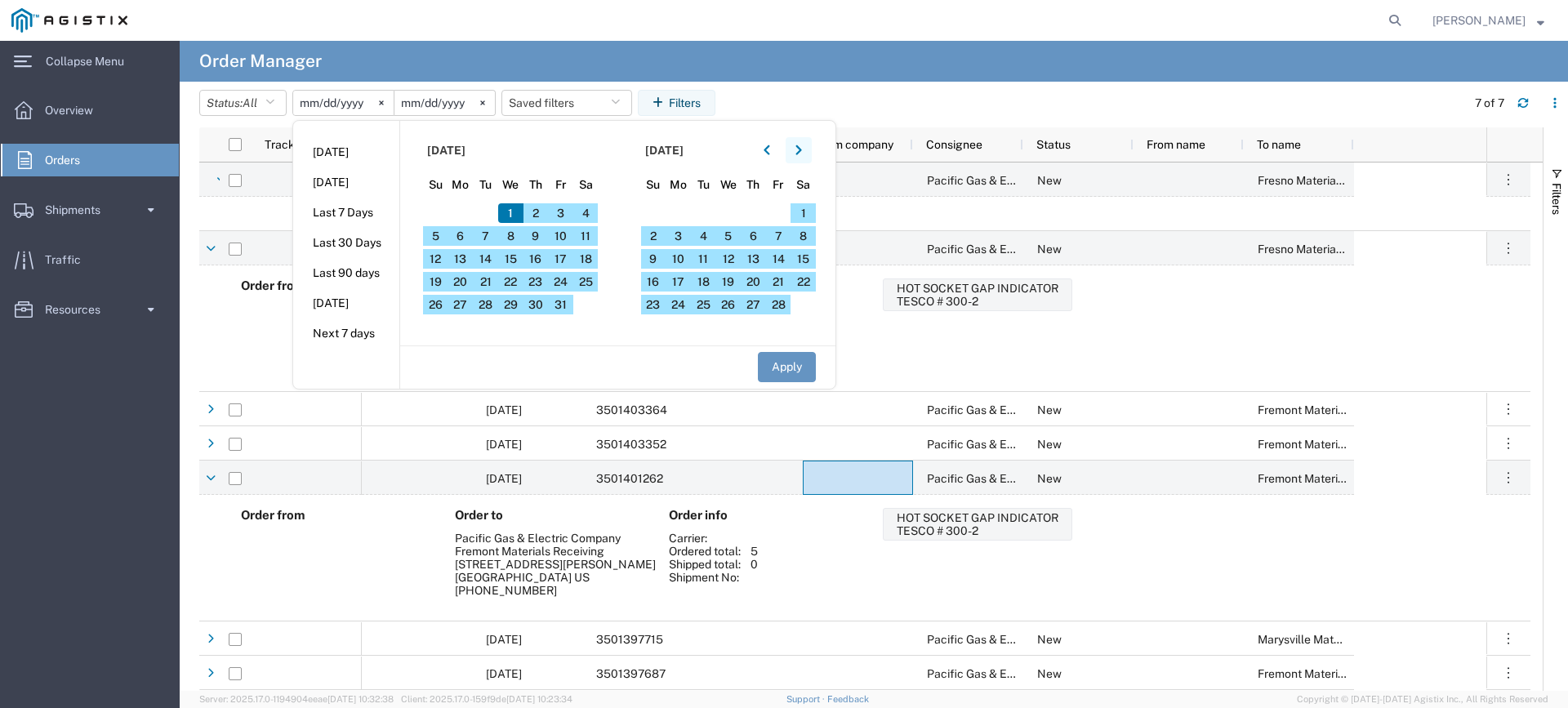
click at [801, 154] on icon "button" at bounding box center [798, 150] width 6 height 10
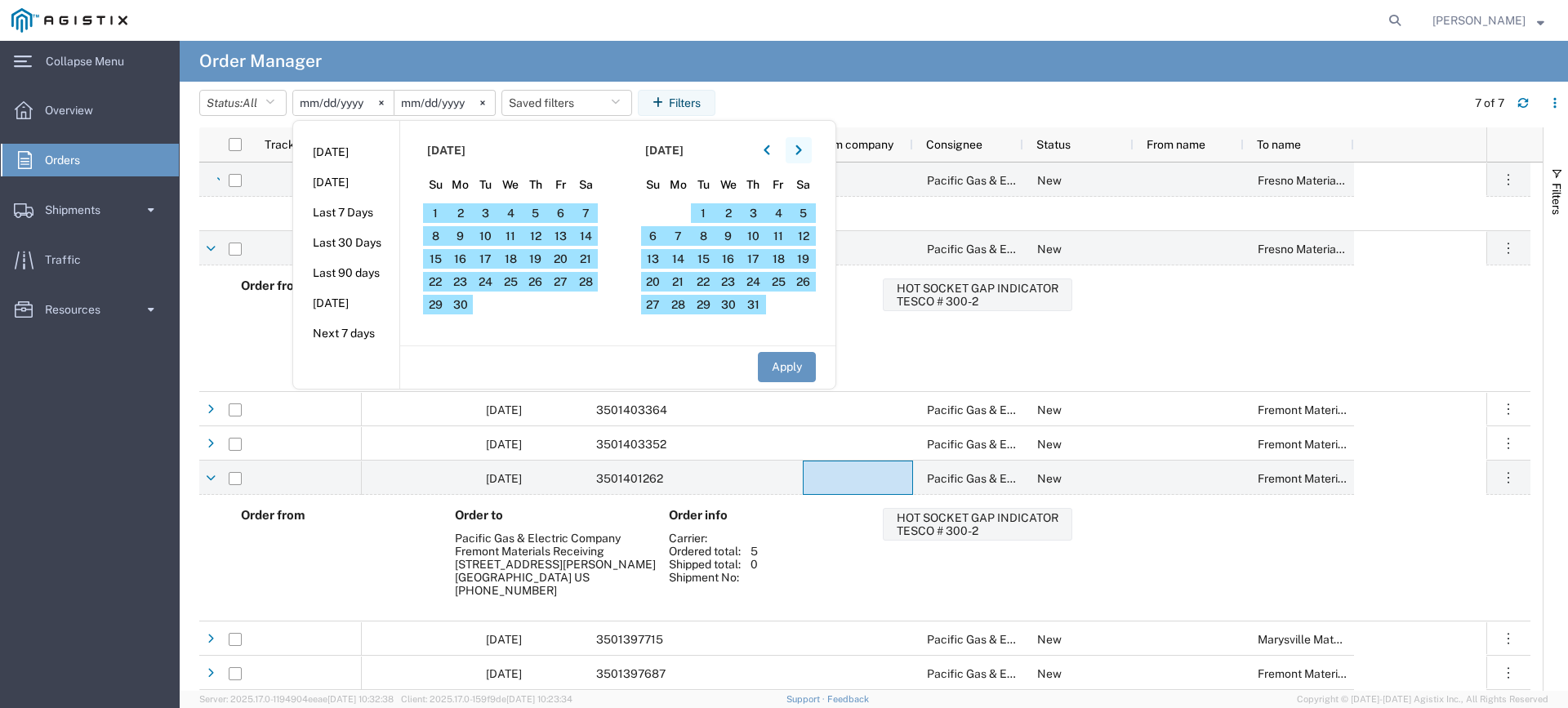
click at [801, 154] on icon "button" at bounding box center [798, 150] width 6 height 10
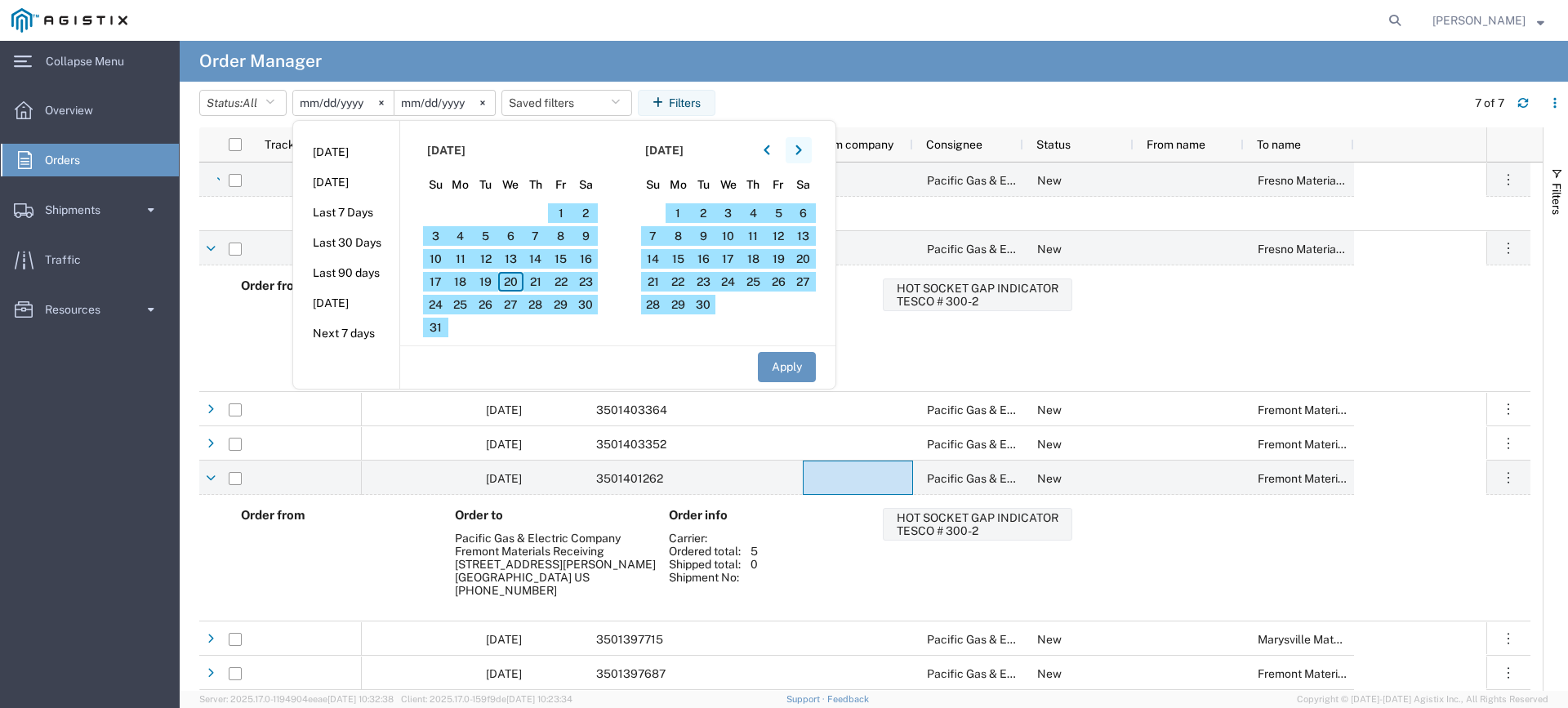
click at [801, 154] on icon "button" at bounding box center [798, 150] width 6 height 10
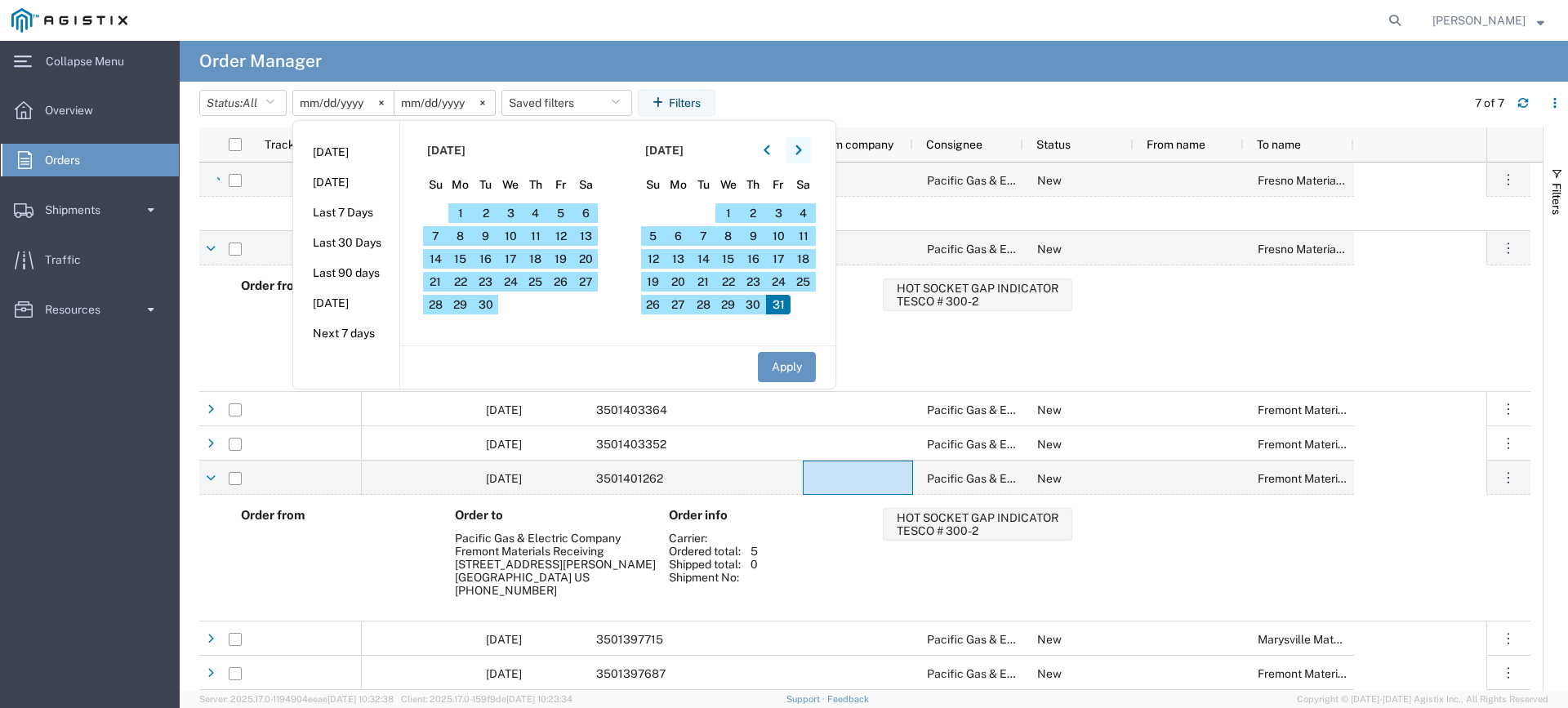
click at [801, 154] on icon "button" at bounding box center [798, 150] width 6 height 10
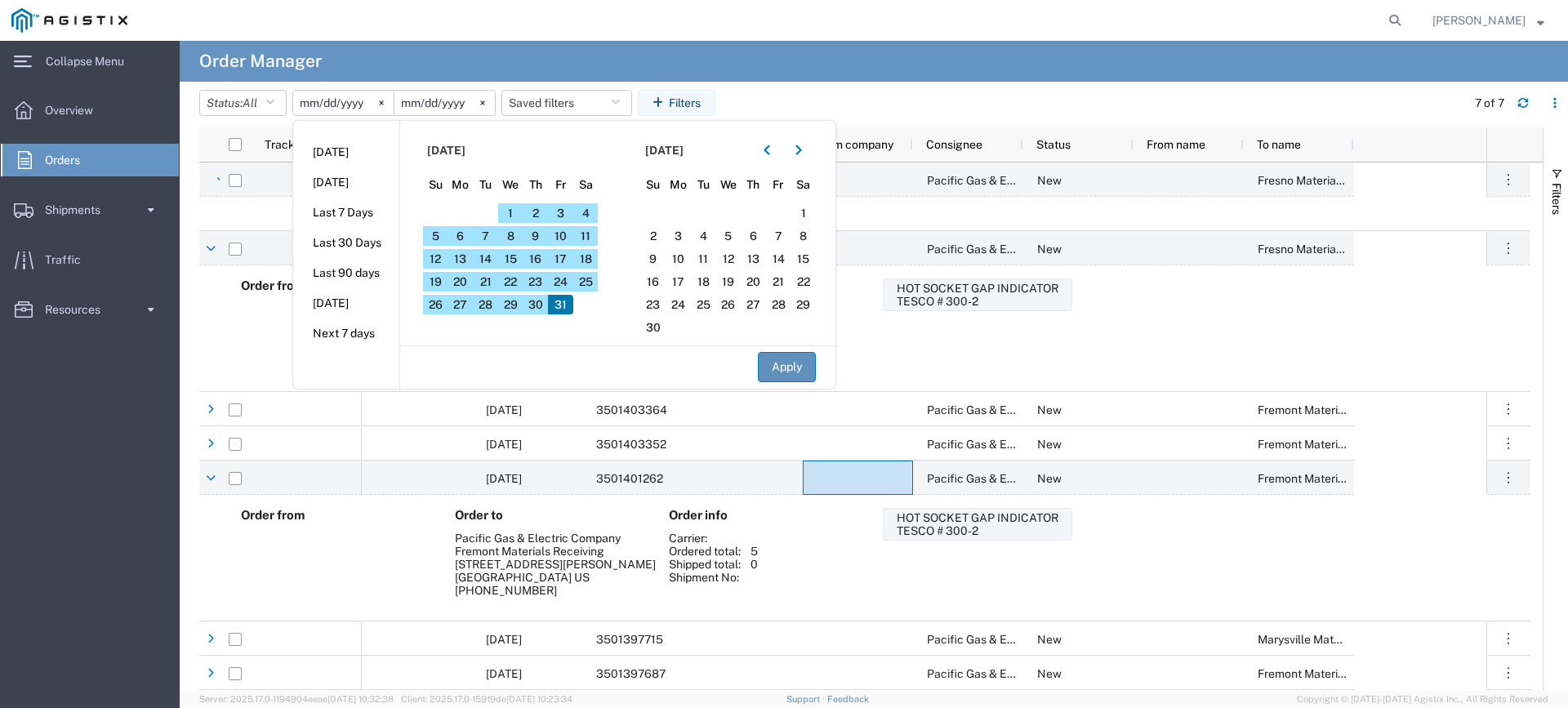
click at [798, 366] on button "Apply" at bounding box center [787, 368] width 58 height 31
type input "[DATE]"
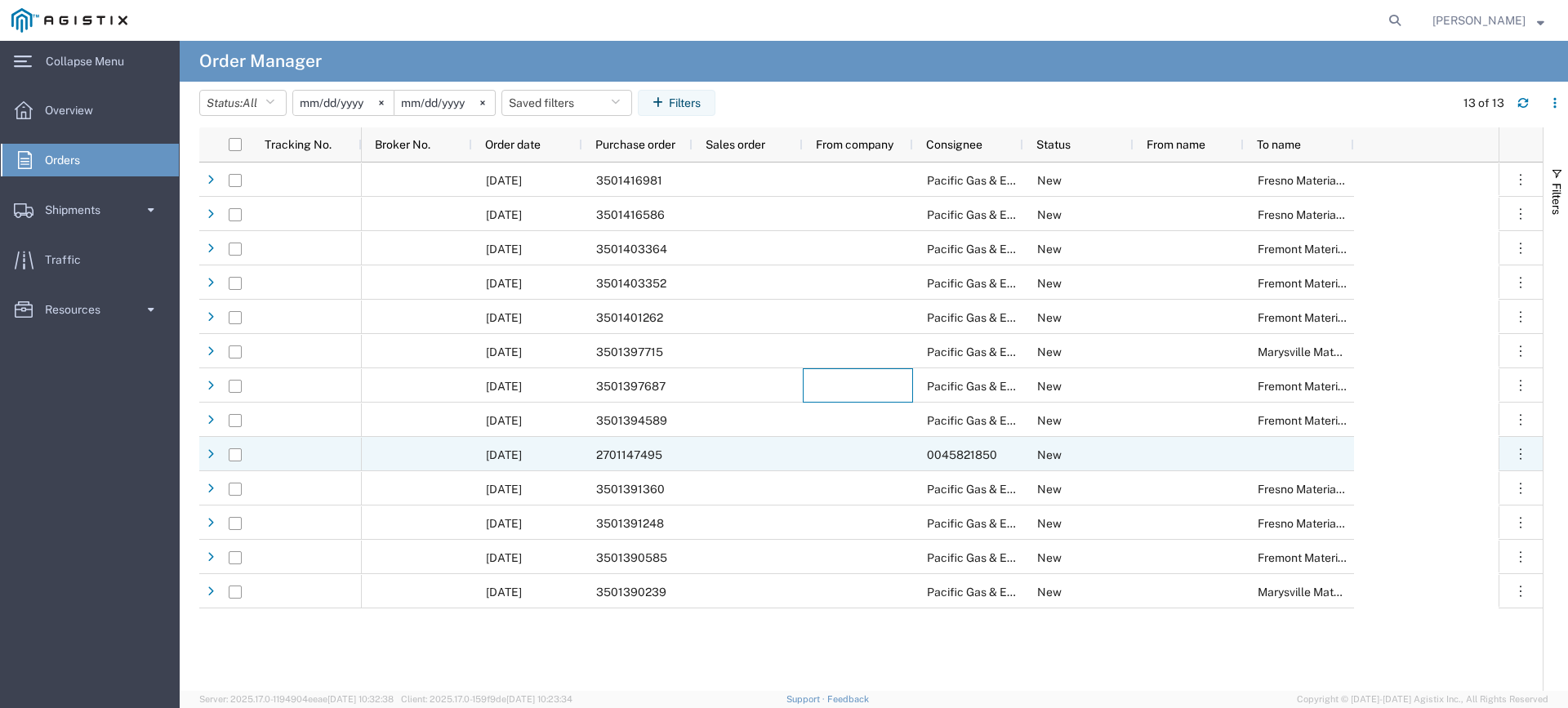
click at [693, 451] on div at bounding box center [748, 454] width 110 height 34
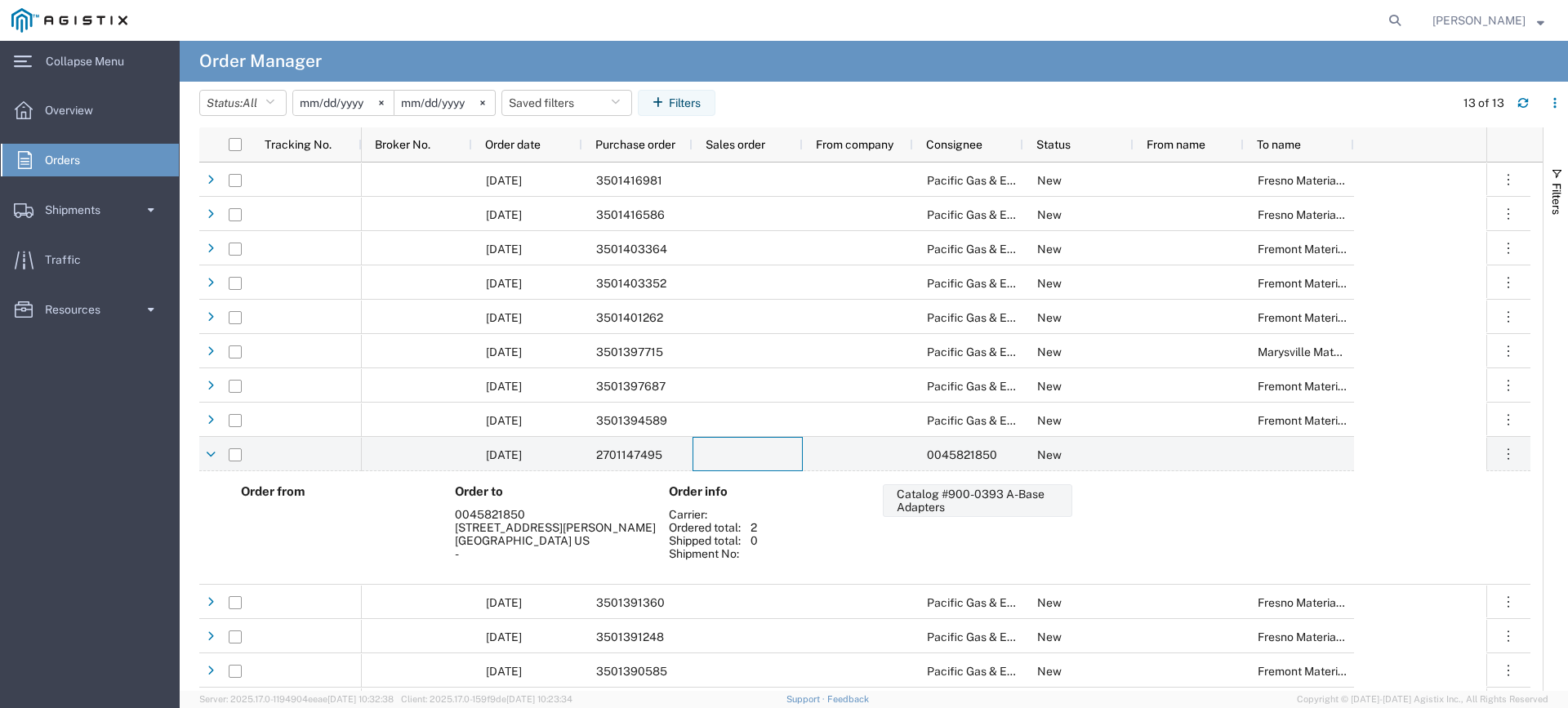
scroll to position [31, 0]
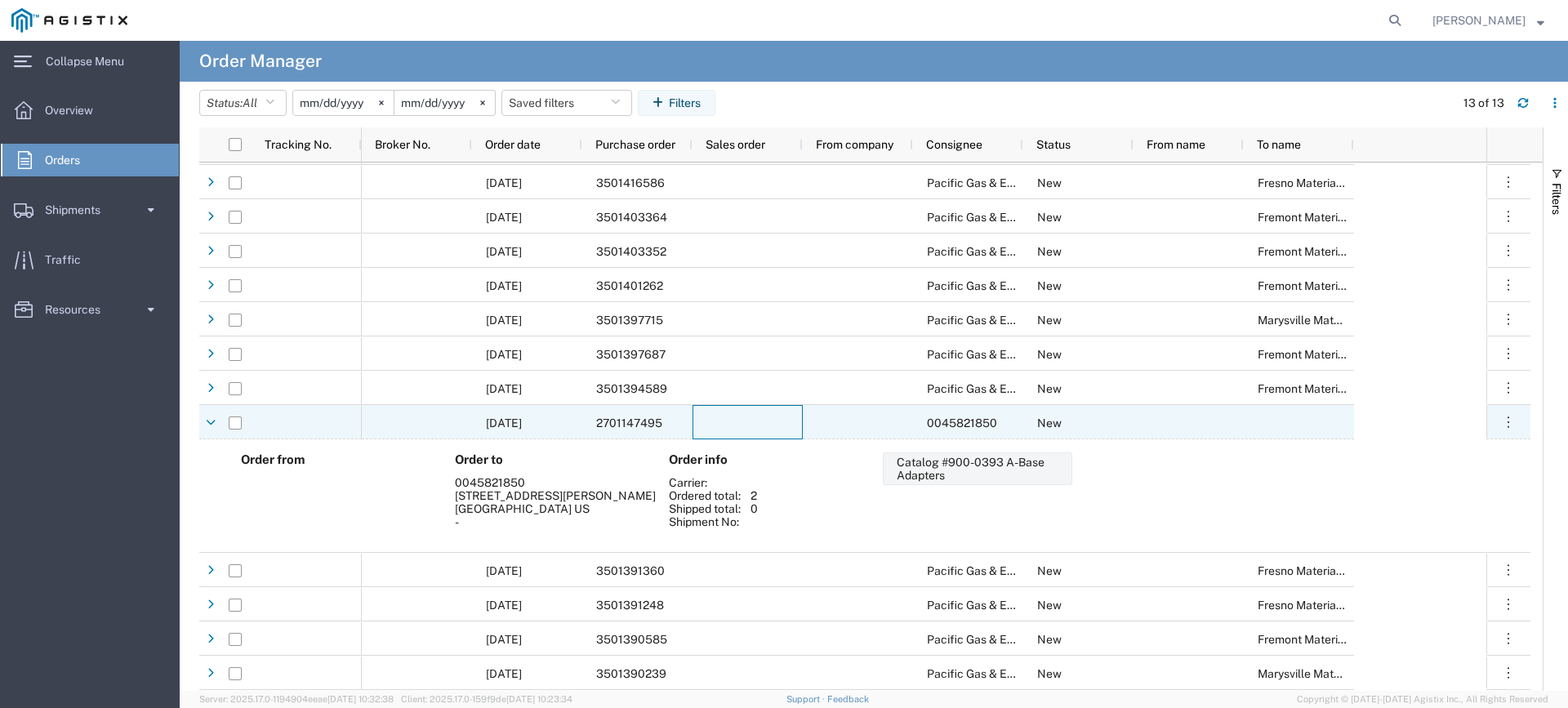
click at [581, 424] on div "[DATE]" at bounding box center [527, 422] width 110 height 34
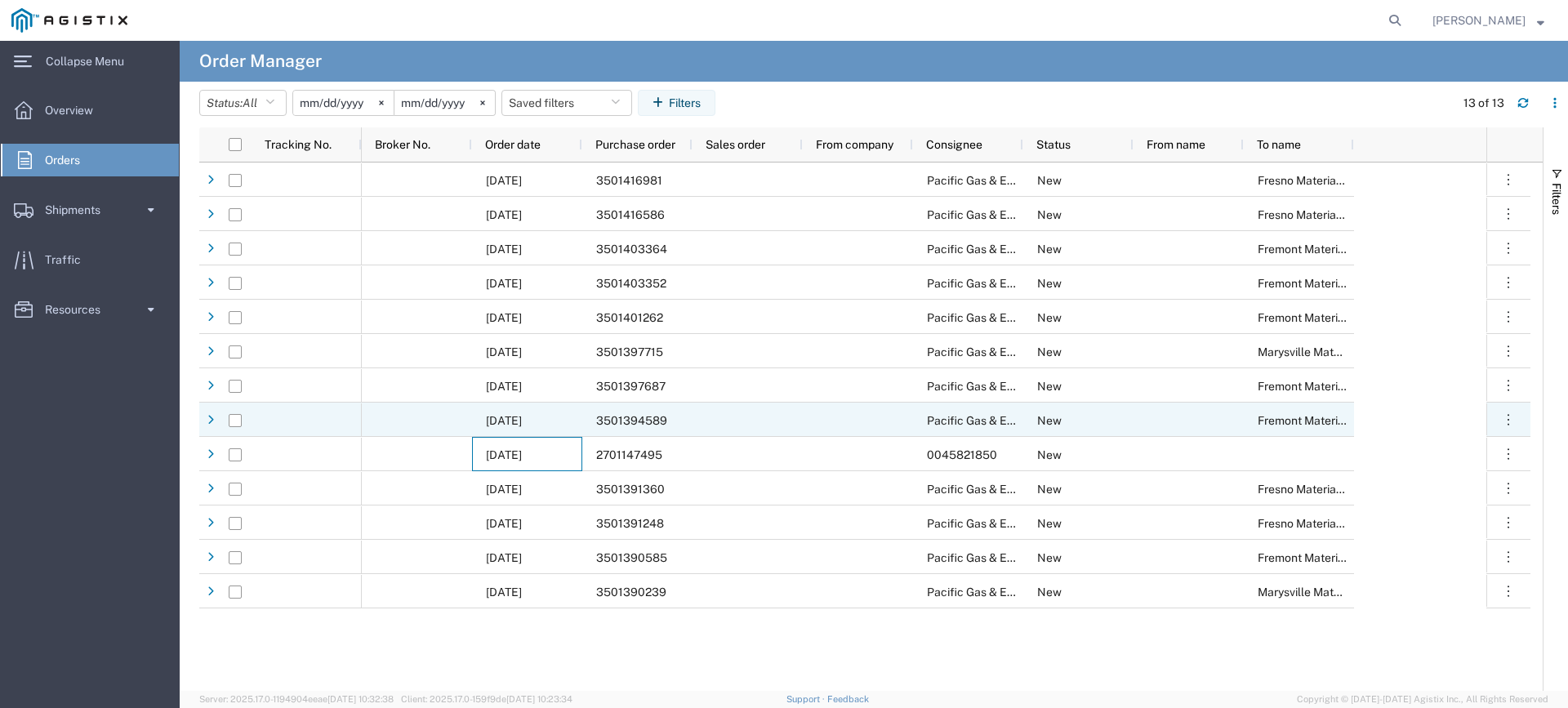
scroll to position [0, 0]
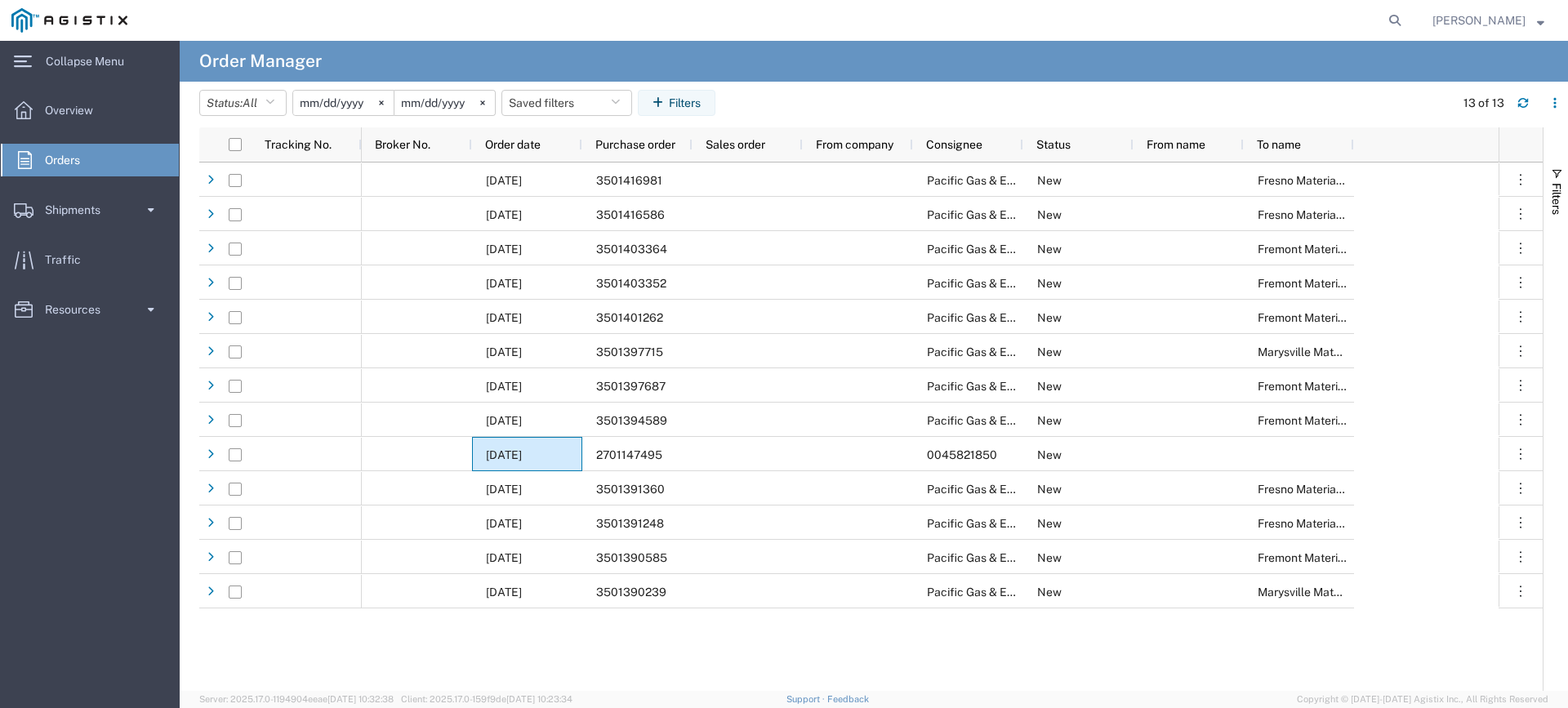
click at [893, 106] on agx-table-filter-chips "Status: All All Cancelled Orders New Orders Updated Orders [DATE] [DATE] Saved …" at bounding box center [822, 109] width 1246 height 37
click at [675, 98] on button "Filters" at bounding box center [676, 103] width 77 height 26
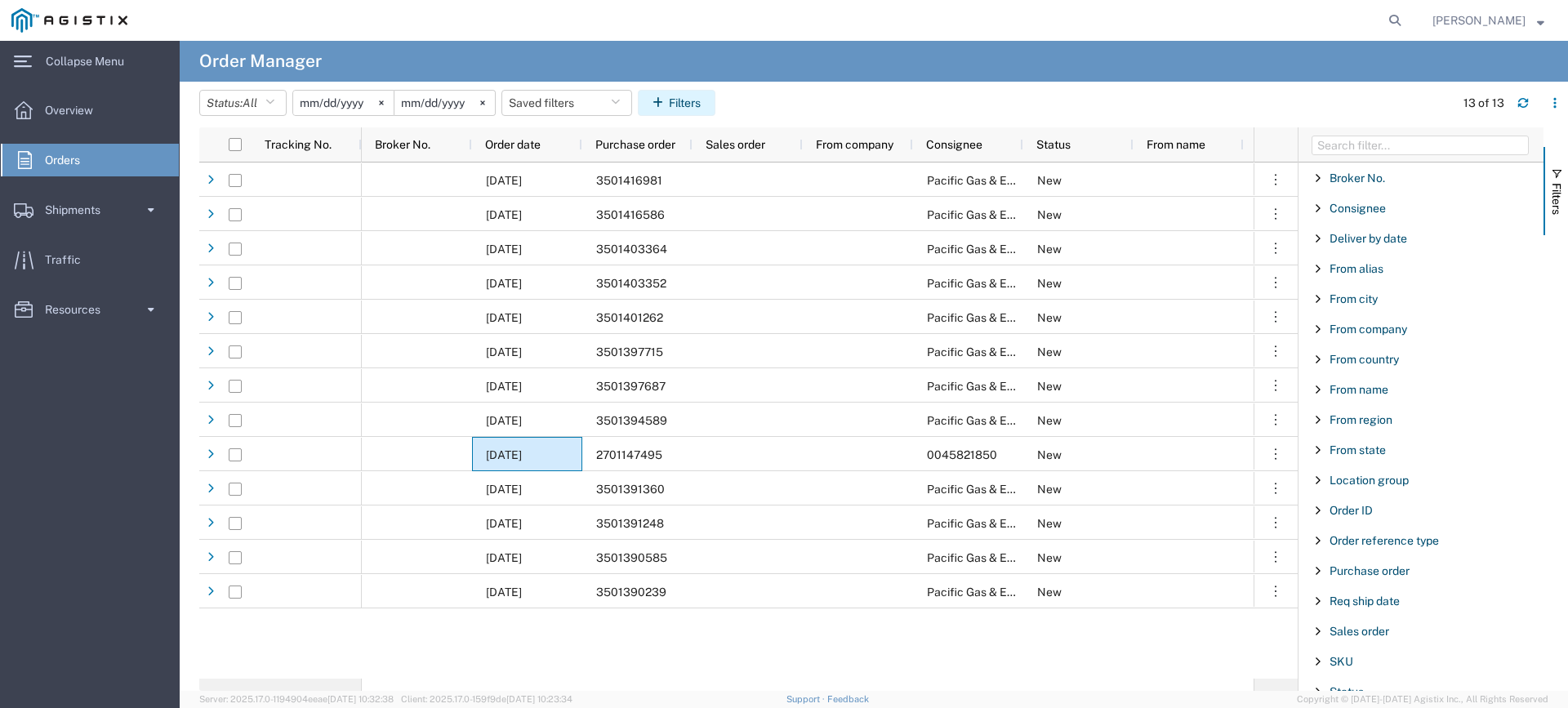
click at [675, 98] on button "Filters" at bounding box center [676, 103] width 77 height 26
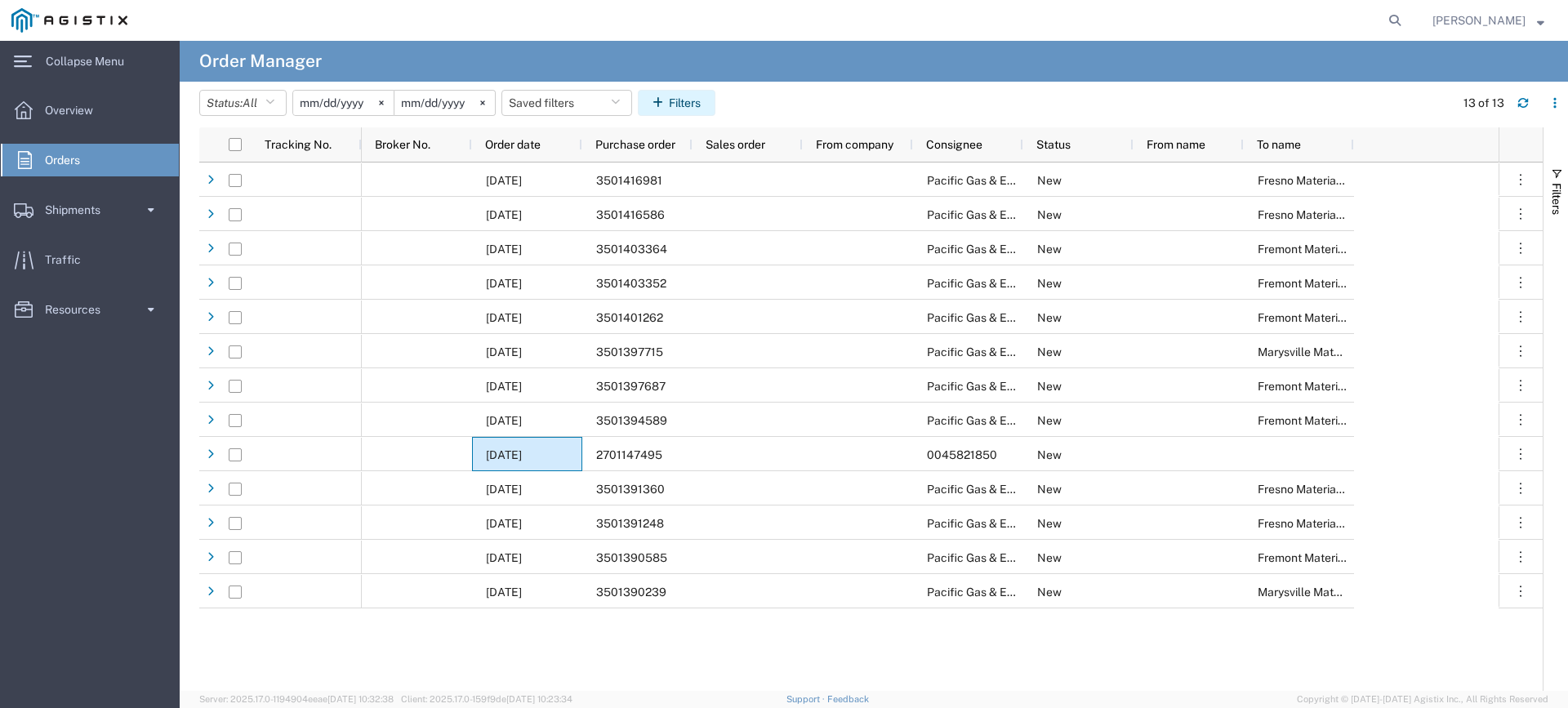
click at [675, 98] on button "Filters" at bounding box center [676, 103] width 77 height 26
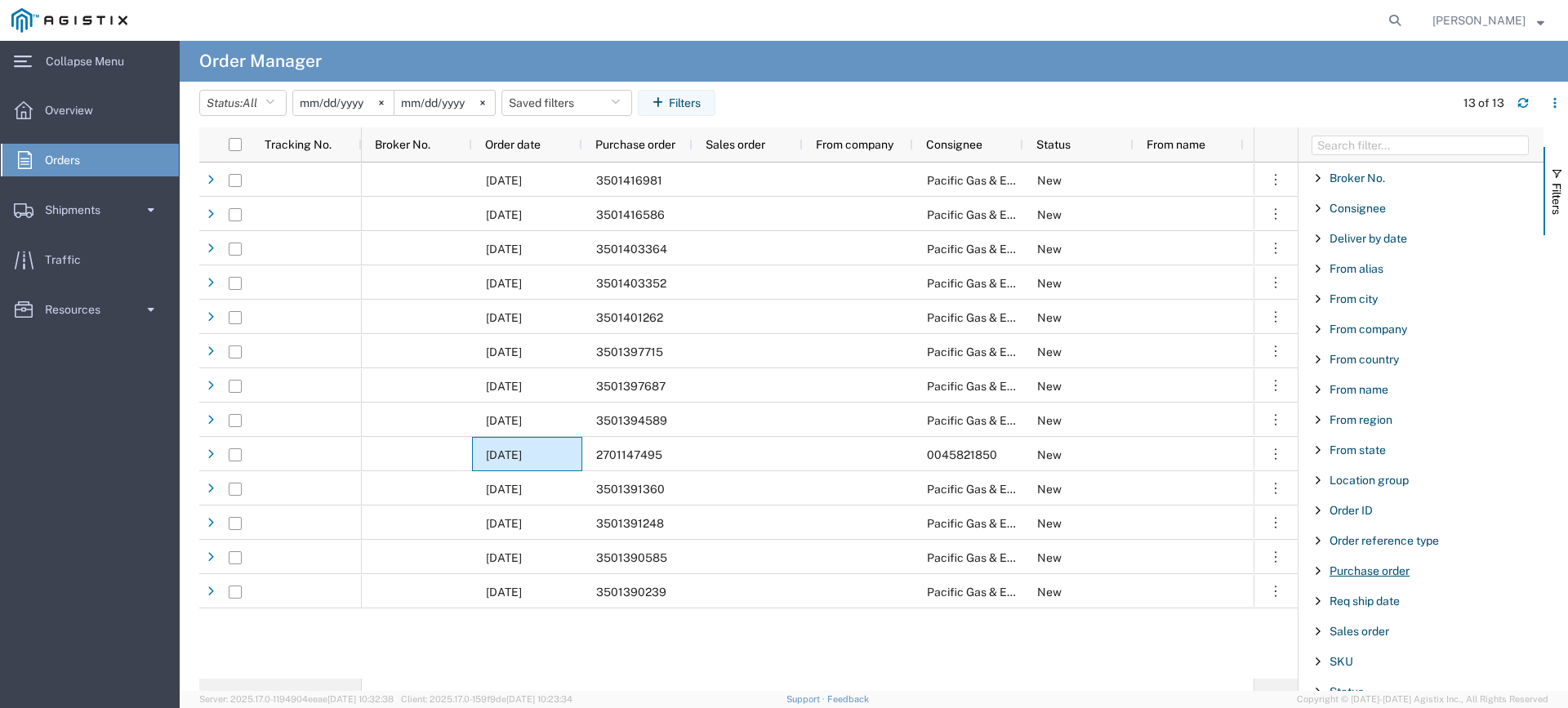
click at [1398, 569] on span "Purchase order" at bounding box center [1369, 570] width 80 height 13
click at [1392, 640] on input "Filter Value" at bounding box center [1426, 639] width 214 height 20
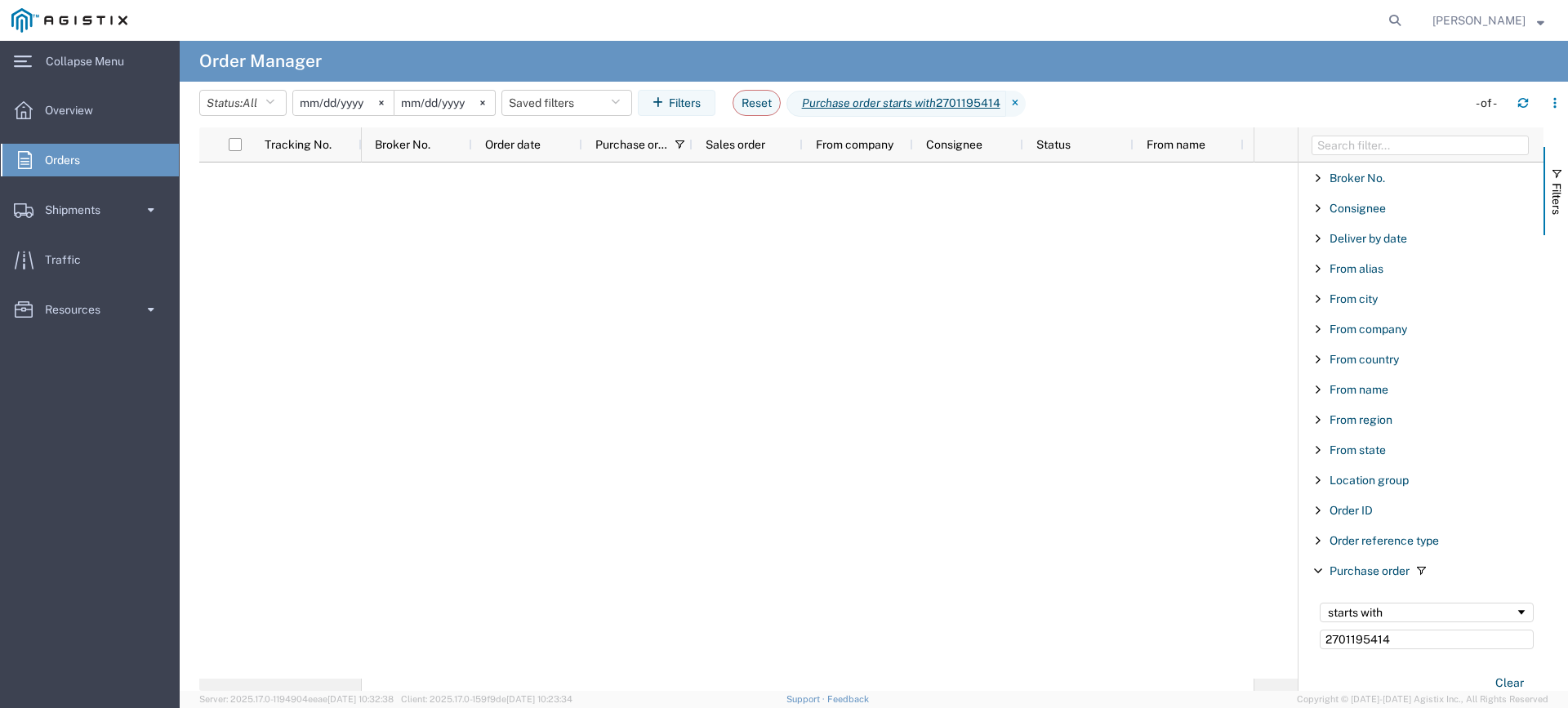
type input "2701195414"
click at [1033, 571] on div at bounding box center [807, 421] width 892 height 516
click at [1384, 514] on div "Order ID" at bounding box center [1420, 510] width 245 height 30
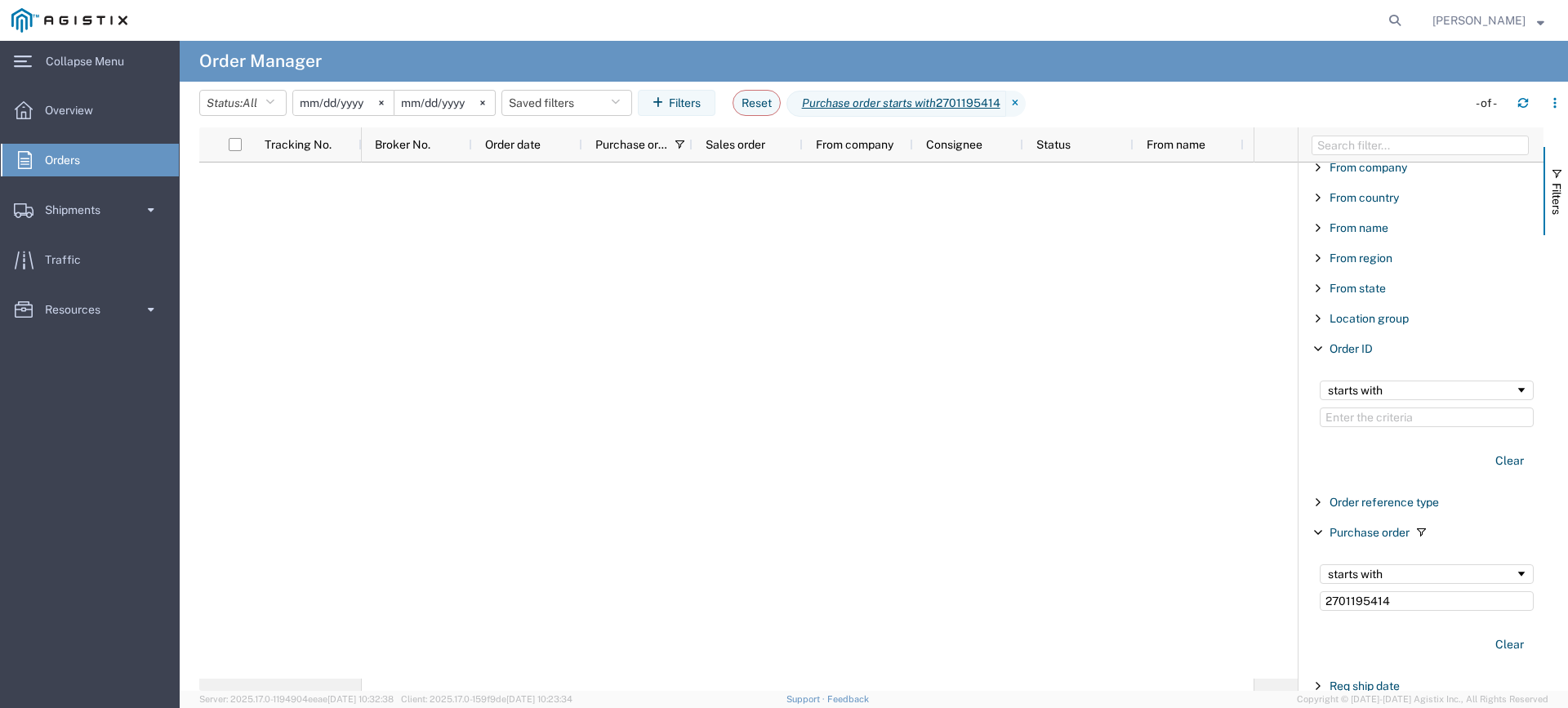
scroll to position [163, 0]
click at [1373, 499] on span "Order reference type" at bounding box center [1384, 500] width 109 height 13
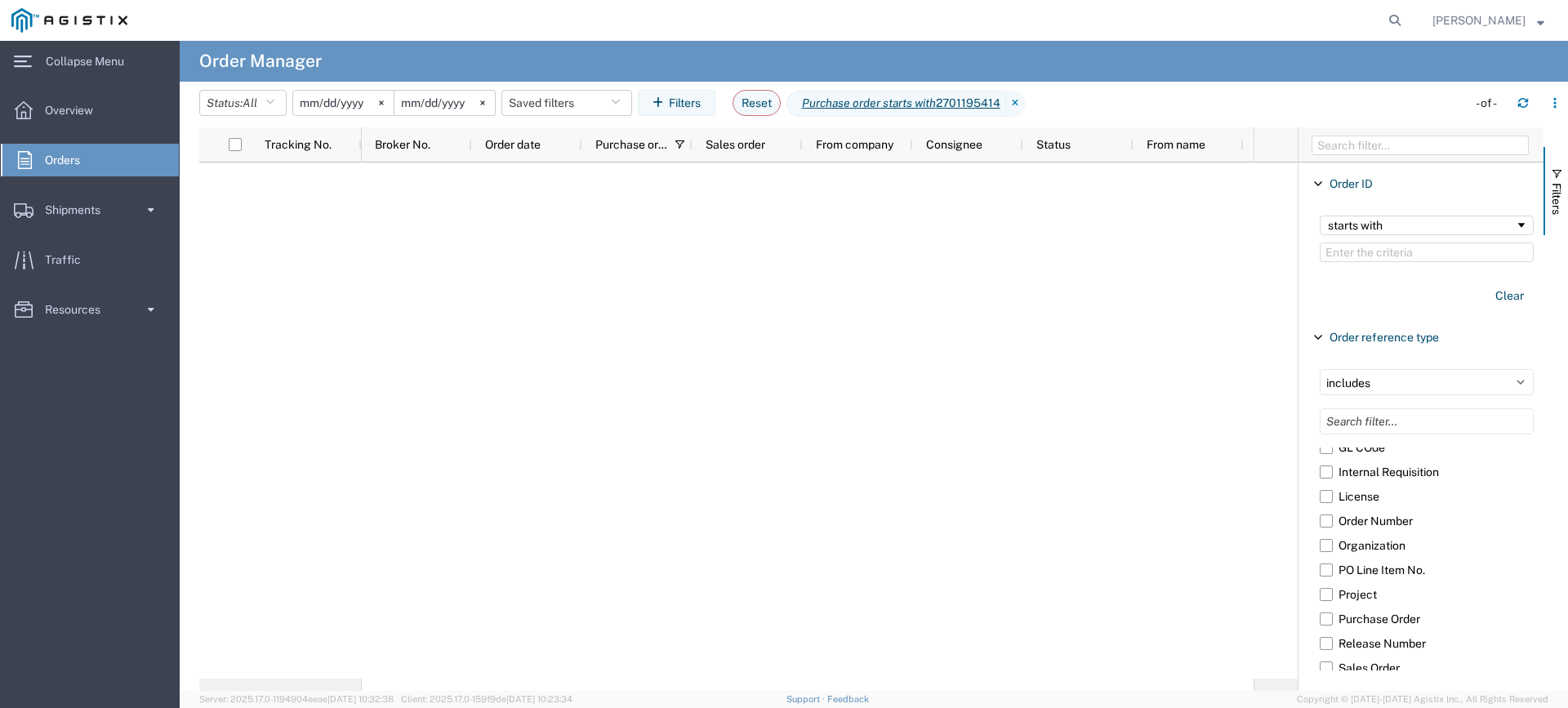
scroll to position [245, 0]
click at [1322, 603] on label "Purchase Order" at bounding box center [1426, 607] width 214 height 25
click at [0, 0] on input "Purchase Order" at bounding box center [0, 0] width 0 height 0
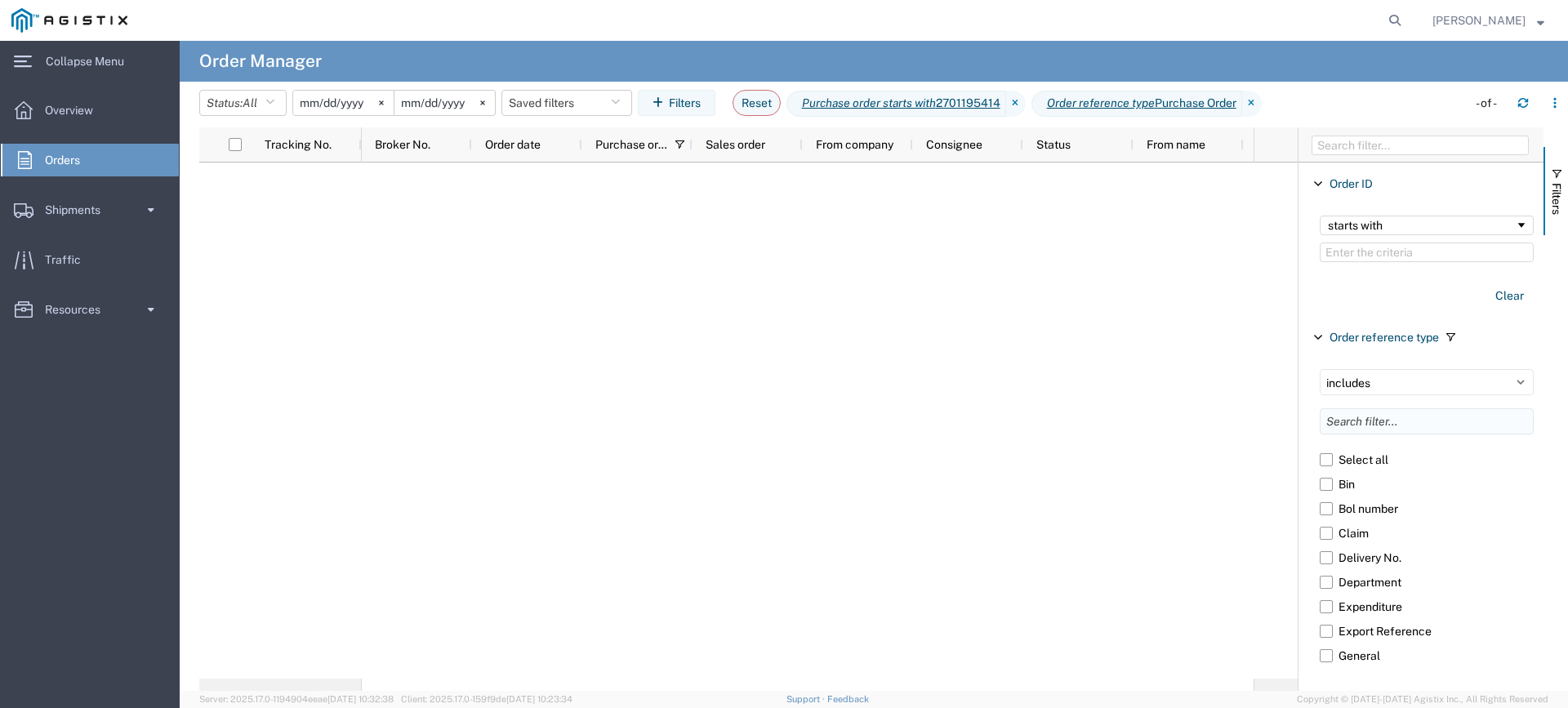
click at [1371, 419] on input "Filter List 26 Filters" at bounding box center [1426, 421] width 214 height 26
type input "2701195414"
click at [1440, 484] on div "includes excludes 2701195414 Select all Clear" at bounding box center [1426, 441] width 233 height 163
click at [1442, 421] on input "2701195414" at bounding box center [1426, 421] width 214 height 26
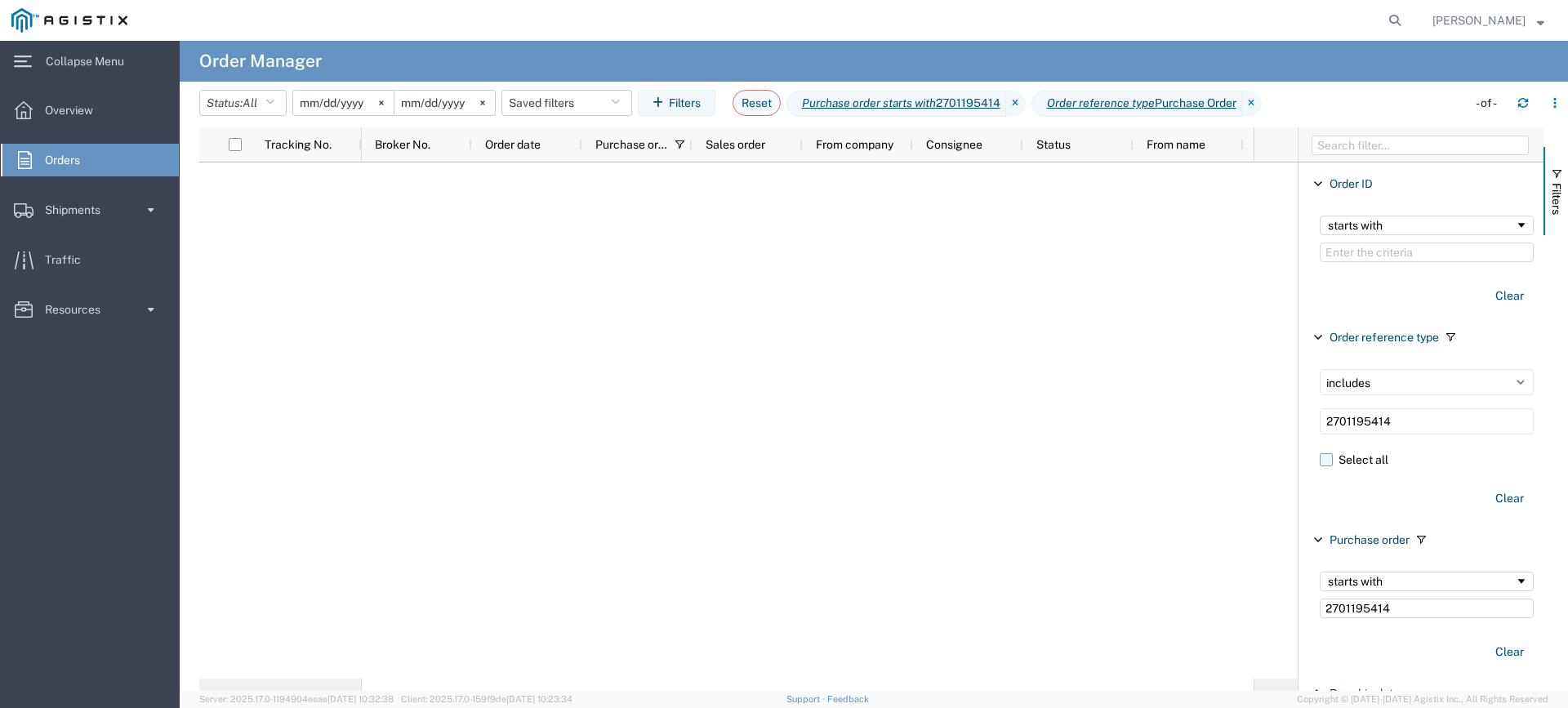
click at [1431, 447] on label "Select all" at bounding box center [1426, 459] width 214 height 25
click at [0, 0] on input "Select all" at bounding box center [0, 0] width 0 height 0
click at [1431, 413] on input "2701195414" at bounding box center [1426, 421] width 214 height 26
drag, startPoint x: 1422, startPoint y: 420, endPoint x: 1101, endPoint y: 394, distance: 322.1
click at [1101, 395] on div "Tracking No. Broker No. Order date Purchase order Sales order From company Cons…" at bounding box center [883, 409] width 1369 height 564
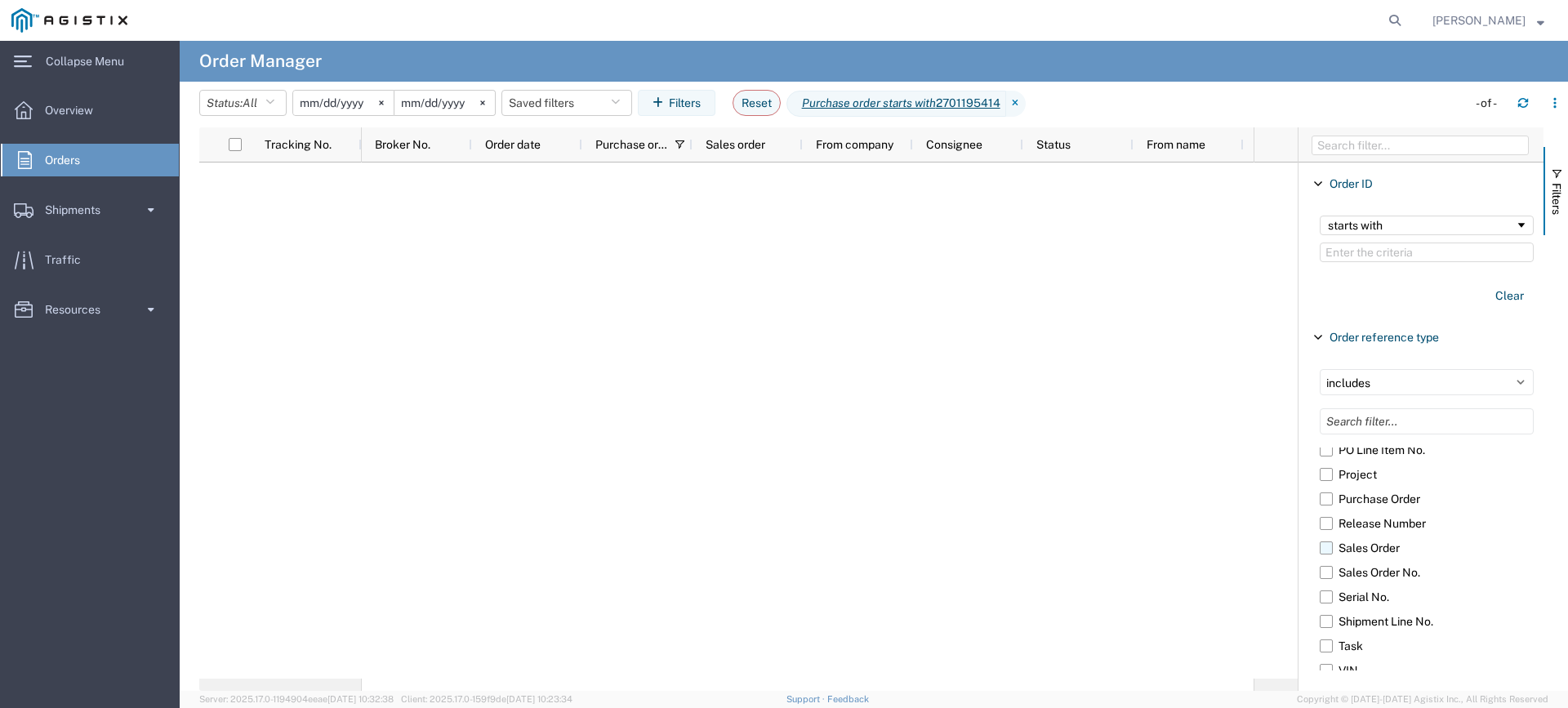
scroll to position [365, 0]
click at [1440, 390] on select "includes excludes" at bounding box center [1426, 382] width 214 height 26
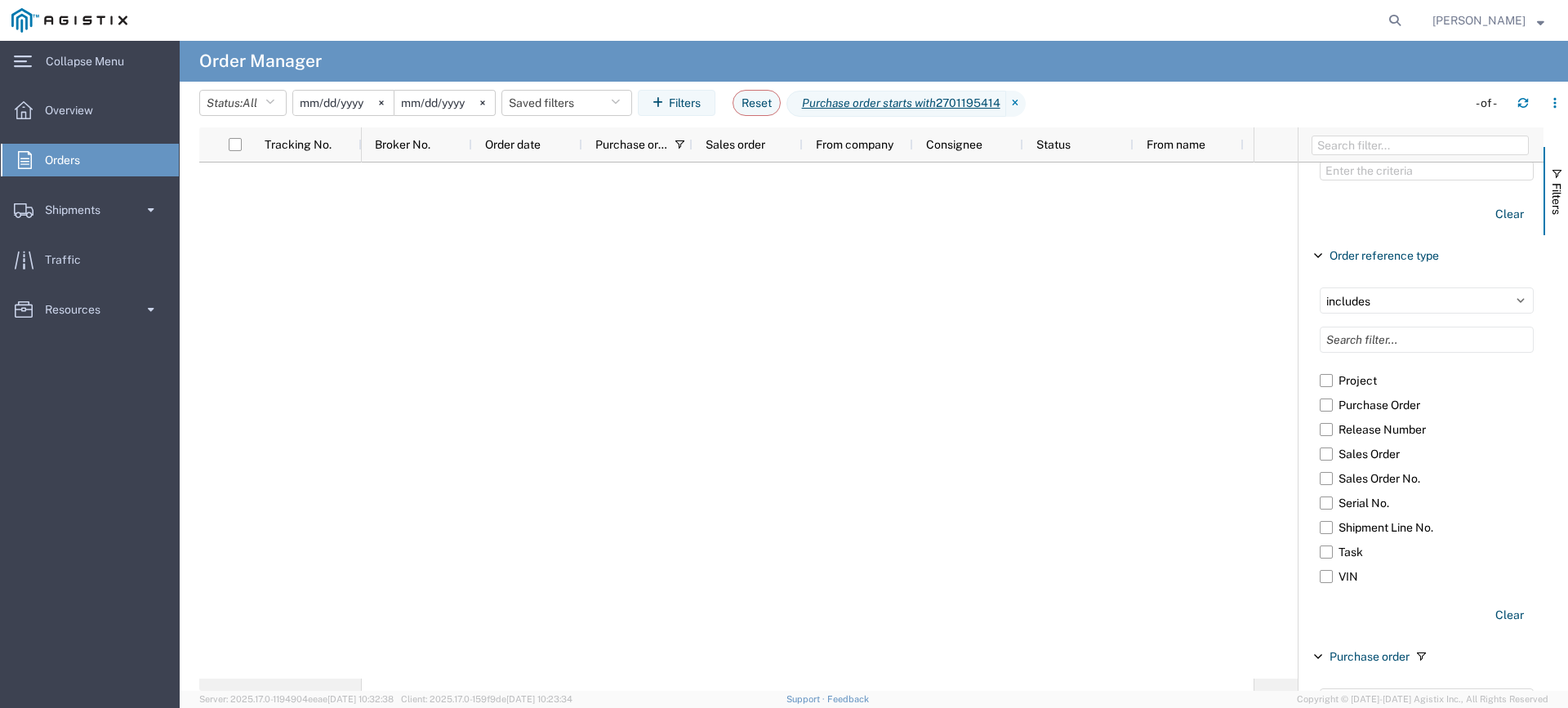
scroll to position [327, 0]
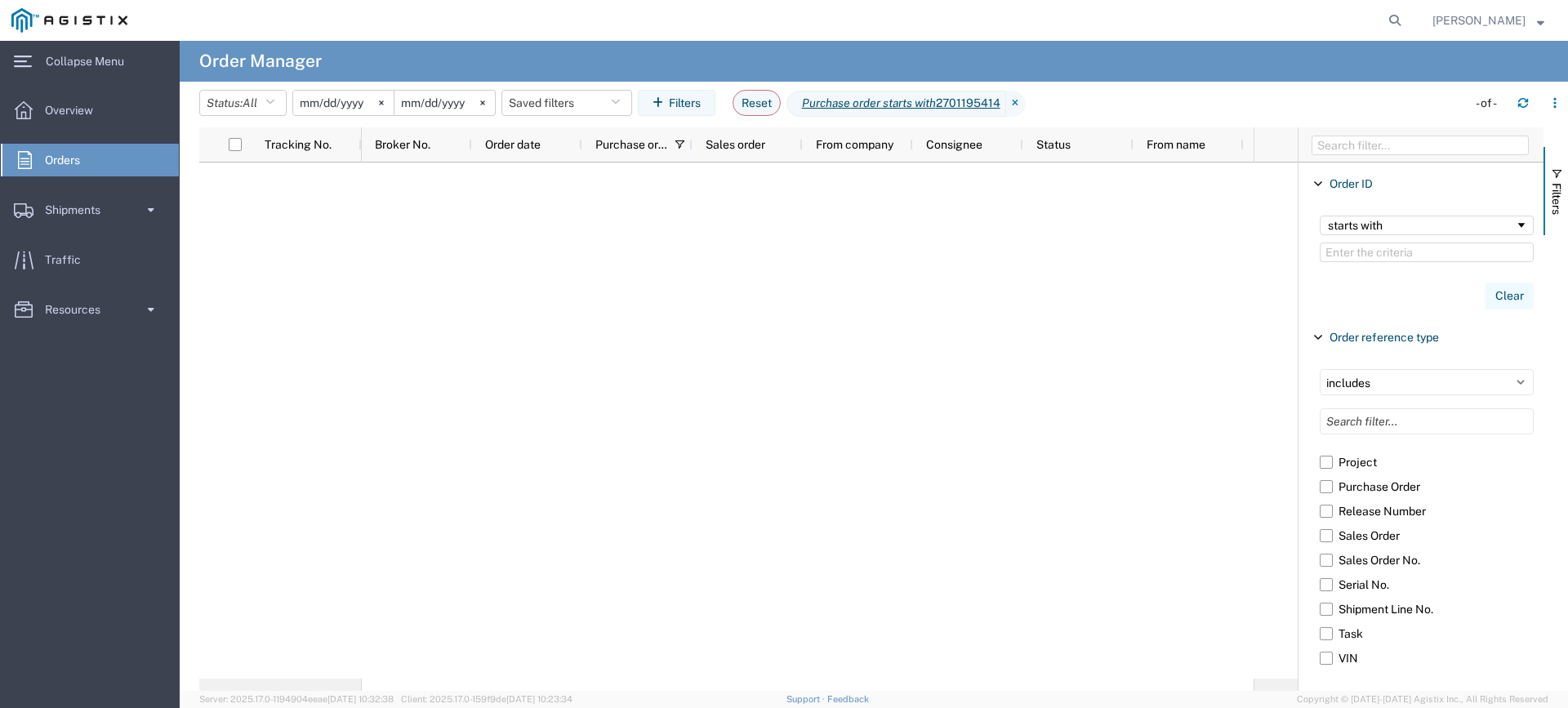
click at [1498, 290] on button "Clear" at bounding box center [1509, 296] width 48 height 27
click at [1369, 334] on span "Order reference type" at bounding box center [1384, 337] width 109 height 13
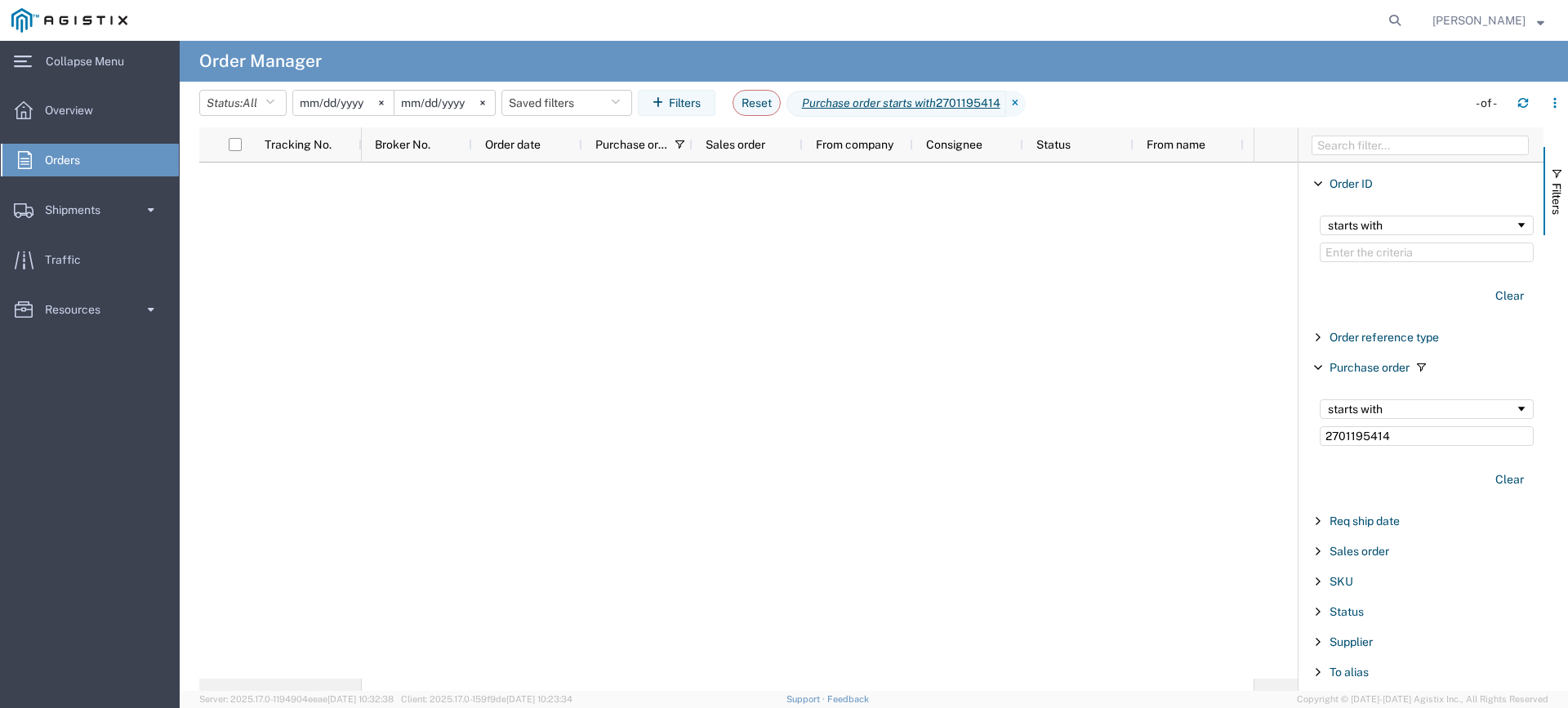
click at [1361, 360] on div "Purchase order" at bounding box center [1420, 368] width 245 height 30
click at [1387, 336] on span "Order reference type" at bounding box center [1384, 337] width 109 height 13
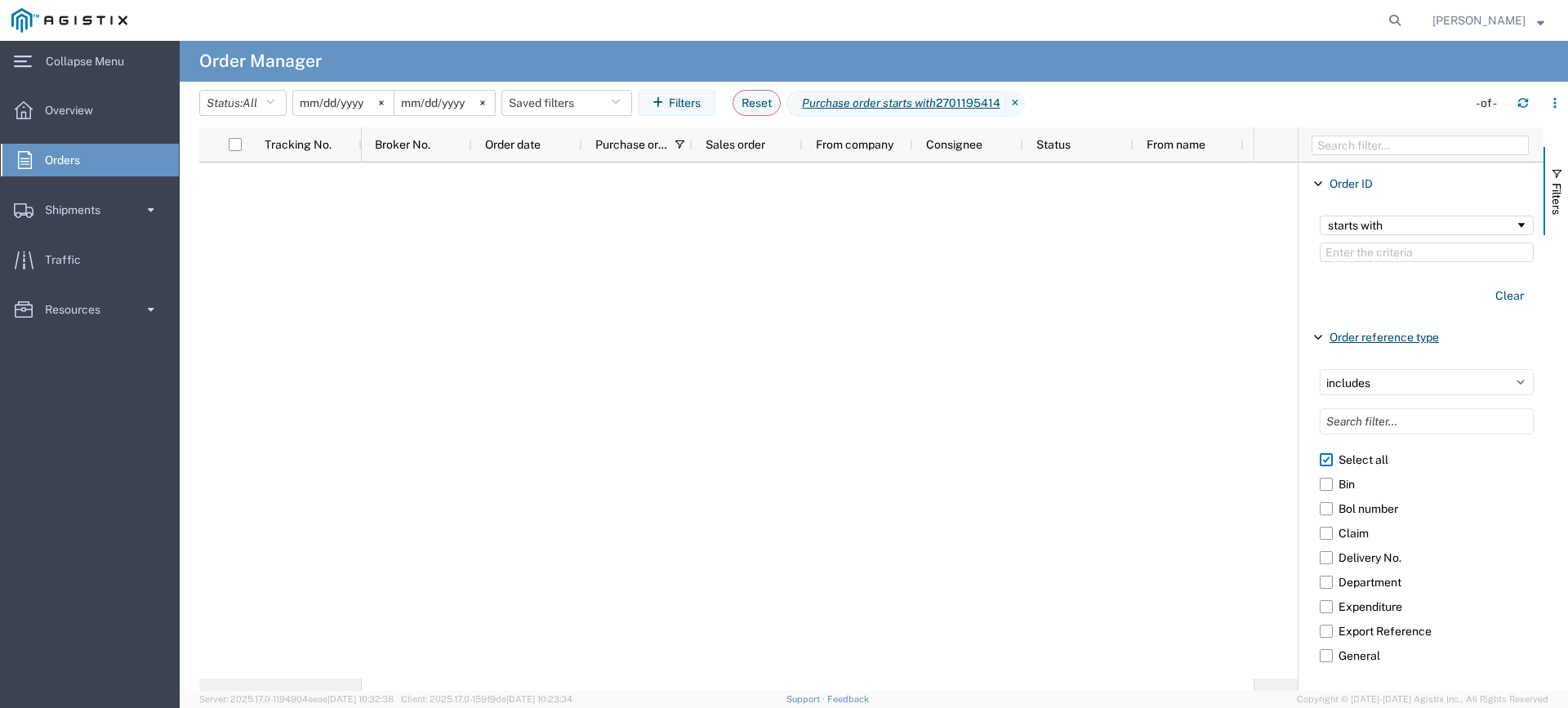
click at [1387, 336] on span "Order reference type" at bounding box center [1384, 337] width 109 height 13
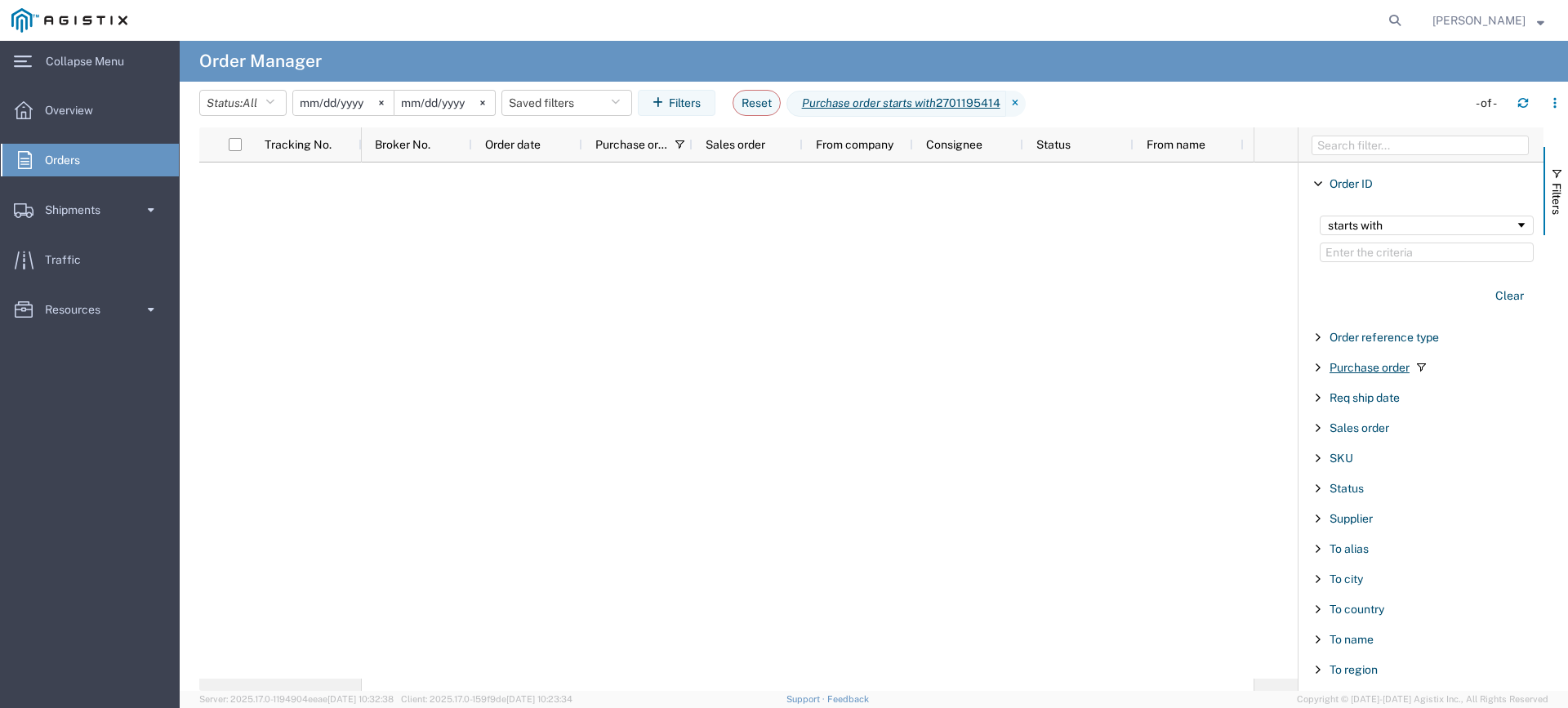
click at [1375, 368] on span "Purchase order" at bounding box center [1369, 367] width 80 height 13
click at [1420, 402] on div "starts with" at bounding box center [1421, 408] width 187 height 13
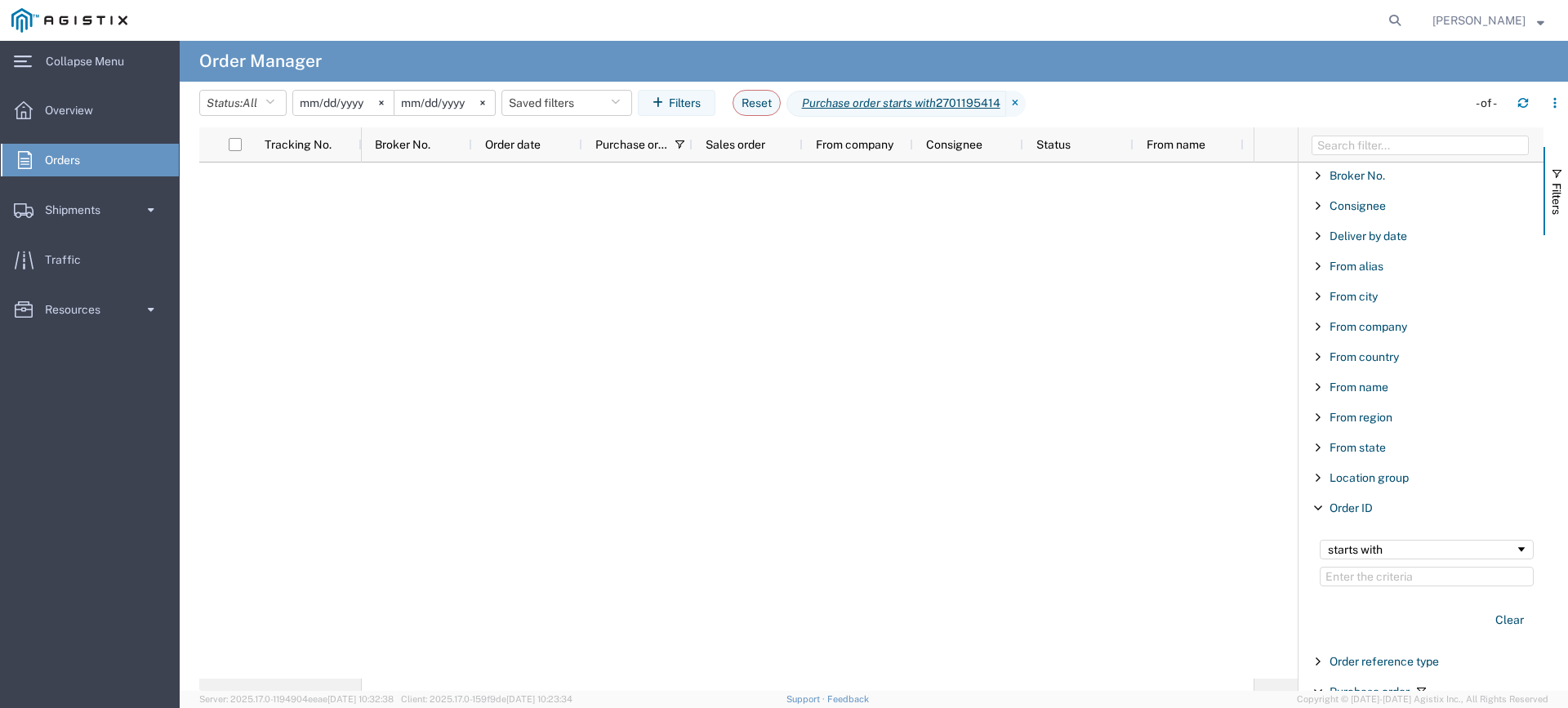
scroll to position [0, 0]
click at [1407, 585] on input "Filter Value" at bounding box center [1426, 579] width 214 height 20
click at [761, 98] on button "Reset" at bounding box center [756, 103] width 48 height 26
type input "[DATE]"
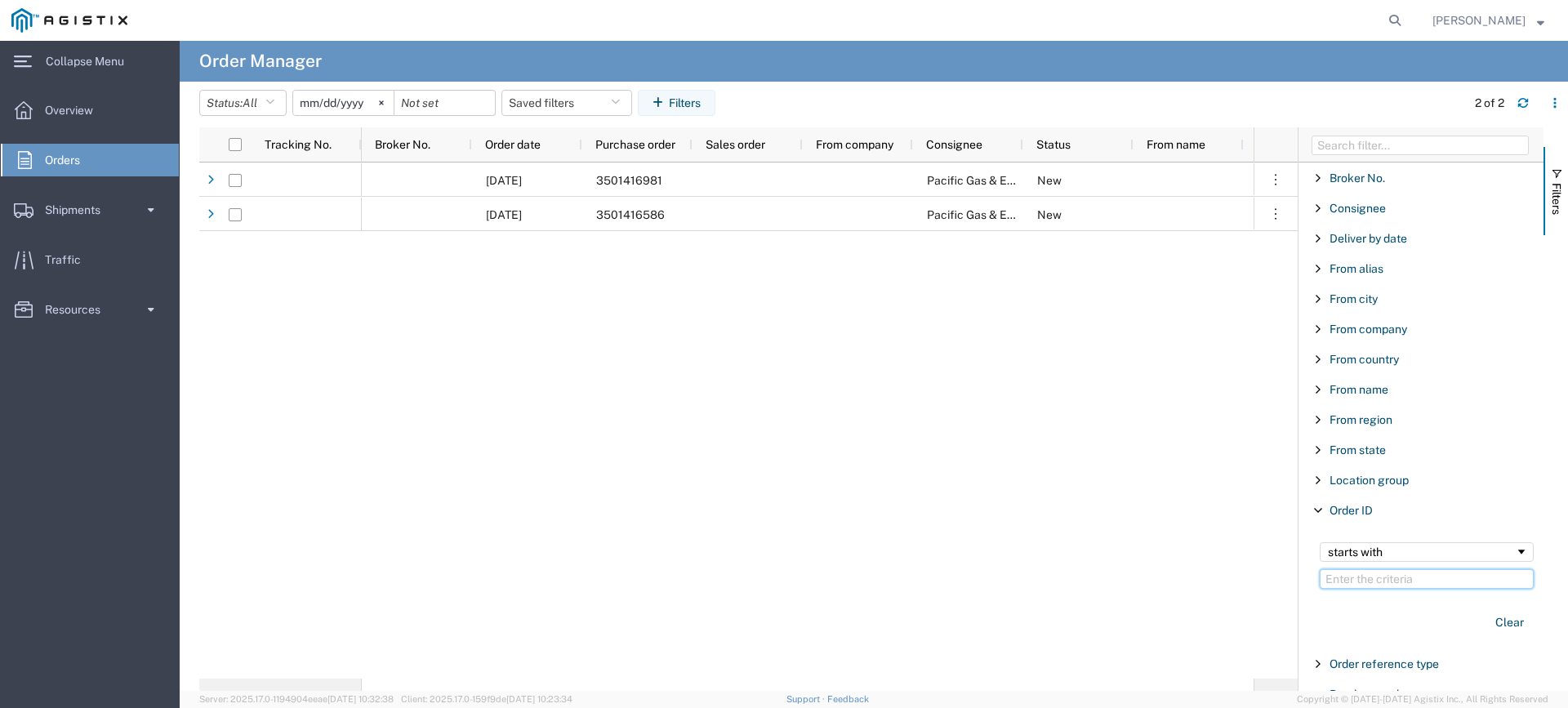
click at [1361, 584] on input "Filter Value" at bounding box center [1426, 579] width 214 height 20
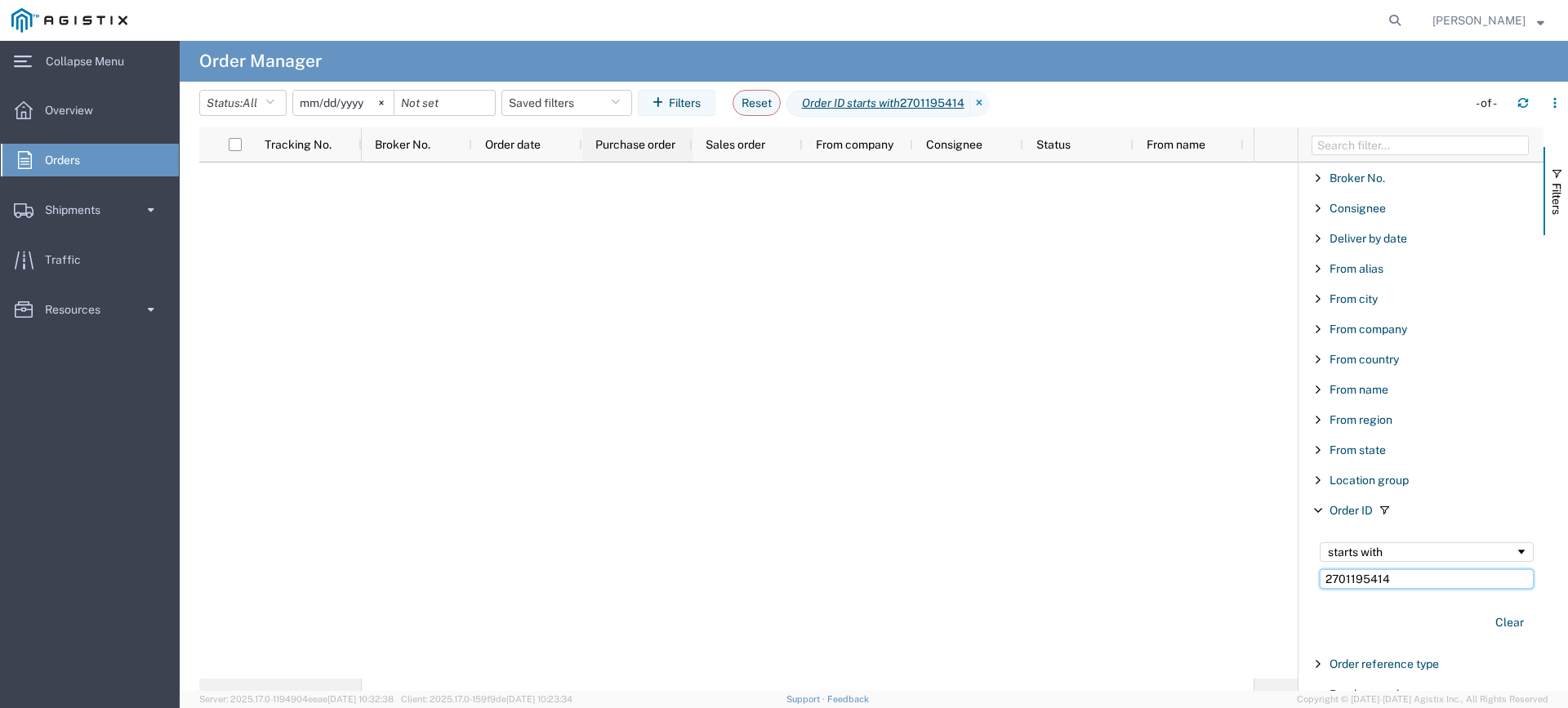
type input "2701195414"
click at [642, 137] on div "Purchase order" at bounding box center [641, 144] width 91 height 26
click at [641, 142] on span "Purchase order" at bounding box center [635, 144] width 78 height 13
click at [1330, 143] on input "Filter Columns Input" at bounding box center [1420, 145] width 217 height 20
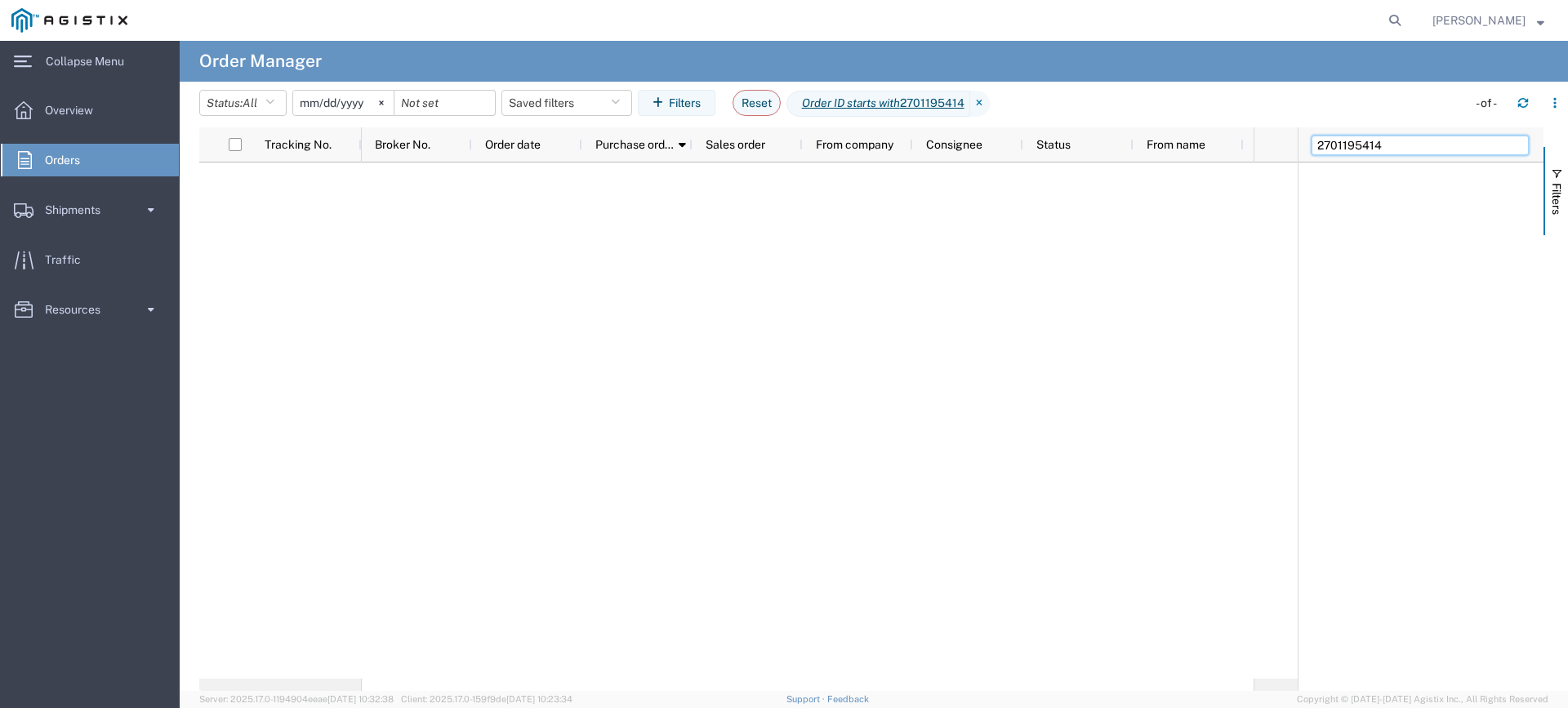
type input "2701195414"
click at [1410, 143] on input "2701195414" at bounding box center [1420, 145] width 217 height 20
click at [327, 104] on input "[DATE]" at bounding box center [343, 103] width 100 height 25
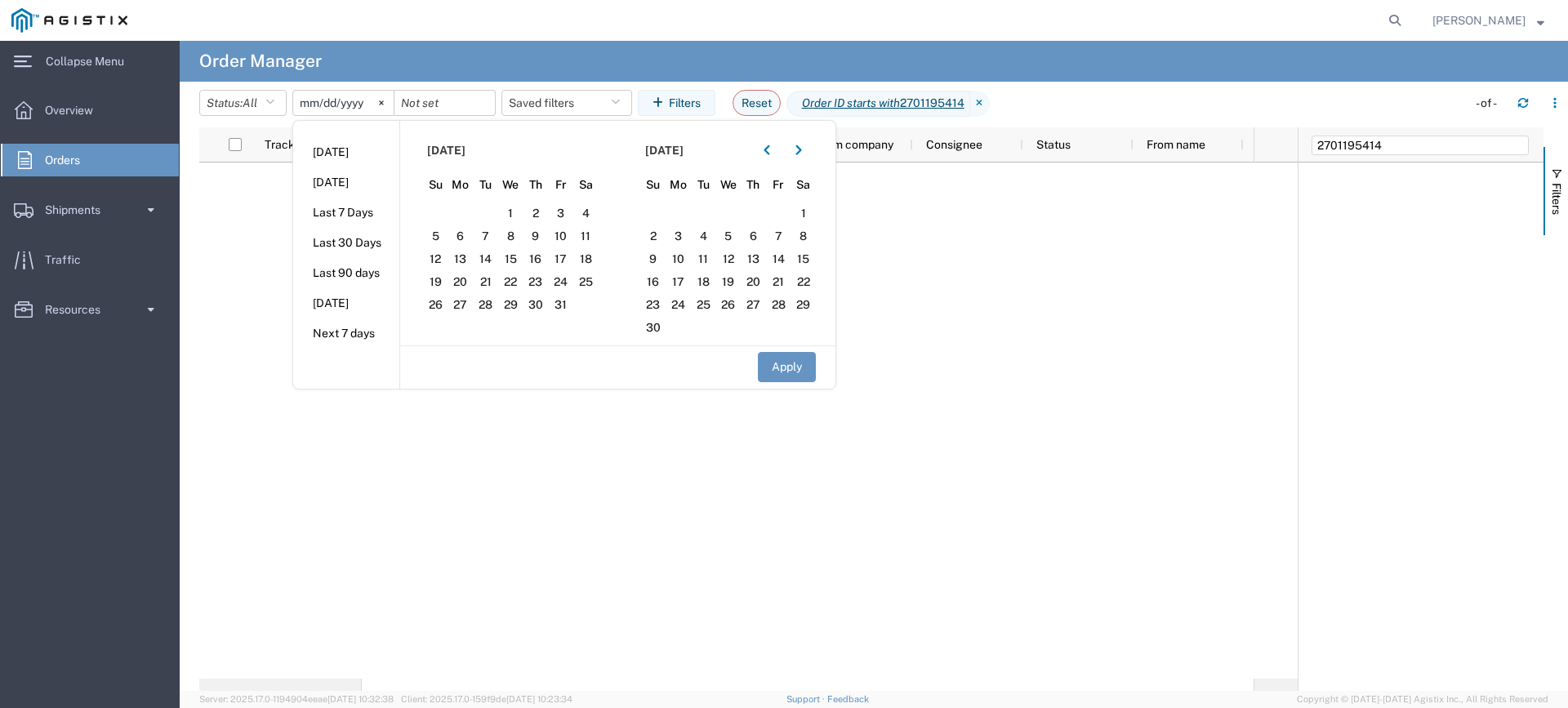
click at [314, 107] on input "[DATE]" at bounding box center [343, 103] width 100 height 25
click at [770, 157] on button "button" at bounding box center [766, 150] width 26 height 26
click at [314, 95] on input "[DATE]" at bounding box center [343, 103] width 100 height 25
click at [315, 100] on input "[DATE]" at bounding box center [343, 103] width 100 height 25
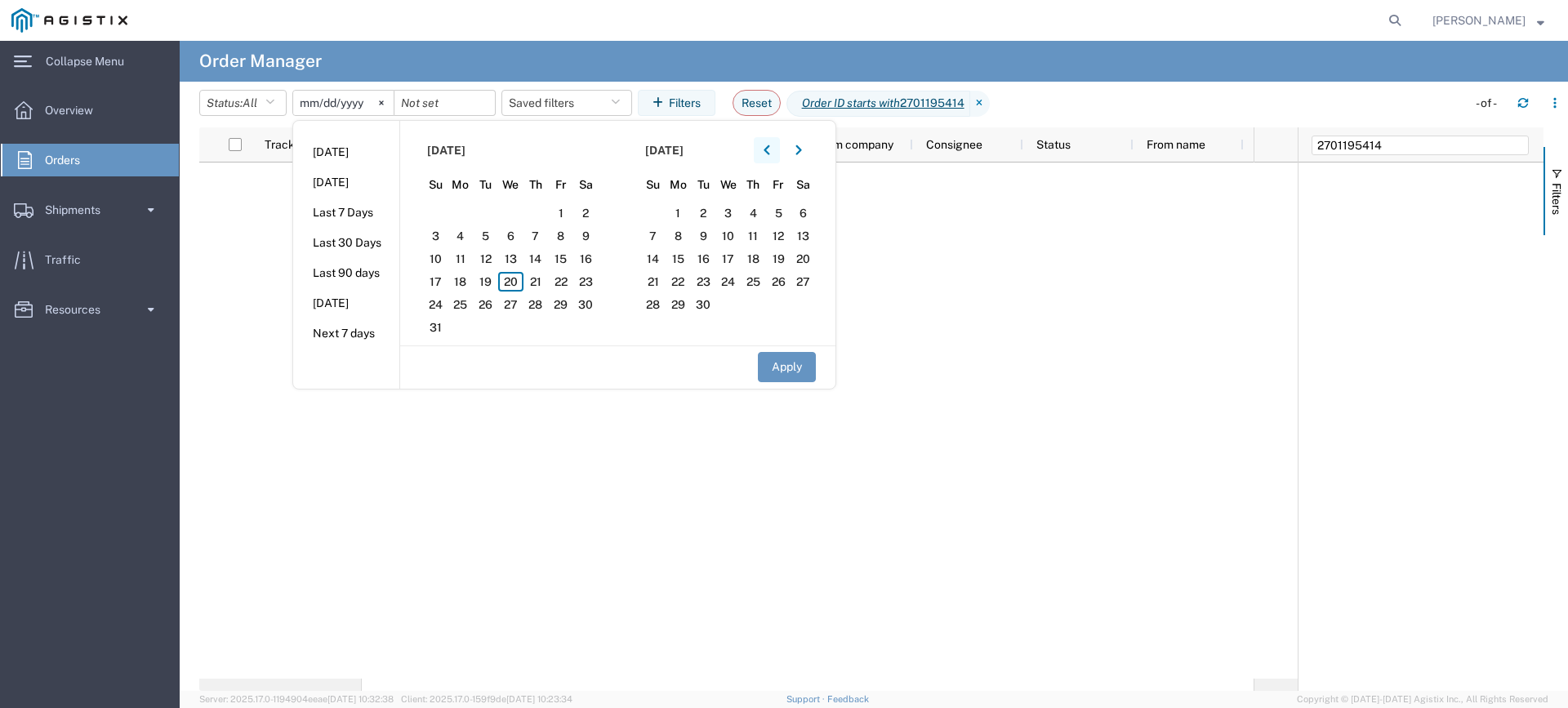
click at [765, 149] on button "button" at bounding box center [766, 150] width 26 height 26
click at [776, 149] on button "button" at bounding box center [766, 150] width 26 height 26
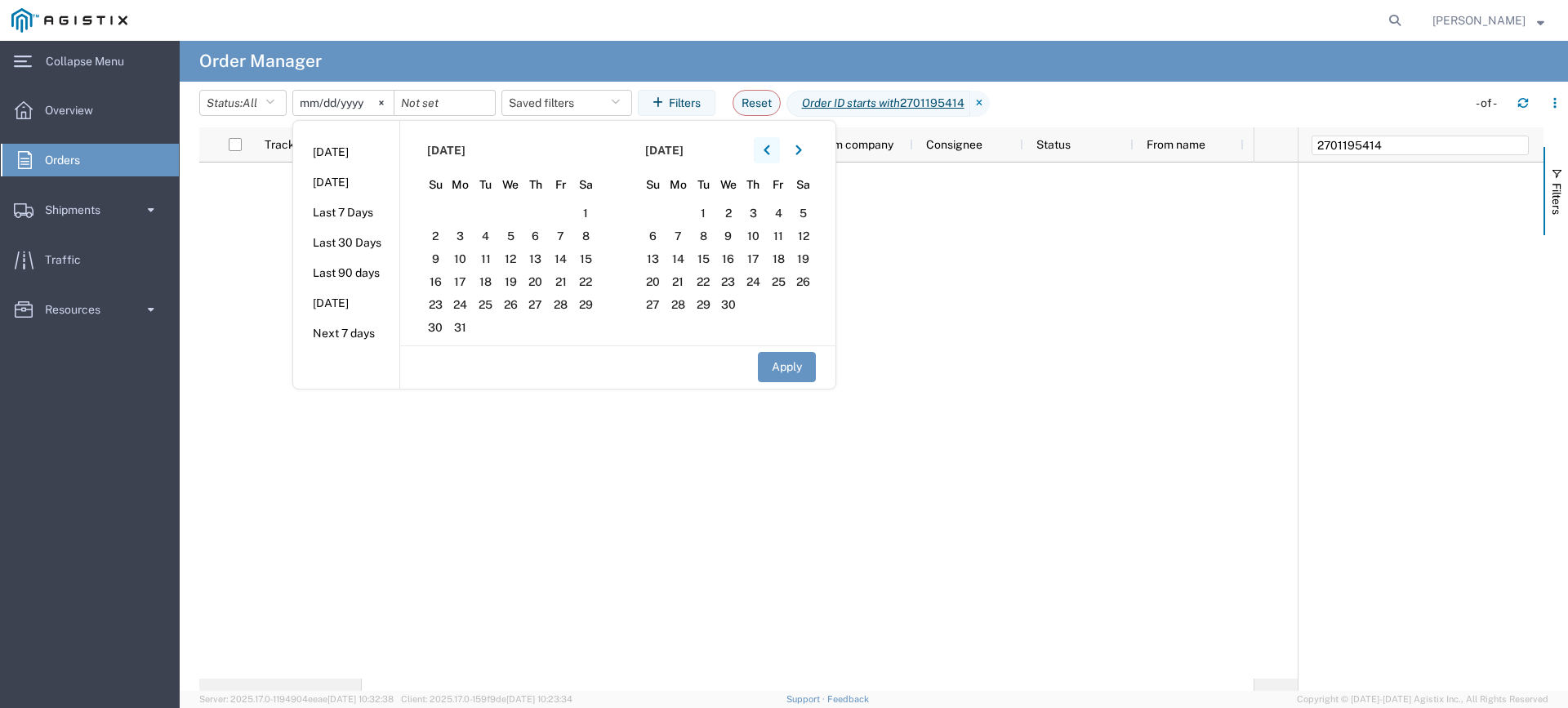
click at [776, 149] on button "button" at bounding box center [766, 150] width 26 height 26
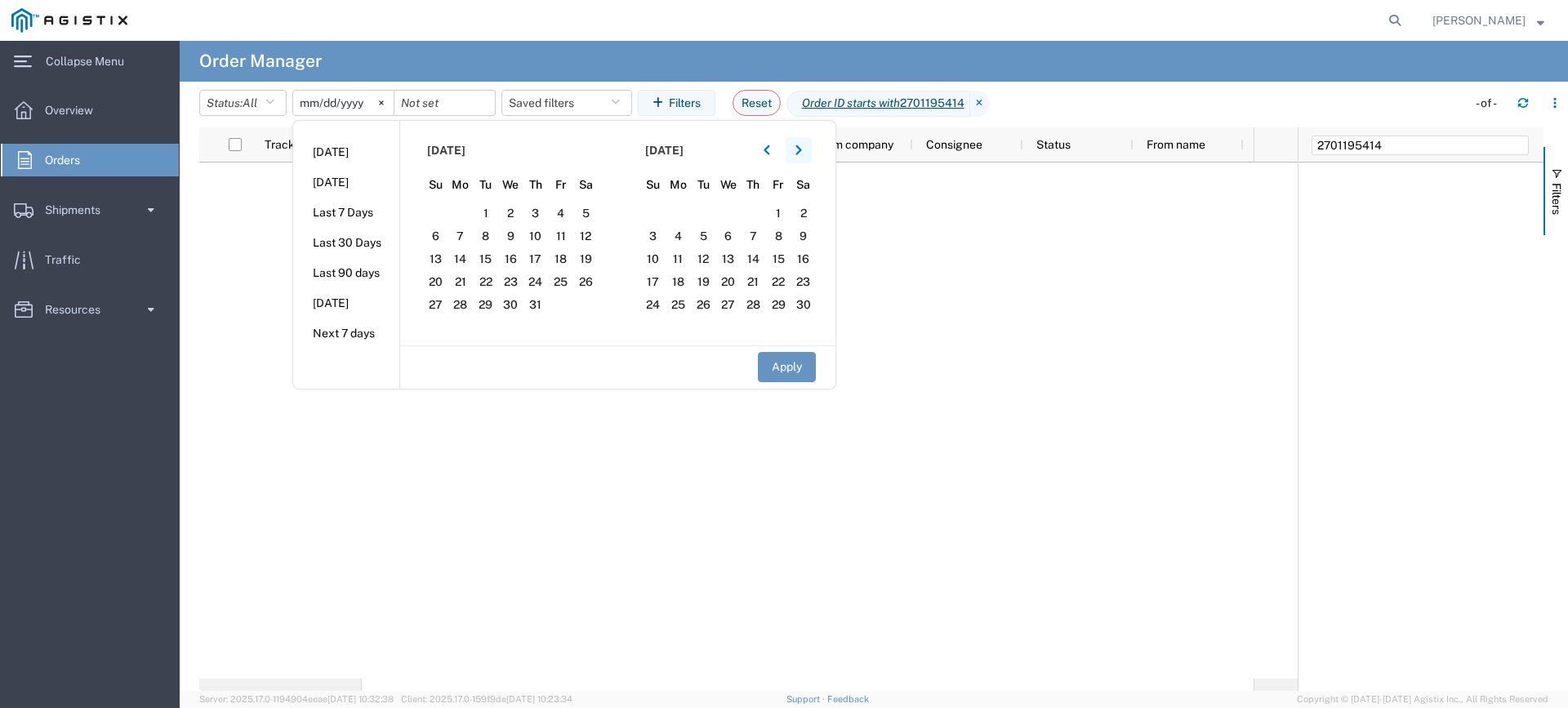
click at [809, 145] on button "button" at bounding box center [798, 150] width 26 height 26
click at [731, 206] on span "1" at bounding box center [728, 213] width 25 height 20
click at [802, 146] on icon "button" at bounding box center [798, 149] width 7 height 11
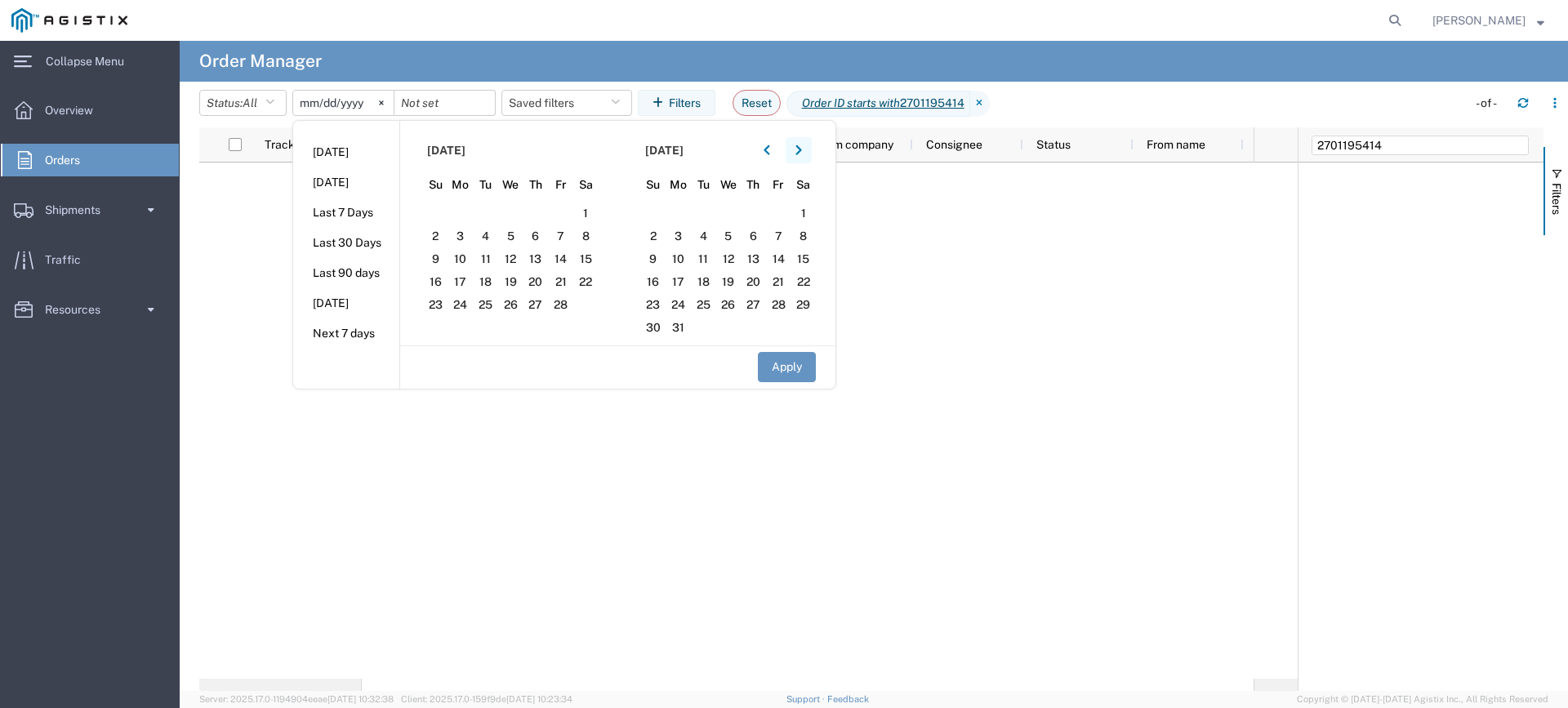
click at [802, 146] on icon "button" at bounding box center [798, 149] width 7 height 11
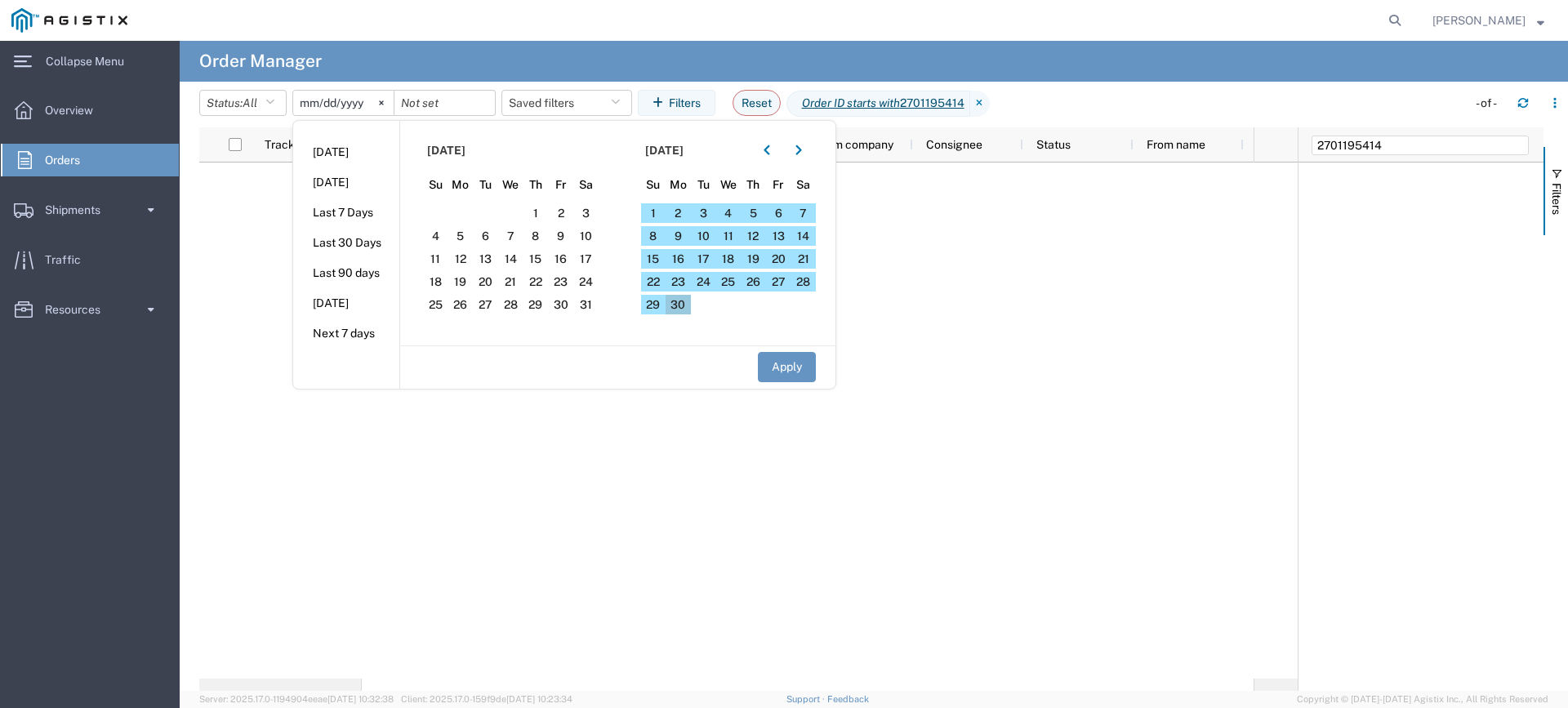
click at [690, 301] on span "30" at bounding box center [678, 304] width 25 height 20
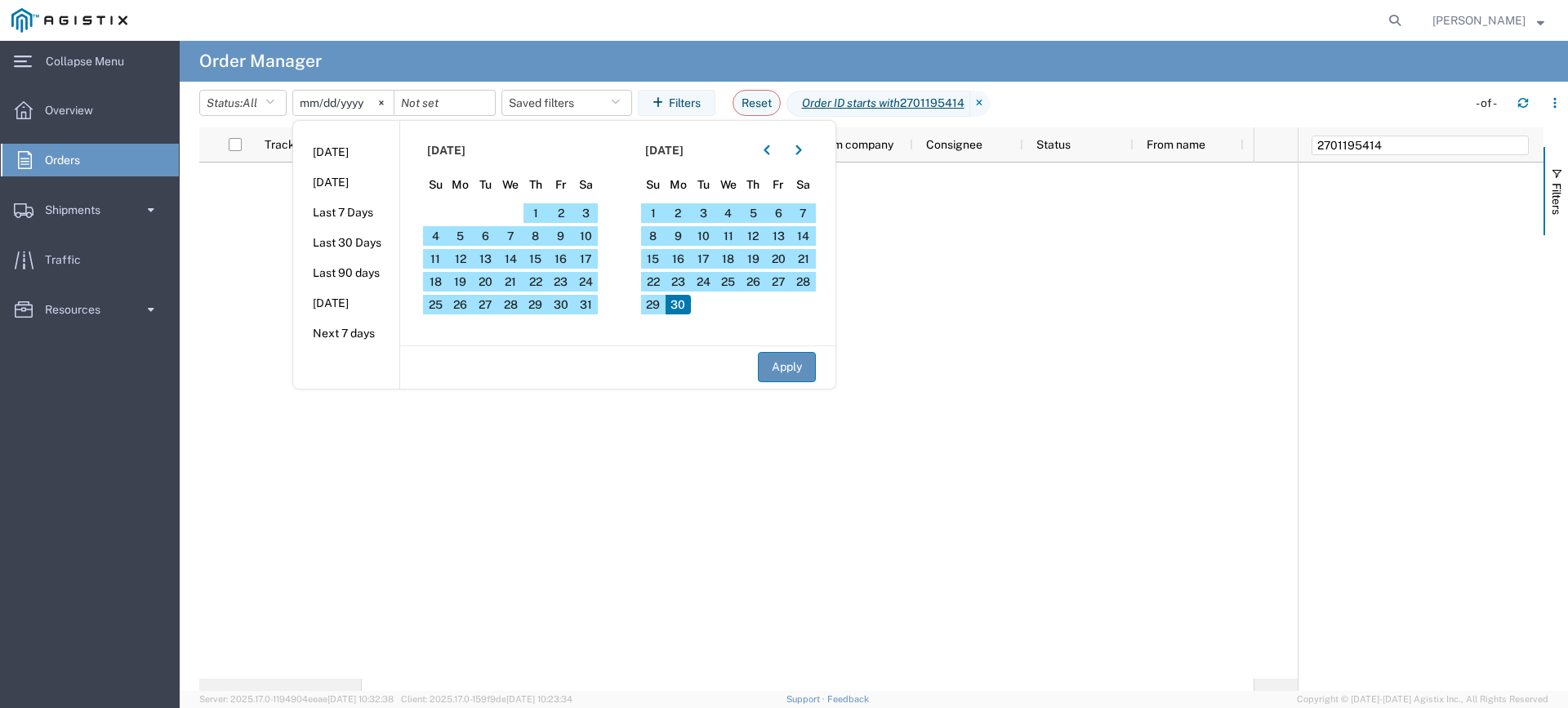
click at [805, 366] on button "Apply" at bounding box center [787, 368] width 58 height 31
type input "[DATE]"
click at [805, 366] on button "Apply" at bounding box center [787, 368] width 58 height 31
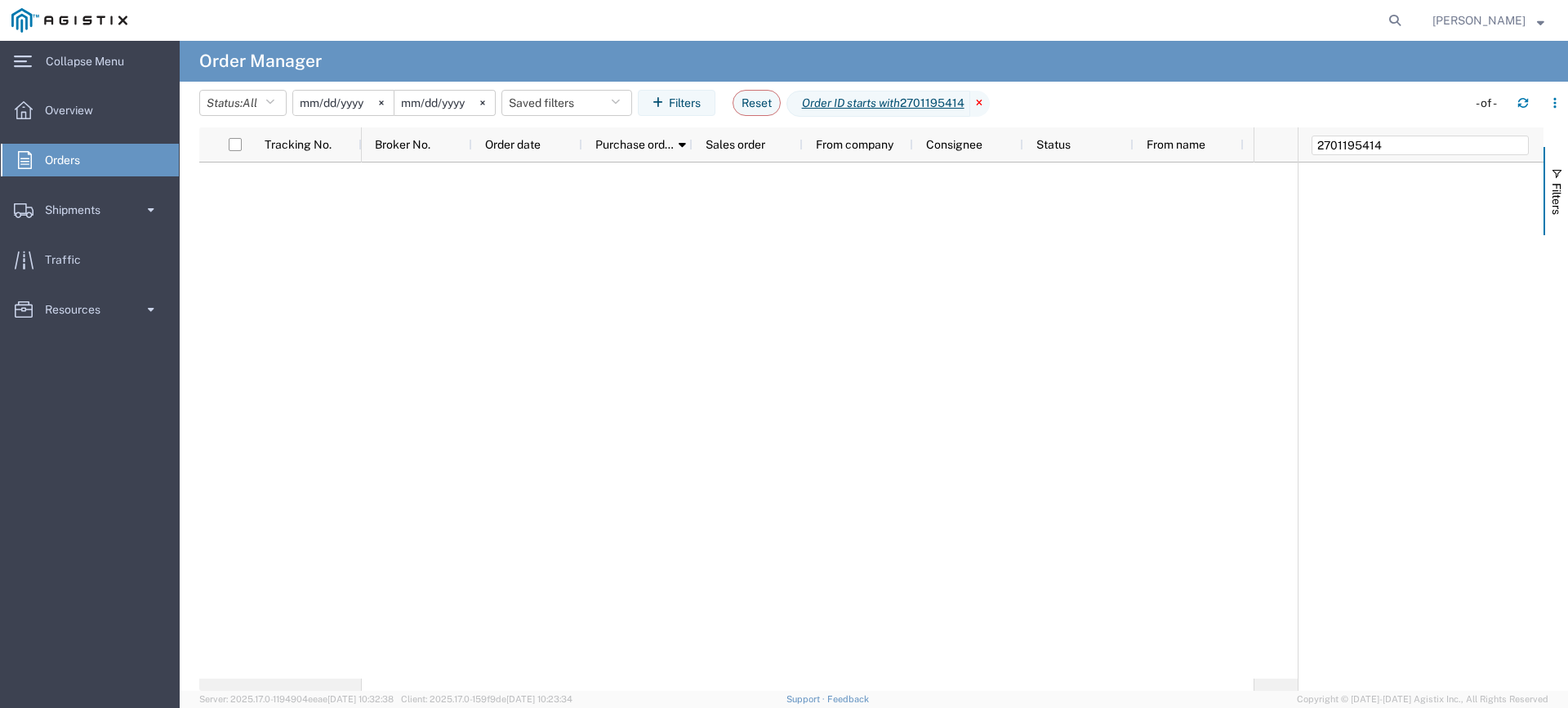
click at [989, 103] on icon at bounding box center [979, 104] width 20 height 26
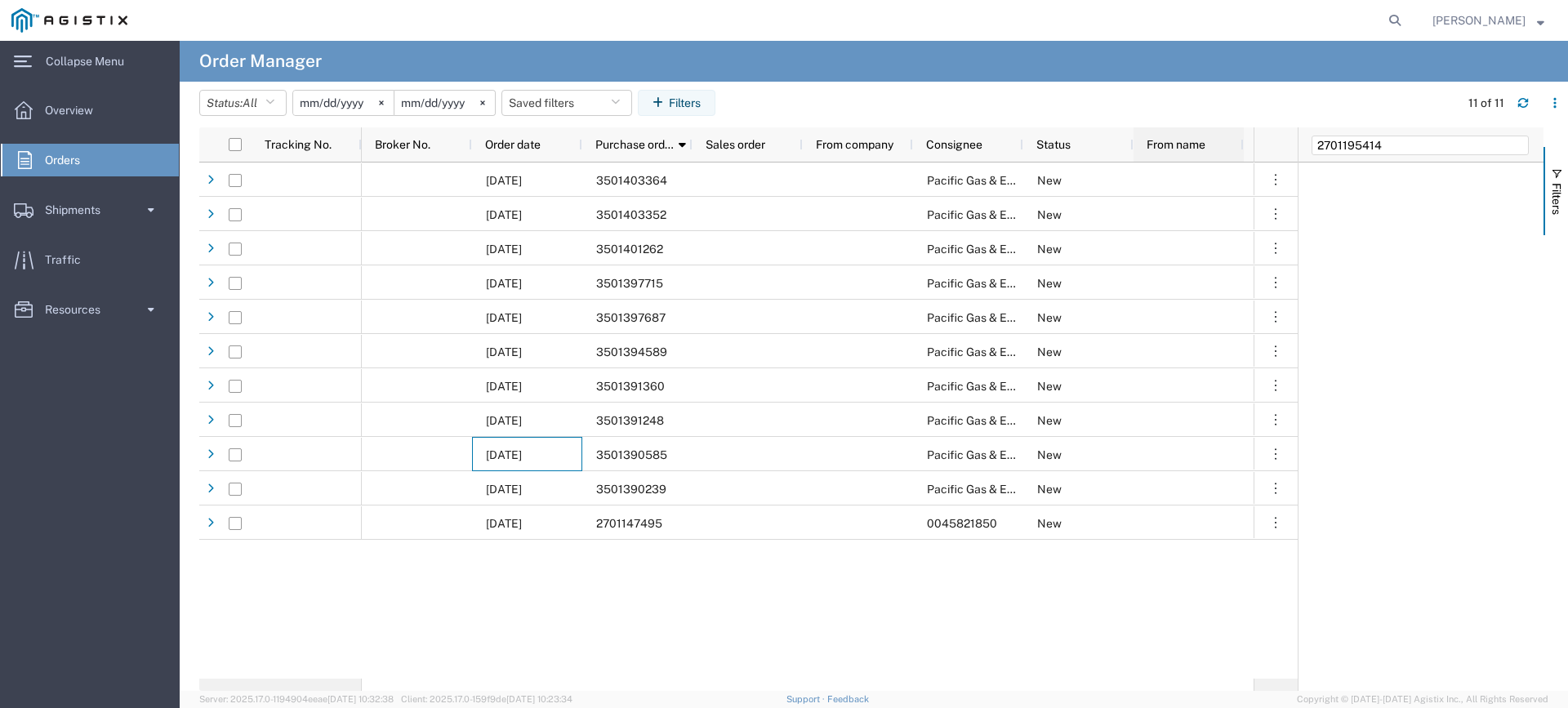
click at [1172, 151] on div "From name" at bounding box center [1191, 144] width 91 height 26
click at [1172, 150] on span "From name" at bounding box center [1175, 144] width 59 height 13
click at [424, 58] on agx-page-header "Order Manager" at bounding box center [874, 61] width 1388 height 41
click at [835, 103] on agx-table-filter-chips "Status: All All Cancelled Orders New Orders Updated Orders [DATE] [DATE] Saved …" at bounding box center [825, 109] width 1252 height 37
click at [782, 90] on agx-table-filter-chips "Status: All All Cancelled Orders New Orders Updated Orders [DATE] [DATE] Saved …" at bounding box center [825, 109] width 1252 height 37
